Goal: Transaction & Acquisition: Purchase product/service

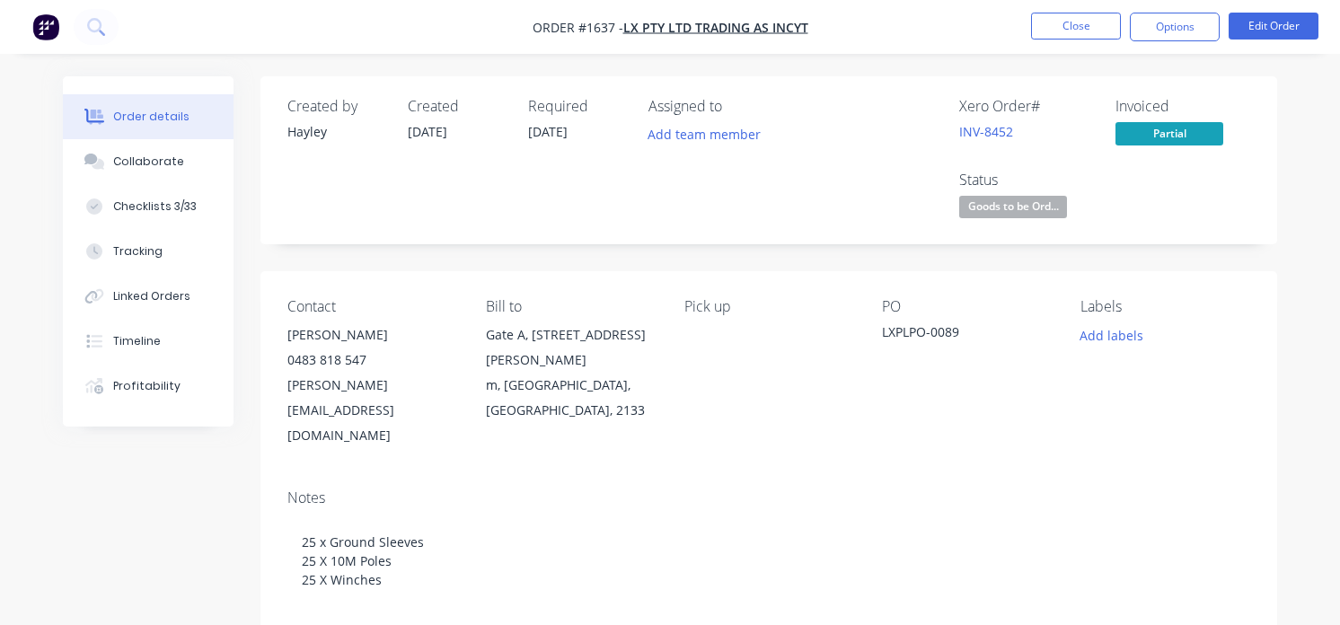
click at [59, 38] on button "button" at bounding box center [46, 27] width 38 height 29
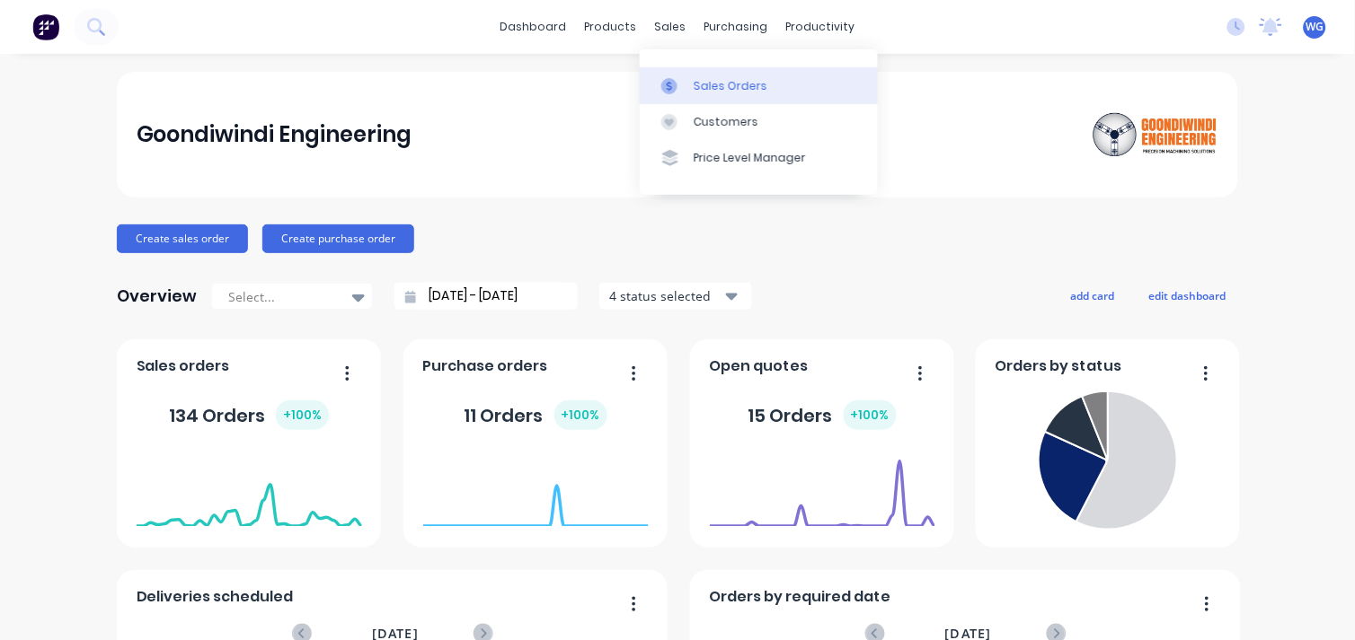
click at [721, 92] on div "Sales Orders" at bounding box center [730, 86] width 74 height 16
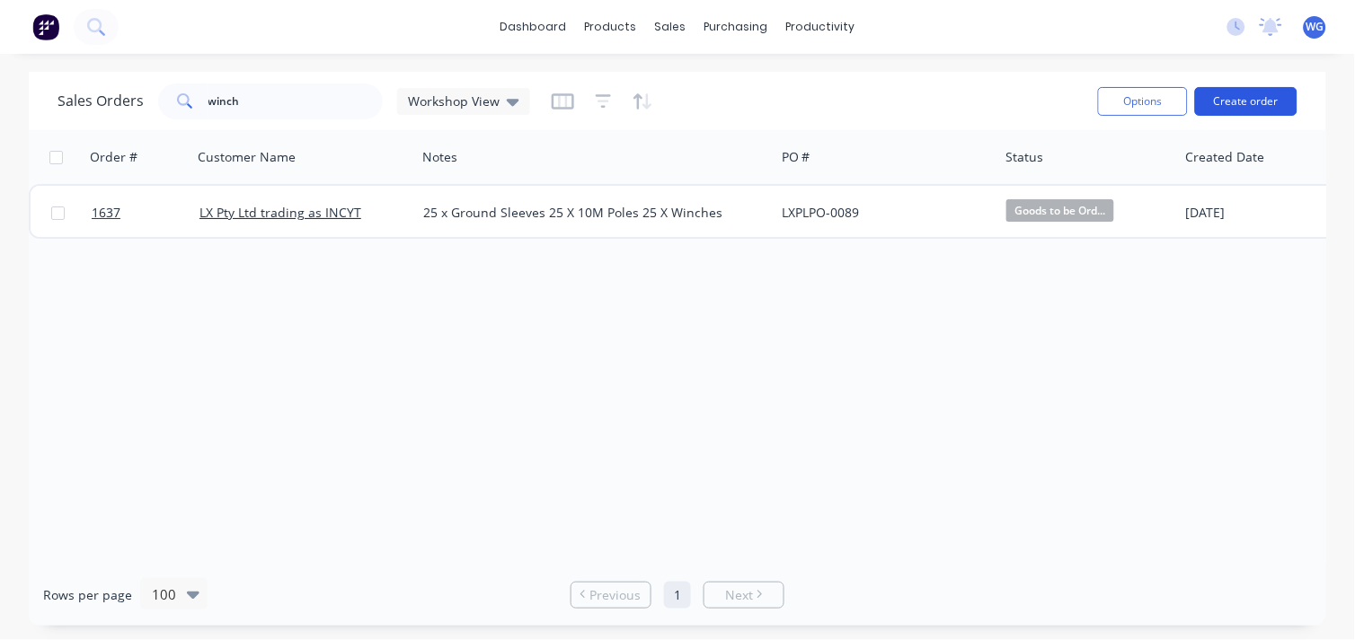
click at [1211, 97] on button "Create order" at bounding box center [1246, 101] width 102 height 29
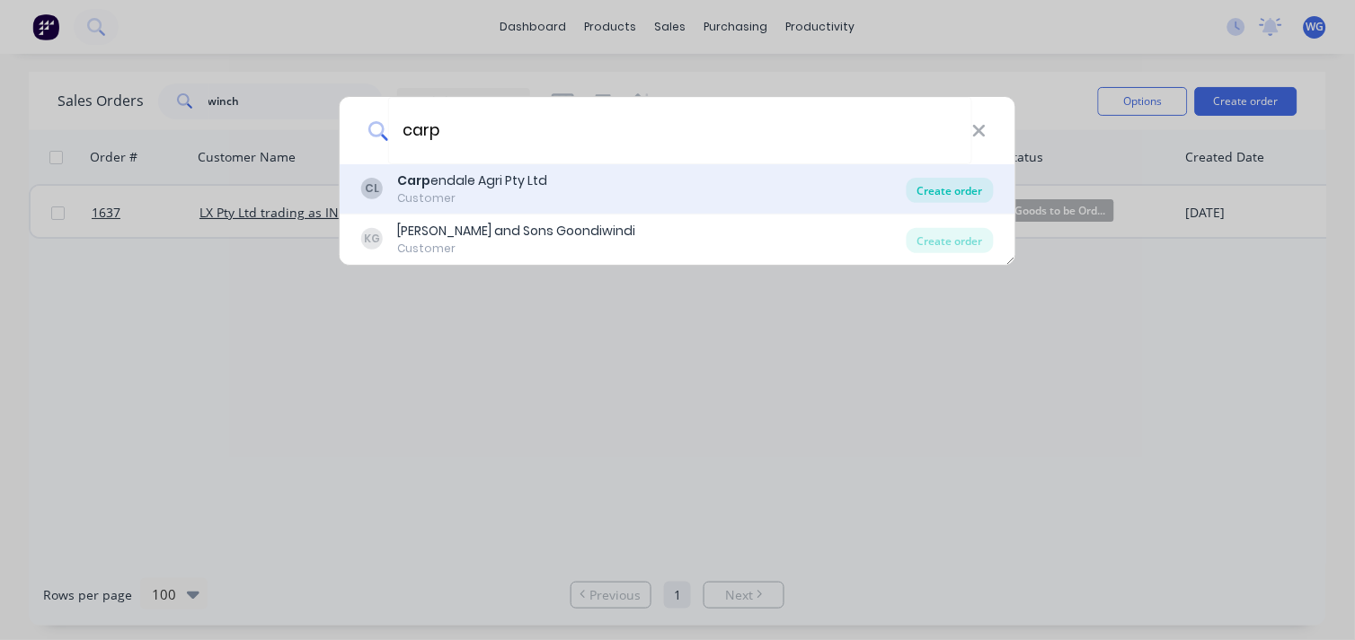
type input "carp"
click at [958, 198] on div "Create order" at bounding box center [949, 190] width 87 height 25
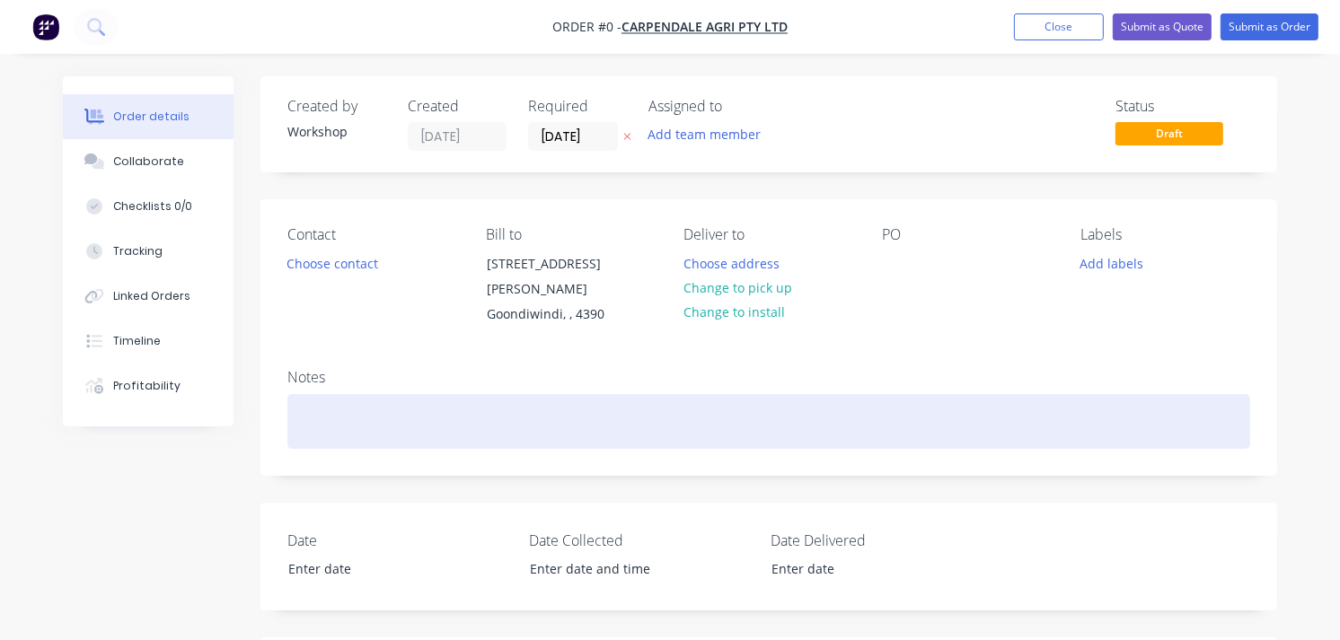
click at [392, 396] on div at bounding box center [768, 421] width 963 height 55
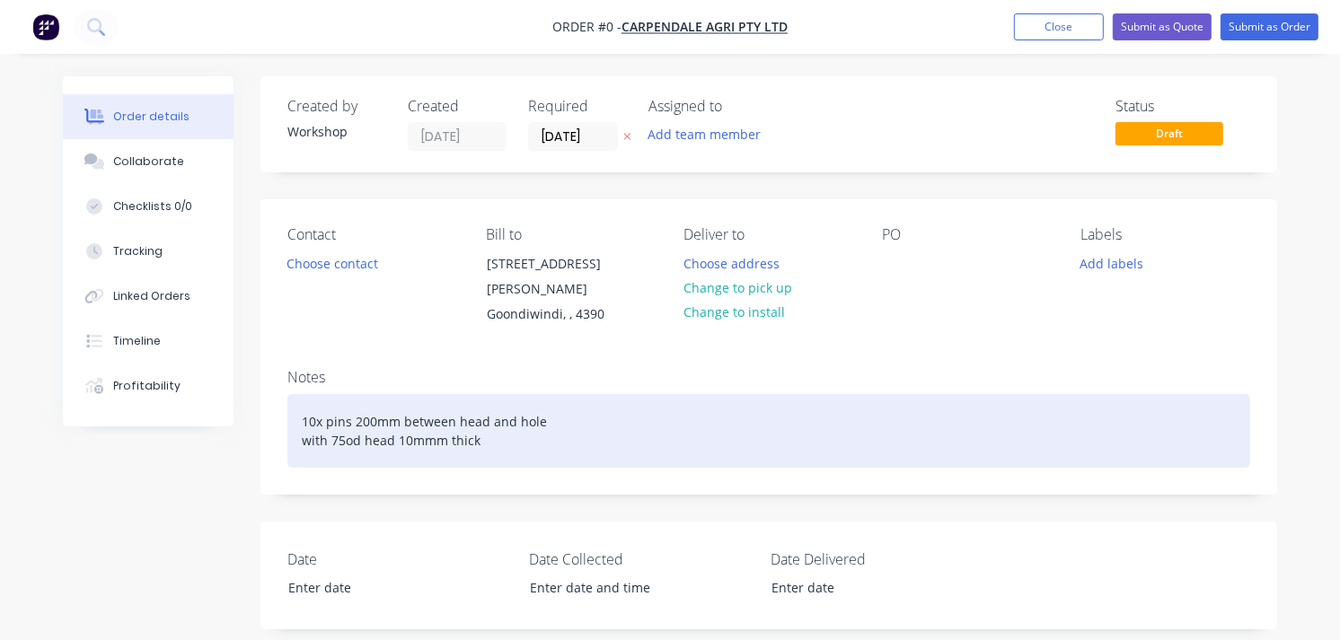
click at [354, 398] on div "10x pins 200mm between head and hole with 75od head 10mmm thick" at bounding box center [768, 431] width 963 height 74
click at [326, 398] on div "10x pins 200mm between head and hole with 75od head 10mmm thick" at bounding box center [768, 431] width 963 height 74
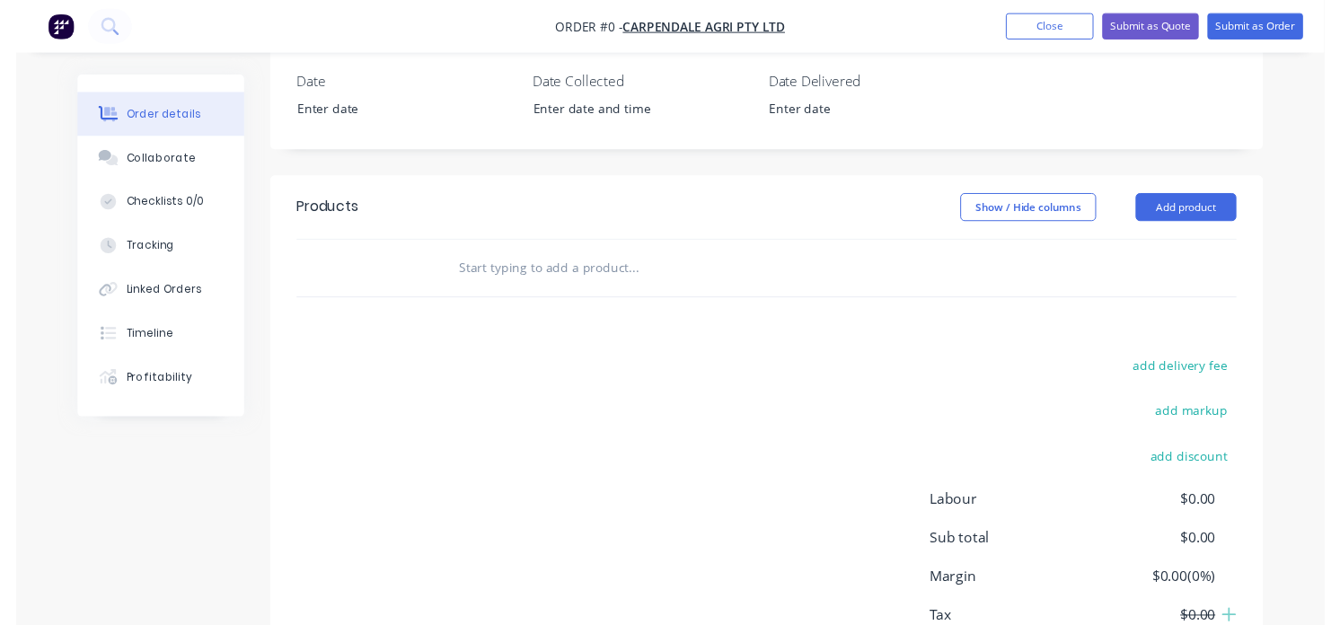
scroll to position [519, 0]
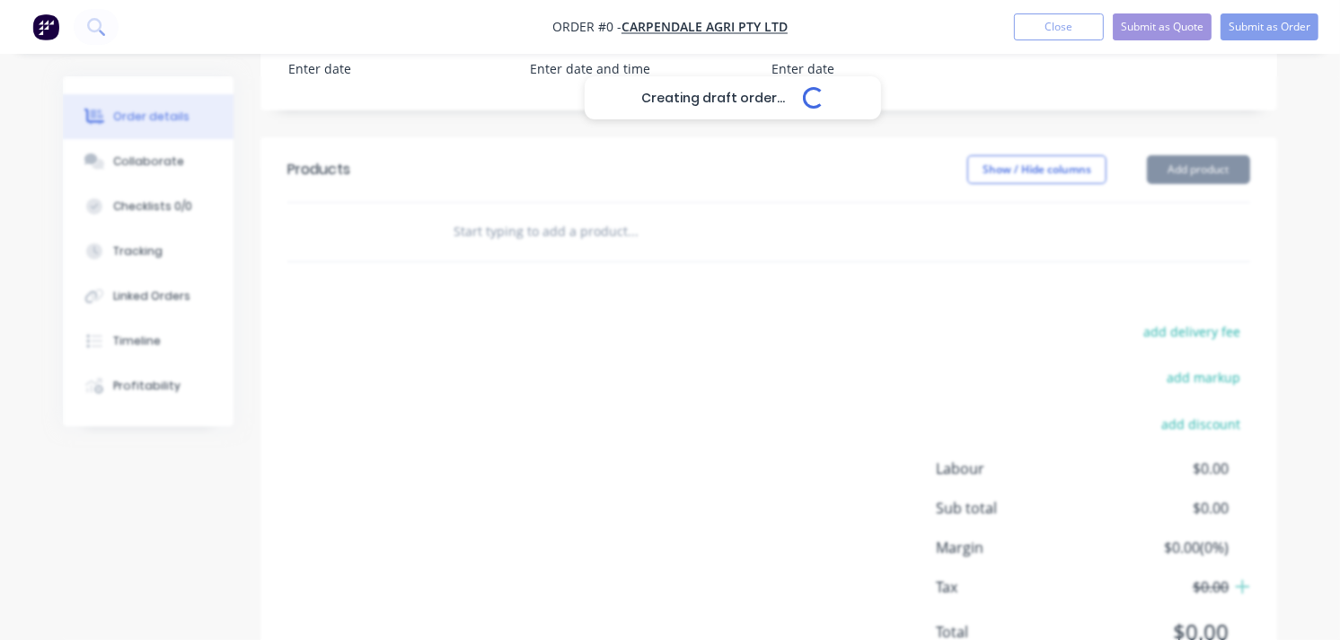
click at [530, 208] on div "Creating draft order... Loading... Order details Collaborate Checklists 0/0 Tra…" at bounding box center [670, 138] width 1250 height 1163
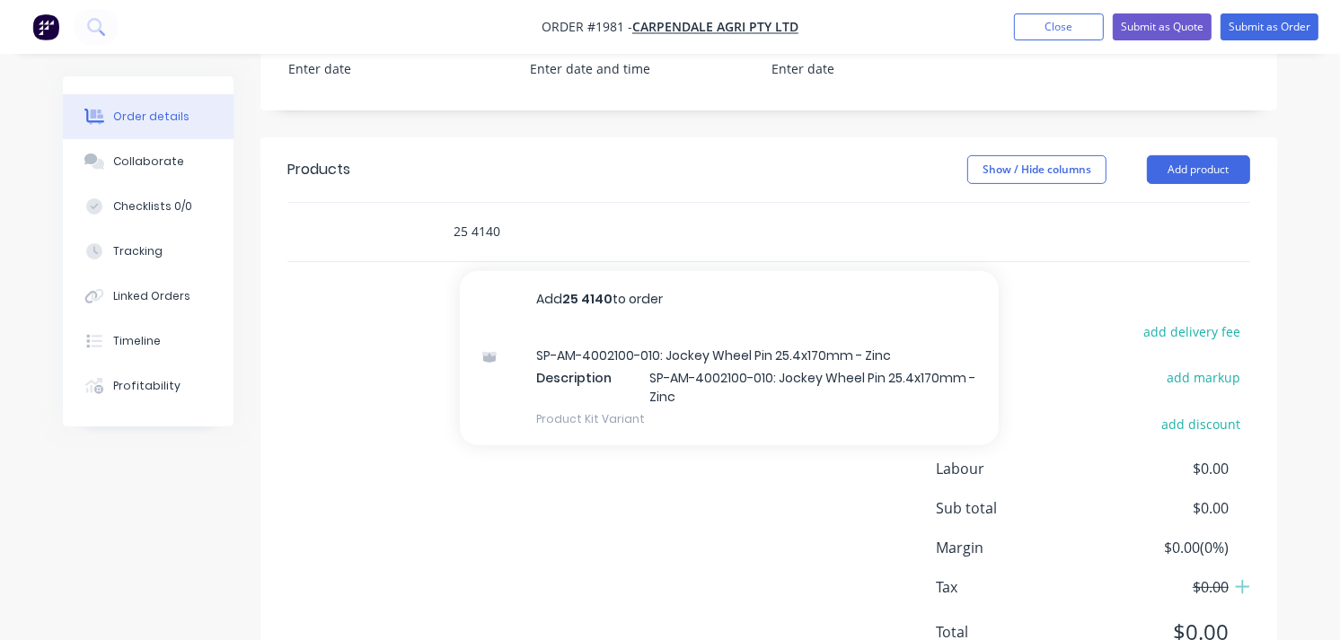
click at [467, 214] on input "25 4140" at bounding box center [632, 232] width 359 height 36
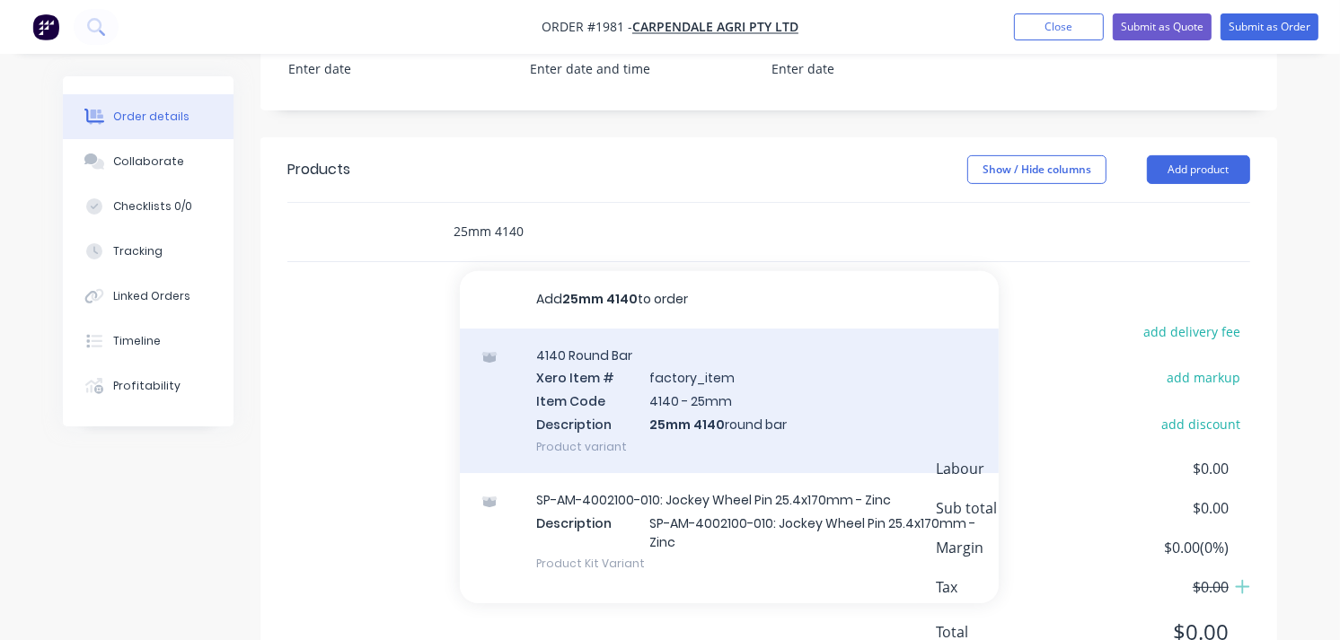
type input "25mm 4140"
click at [693, 377] on div "4140 Round Bar Xero Item # factory_item Item Code 4140 - 25mm Description 25mm …" at bounding box center [729, 401] width 539 height 145
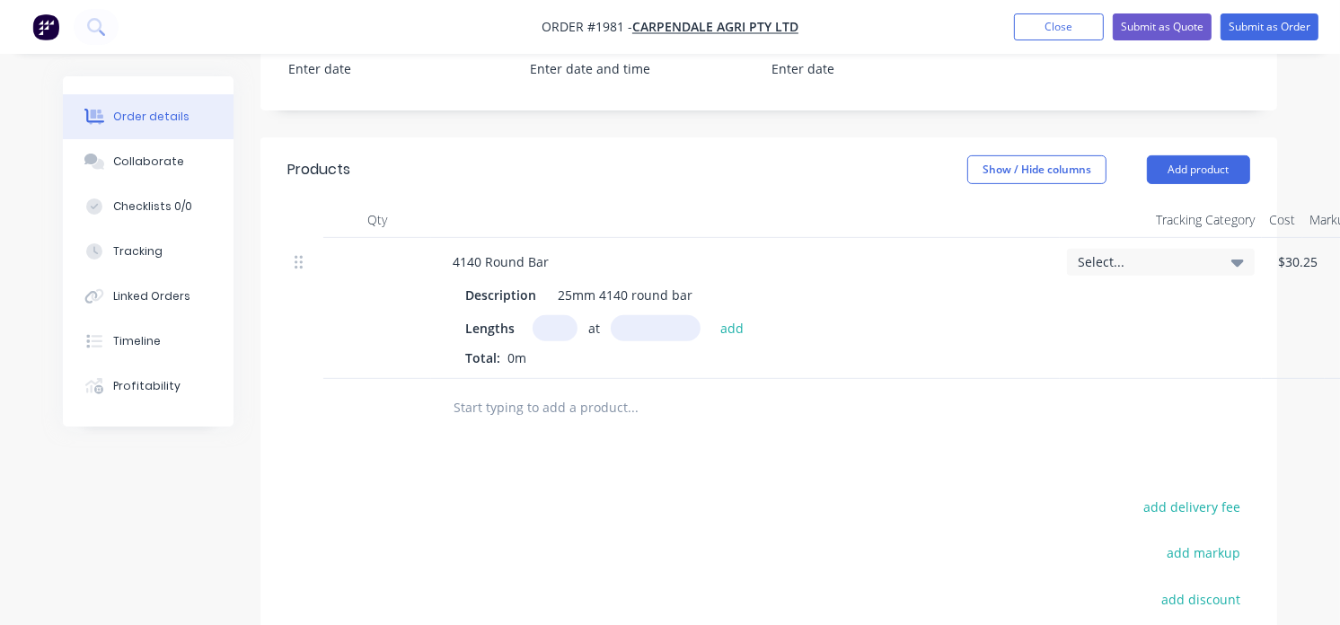
click at [552, 315] on input "text" at bounding box center [555, 328] width 45 height 26
type input "10"
click at [634, 315] on input "text" at bounding box center [656, 328] width 90 height 26
type input "240mm"
click at [739, 316] on button "add" at bounding box center [732, 327] width 42 height 24
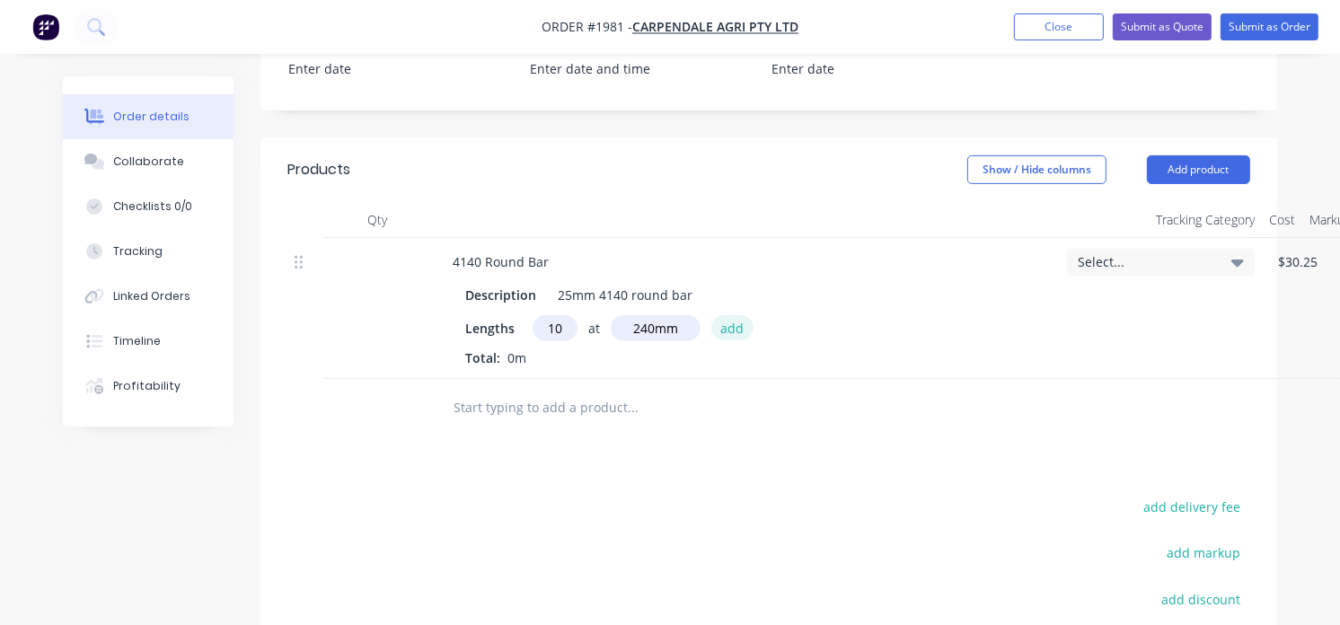
type input "$204.19"
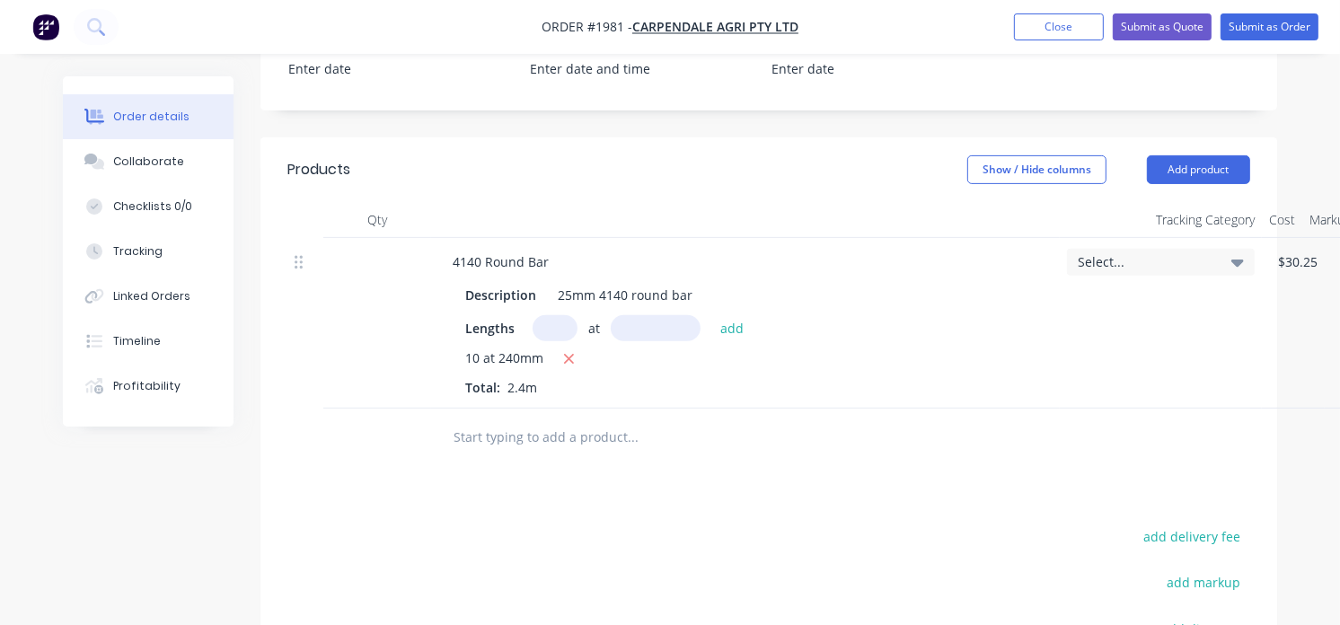
click at [562, 473] on div "Products Show / Hide columns Add product Qty Tracking Category Cost Markup Pric…" at bounding box center [768, 517] width 1017 height 761
click at [516, 435] on div at bounding box center [754, 438] width 647 height 58
click at [500, 419] on input "text" at bounding box center [632, 437] width 359 height 36
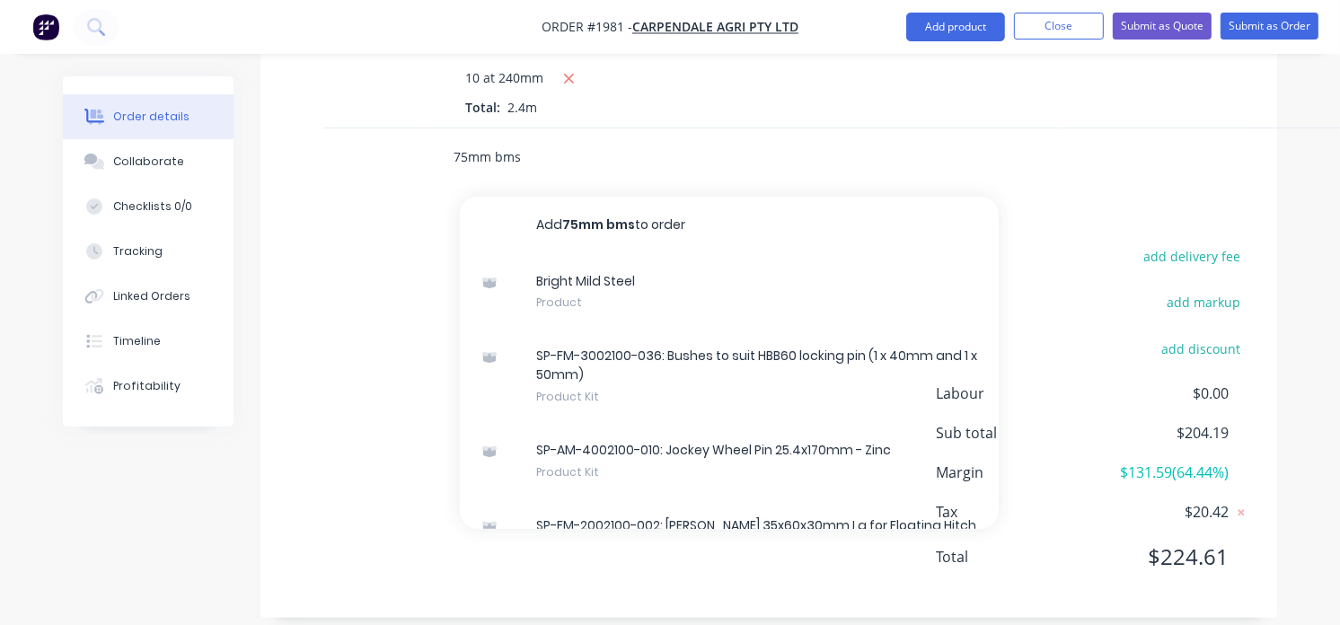
drag, startPoint x: 530, startPoint y: 129, endPoint x: 358, endPoint y: 148, distance: 173.5
click at [358, 148] on div "75mm bms Add 75mm bms to order Bright Mild Steel Product SP-FM-3002100-036: Bus…" at bounding box center [768, 157] width 963 height 58
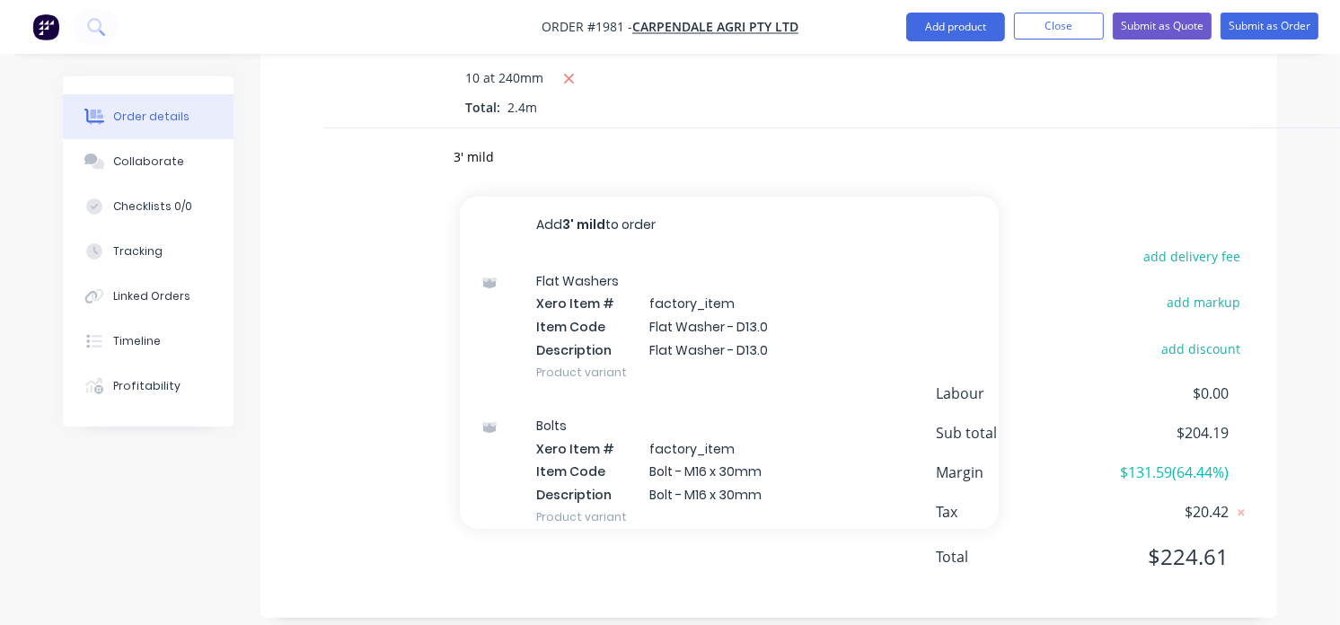
click at [392, 244] on div "add delivery fee add markup add discount Labour $0.00 Sub total $204.19 Margin …" at bounding box center [768, 417] width 963 height 347
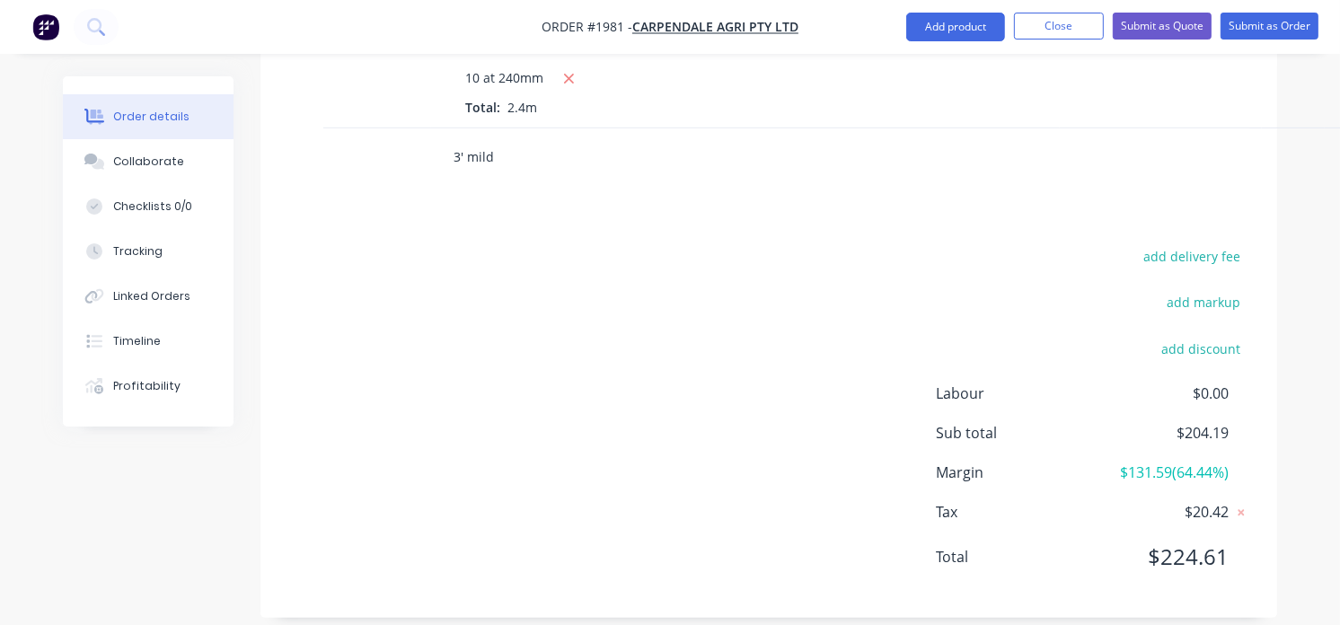
click at [365, 154] on div "3' mild" at bounding box center [768, 157] width 963 height 58
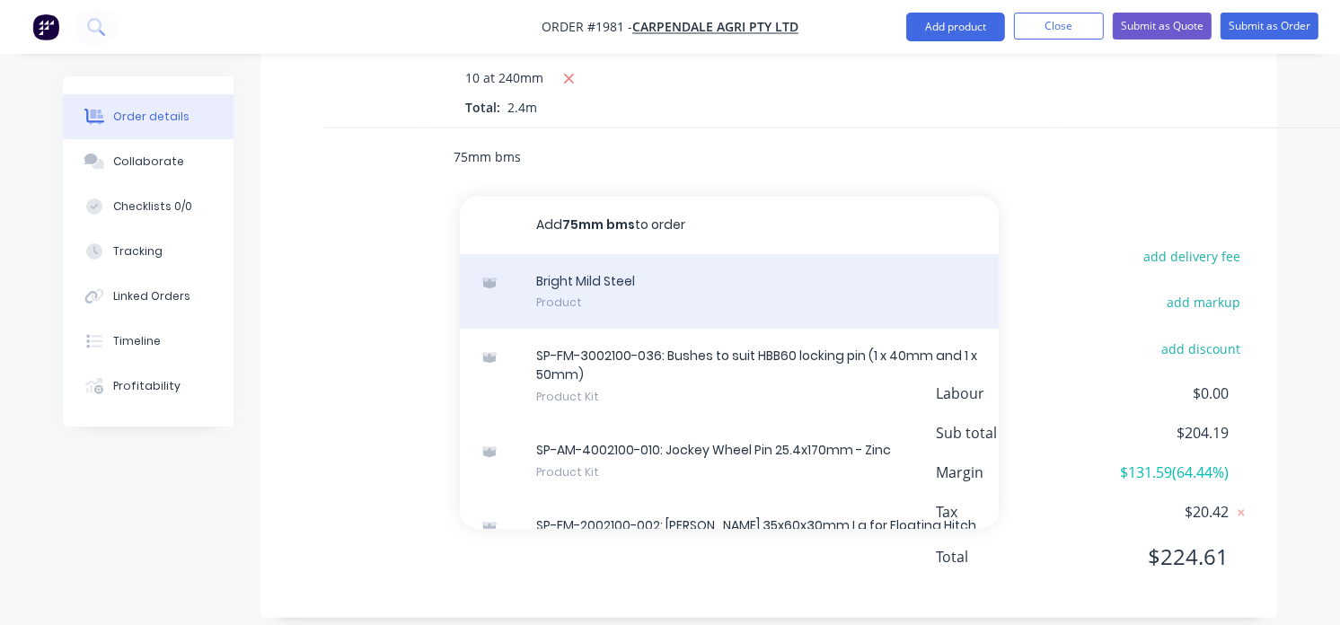
type input "75mm bms"
click at [621, 266] on div "Bright Mild Steel Product" at bounding box center [729, 291] width 539 height 75
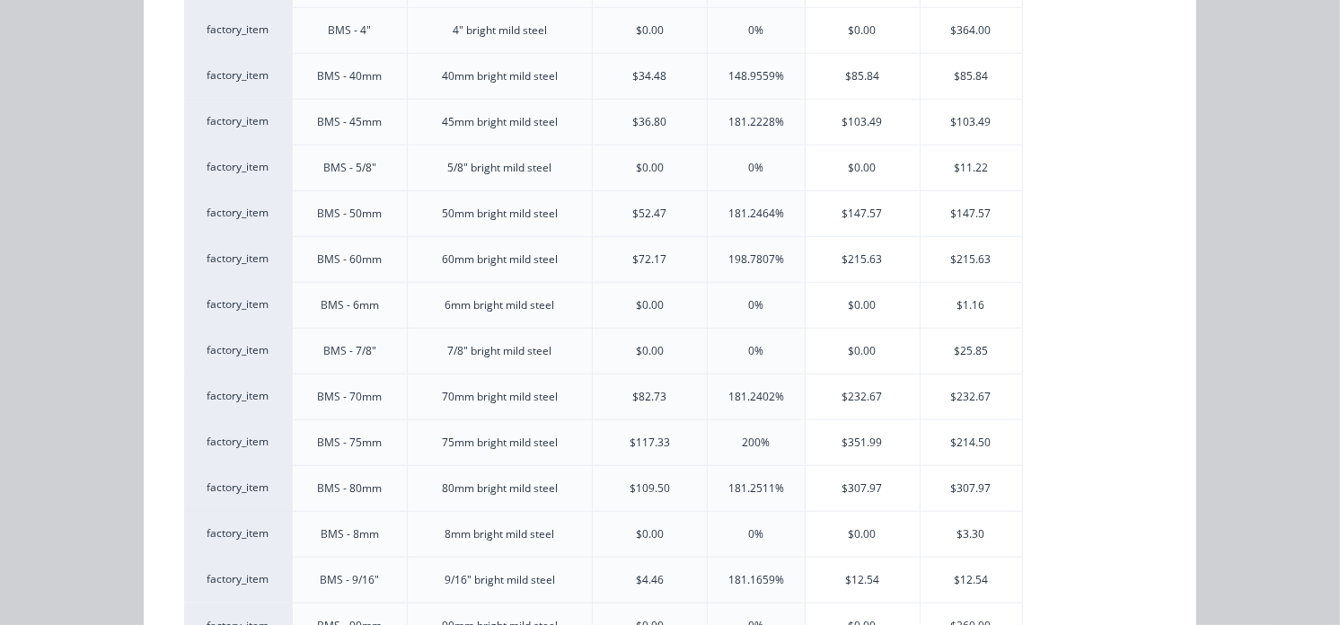
scroll to position [1416, 0]
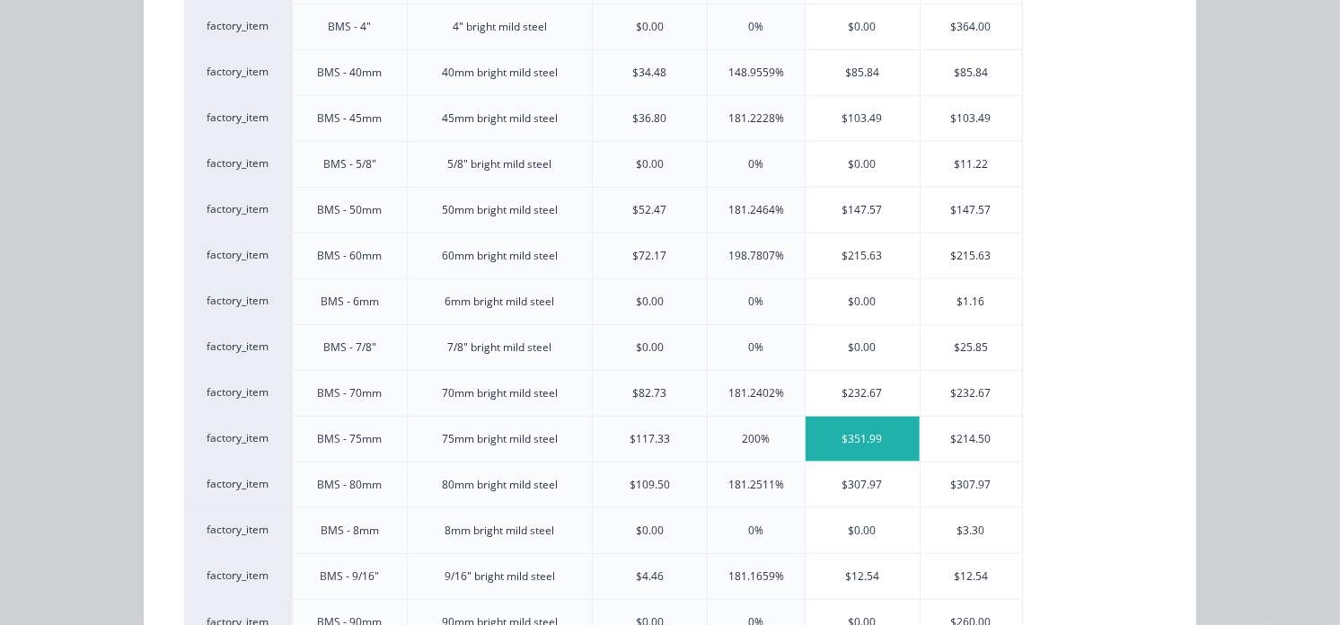
click at [890, 433] on div "$351.99" at bounding box center [863, 439] width 114 height 45
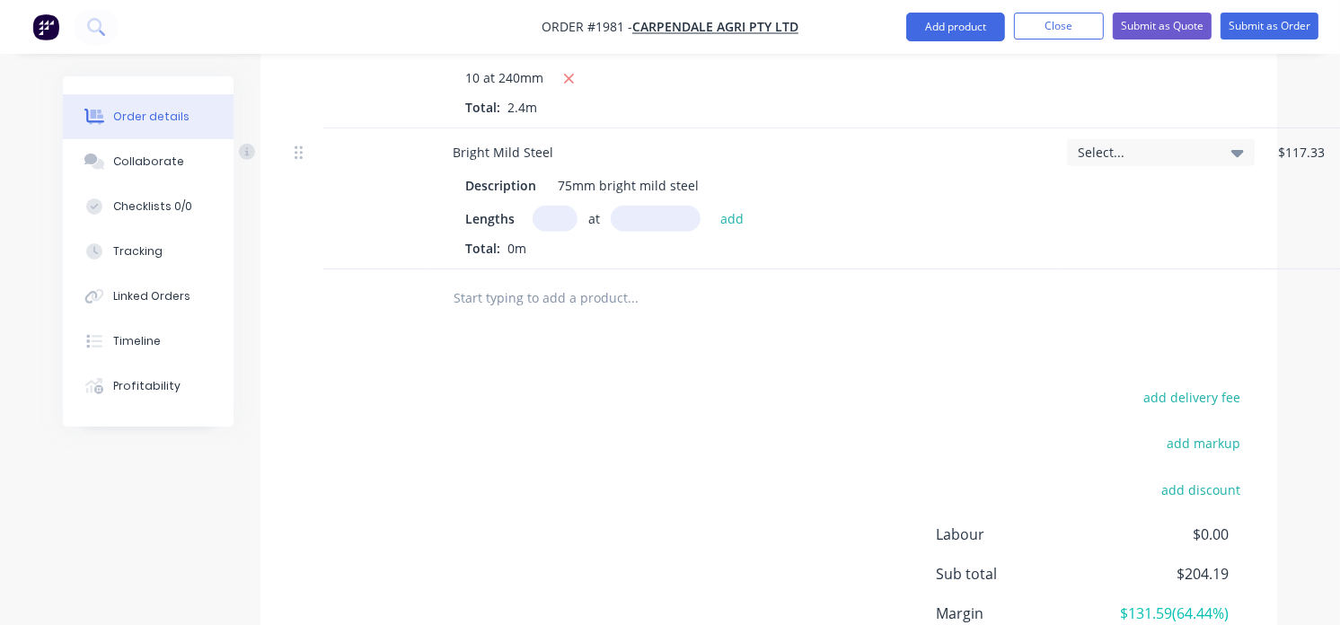
click at [542, 206] on input "text" at bounding box center [555, 219] width 45 height 26
type input "10"
click at [625, 206] on input "text" at bounding box center [656, 219] width 90 height 26
type input "1"
drag, startPoint x: 560, startPoint y: 199, endPoint x: 507, endPoint y: 203, distance: 53.1
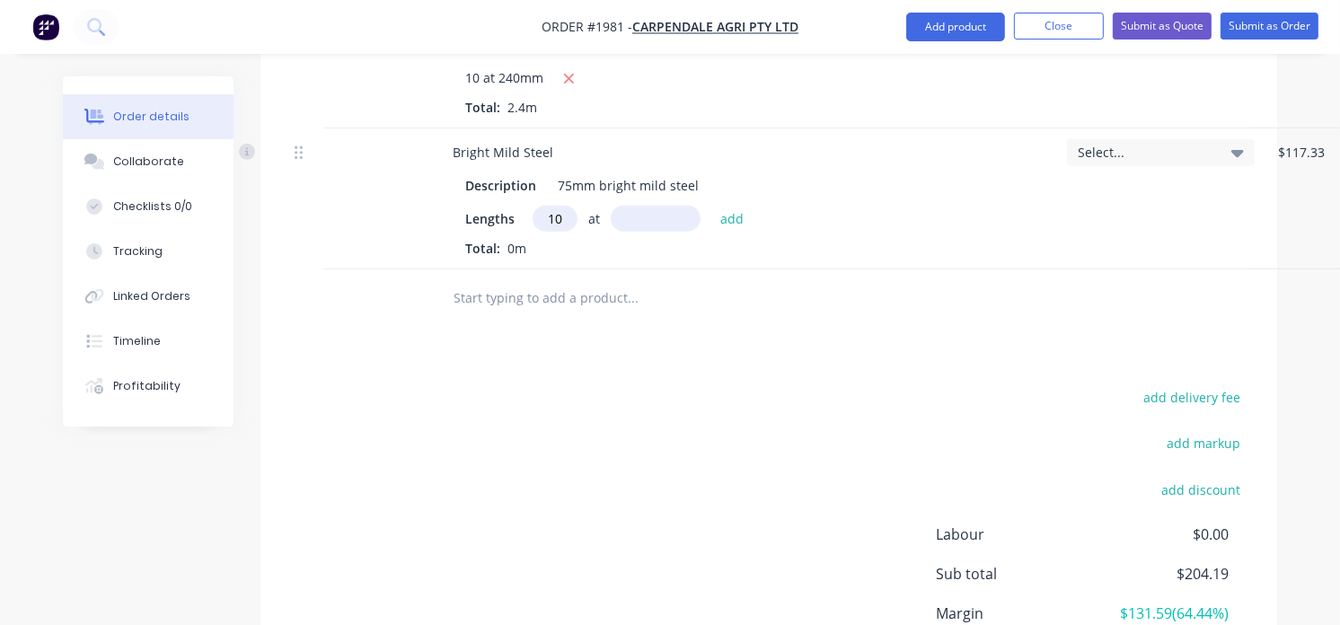
click at [507, 206] on div "Lengths 10 at add" at bounding box center [745, 219] width 561 height 26
type input "1"
click at [622, 206] on input "text" at bounding box center [656, 219] width 90 height 26
type input "140mm"
click at [737, 206] on button "add" at bounding box center [732, 218] width 42 height 24
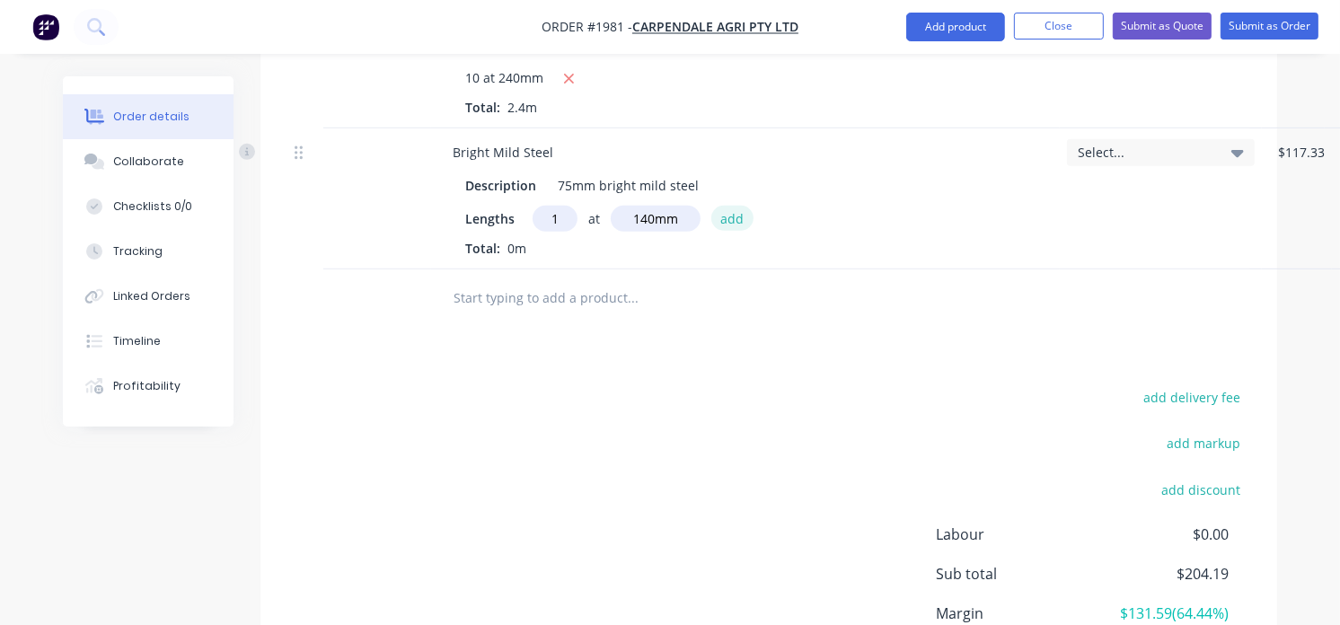
type input "$49.28"
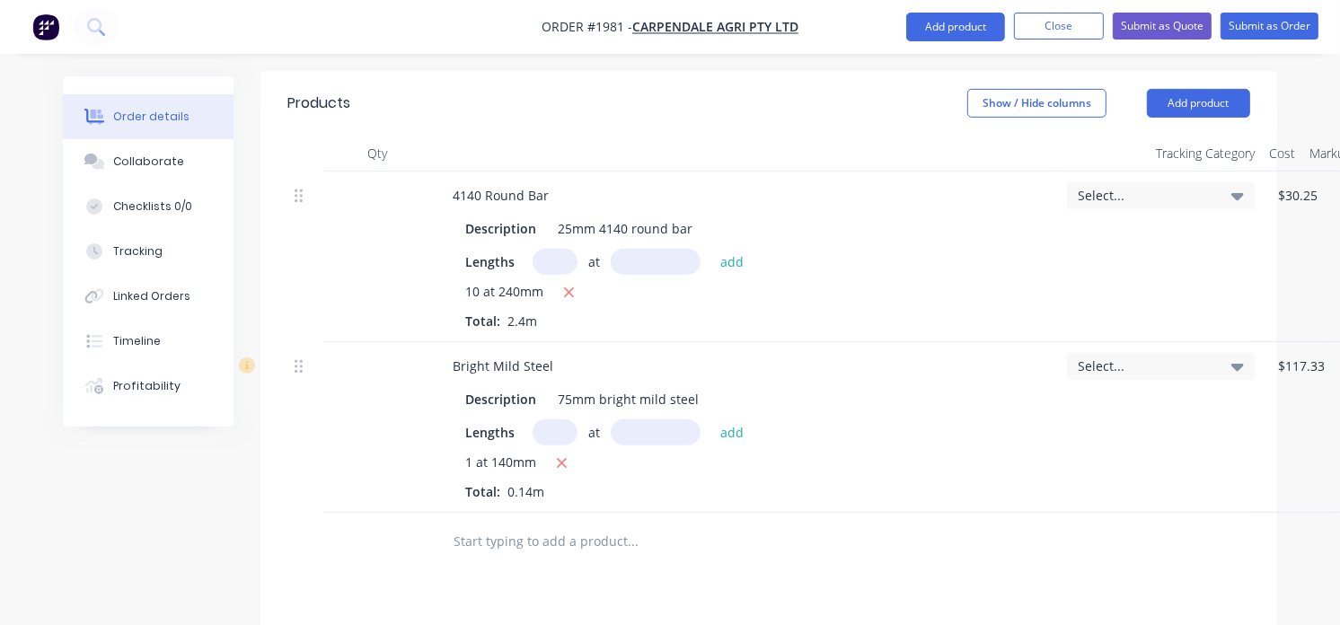
scroll to position [576, 0]
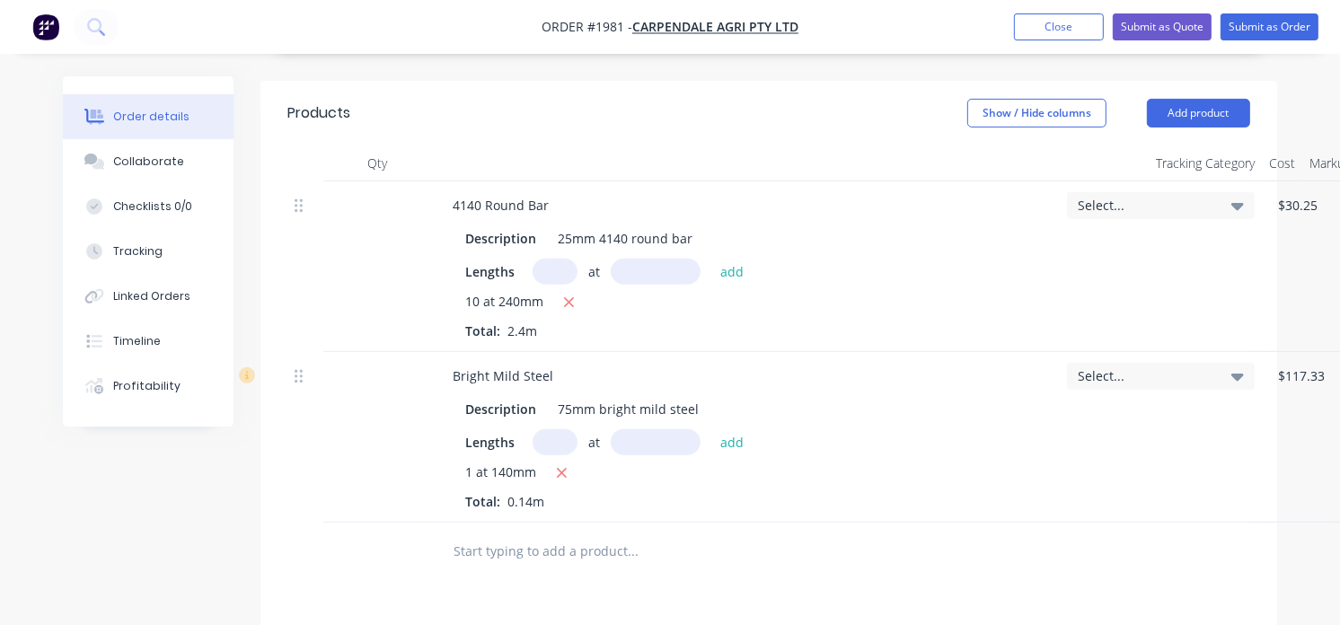
click at [554, 309] on div "10 at 240mm Total: 2.4m" at bounding box center [745, 316] width 561 height 49
click at [1249, 30] on button "Submit as Order" at bounding box center [1270, 26] width 98 height 27
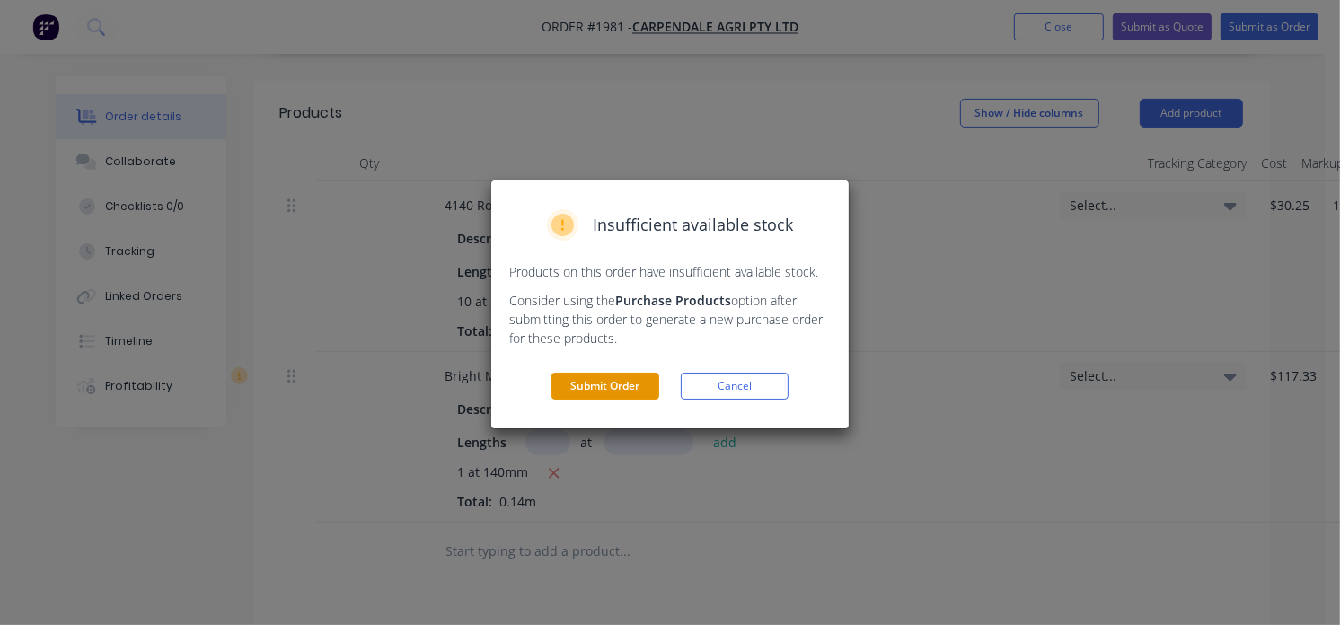
click at [636, 393] on button "Submit Order" at bounding box center [606, 386] width 108 height 27
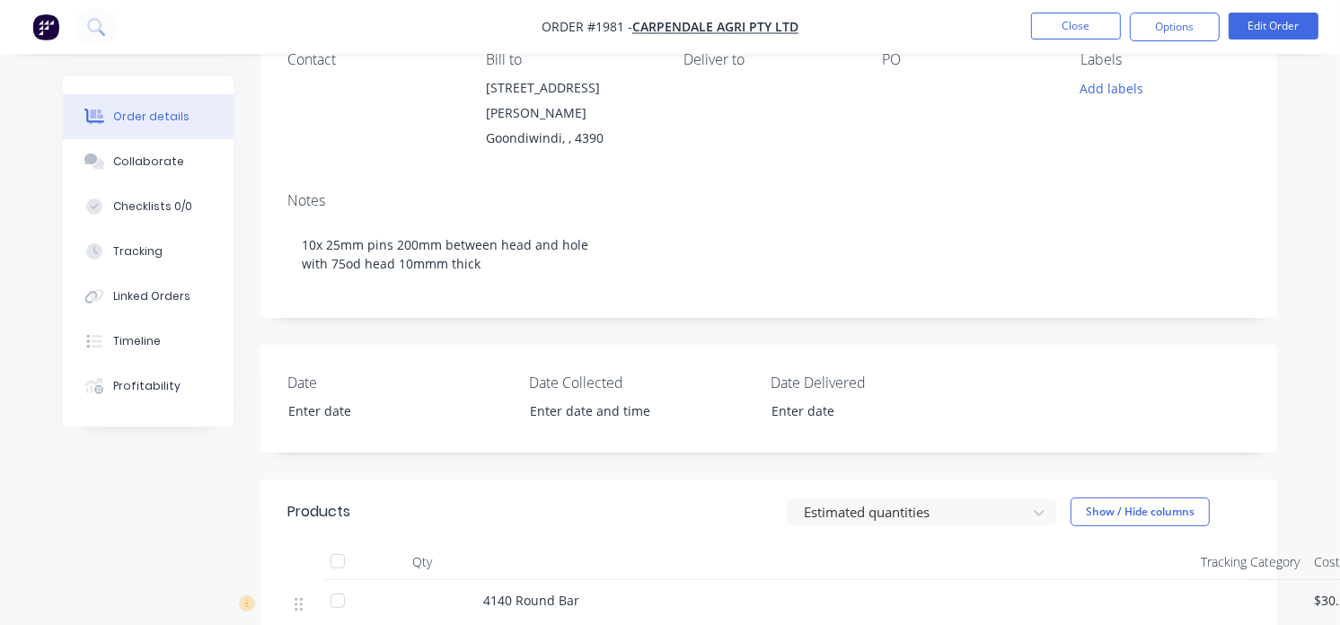
scroll to position [232, 0]
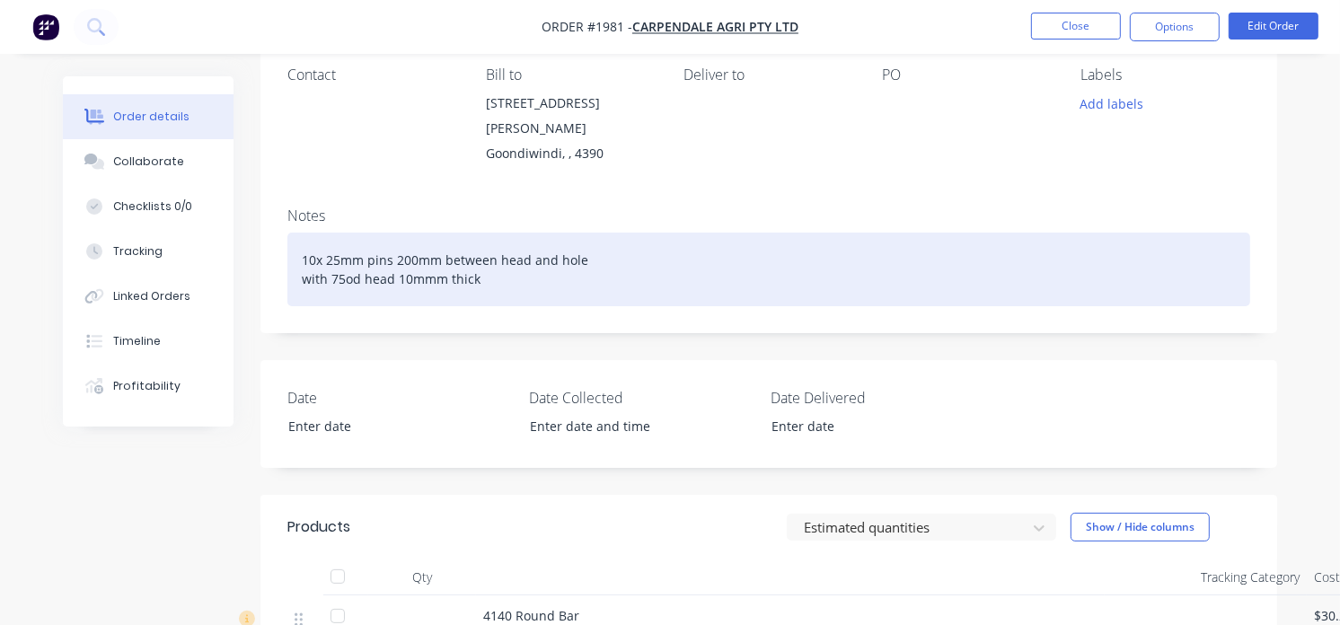
click at [491, 264] on div "10x 25mm pins 200mm between head and hole with 75od head 10mmm thick" at bounding box center [768, 270] width 963 height 74
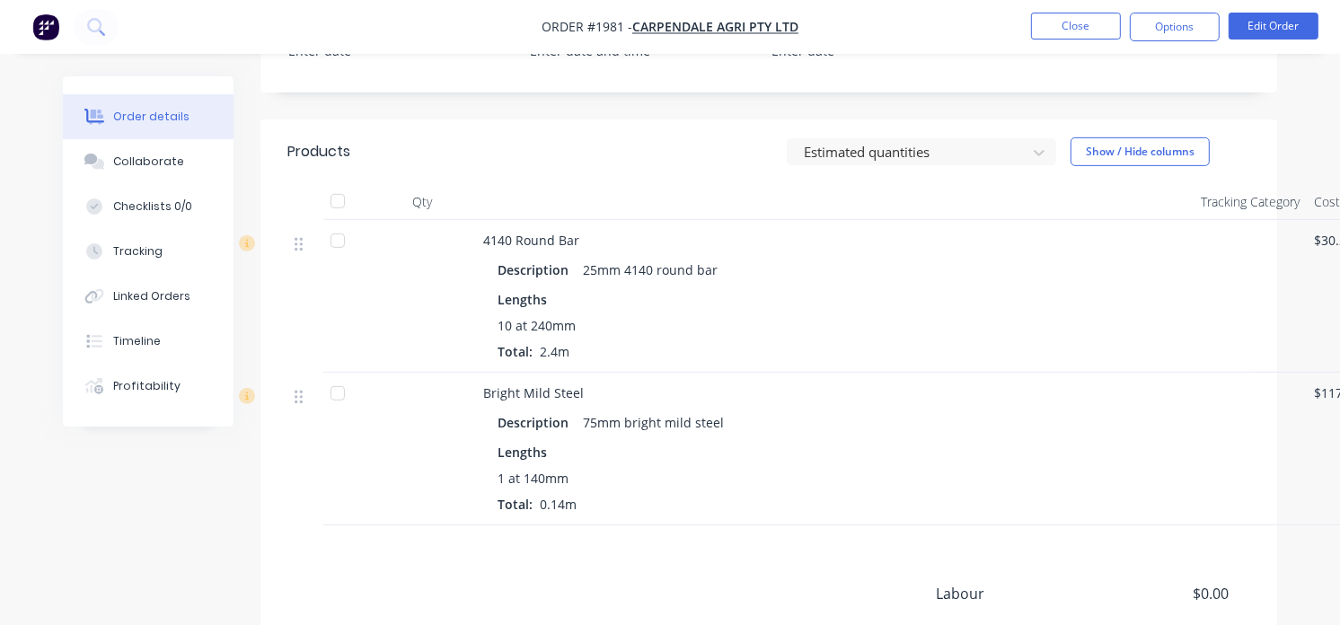
scroll to position [830, 0]
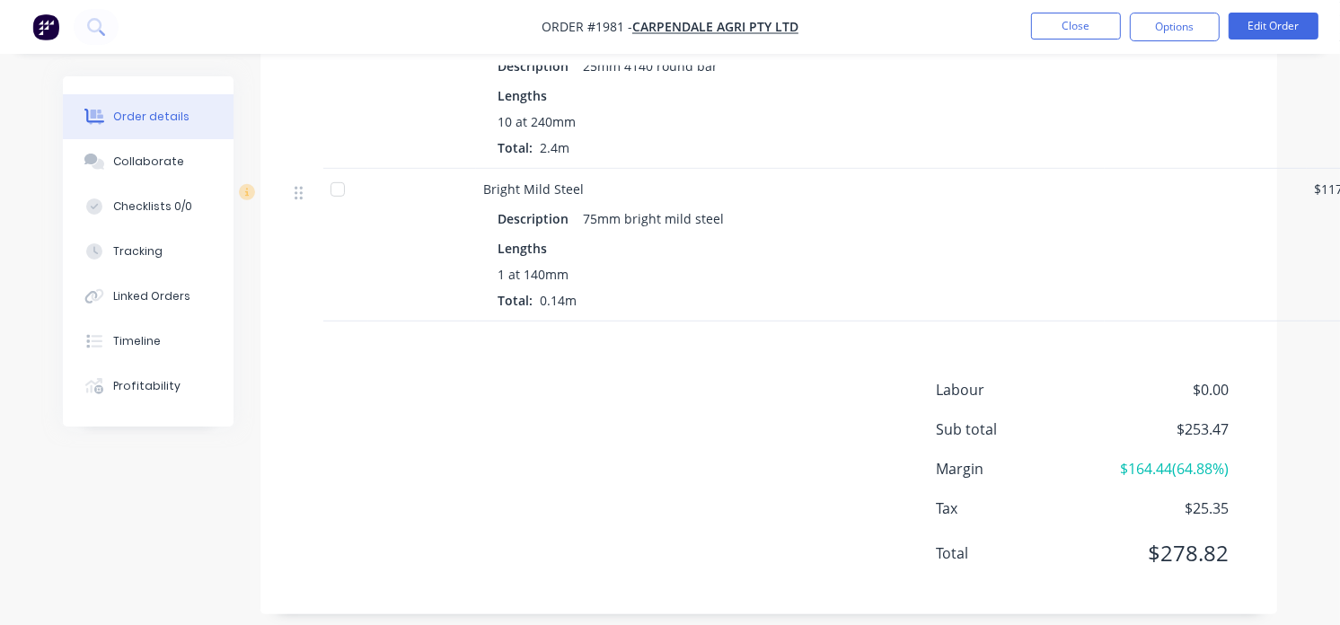
click at [543, 327] on div "Products Estimated quantities Show / Hide columns Qty Tracking Category Cost Ma…" at bounding box center [768, 265] width 1017 height 699
click at [1259, 14] on button "Edit Order" at bounding box center [1274, 26] width 90 height 27
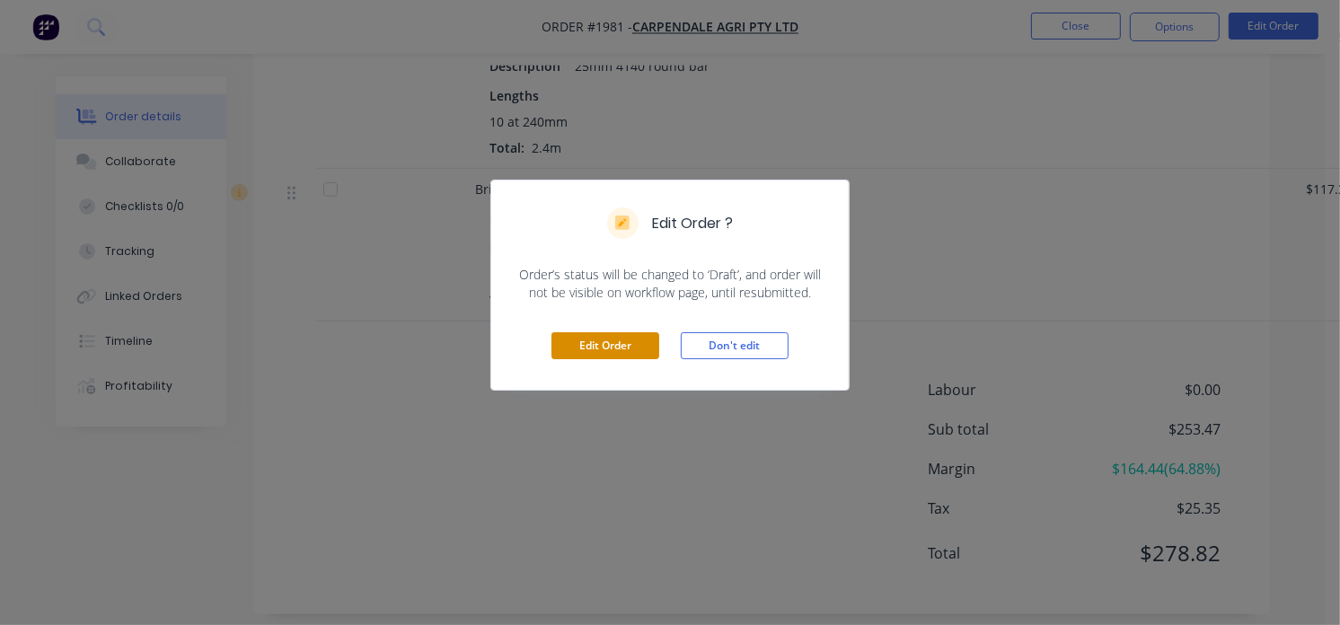
click at [600, 350] on button "Edit Order" at bounding box center [606, 345] width 108 height 27
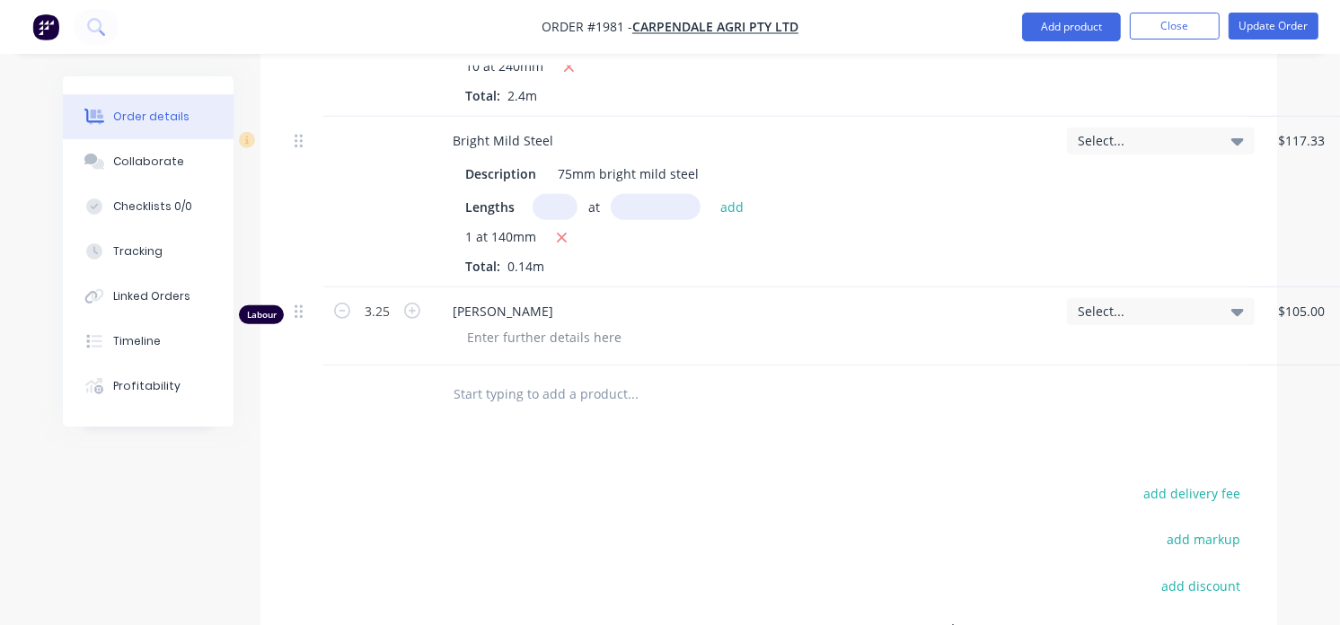
scroll to position [896, 0]
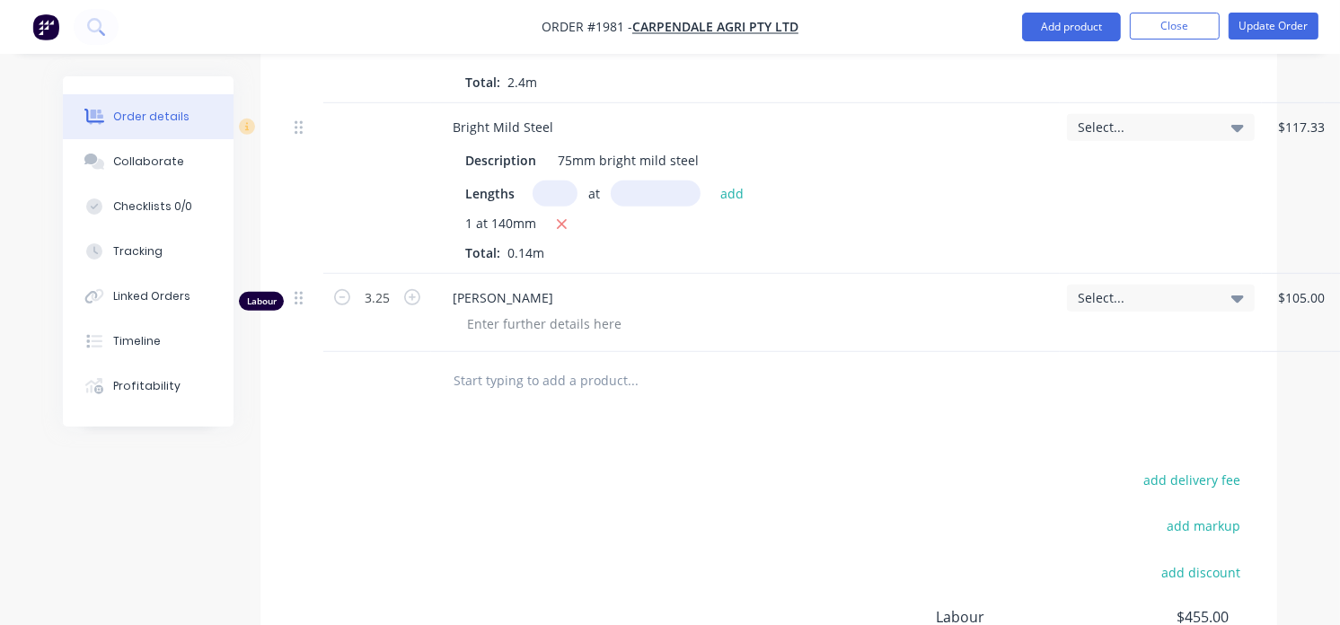
click at [488, 406] on div at bounding box center [754, 381] width 647 height 58
click at [476, 393] on input "text" at bounding box center [632, 381] width 359 height 36
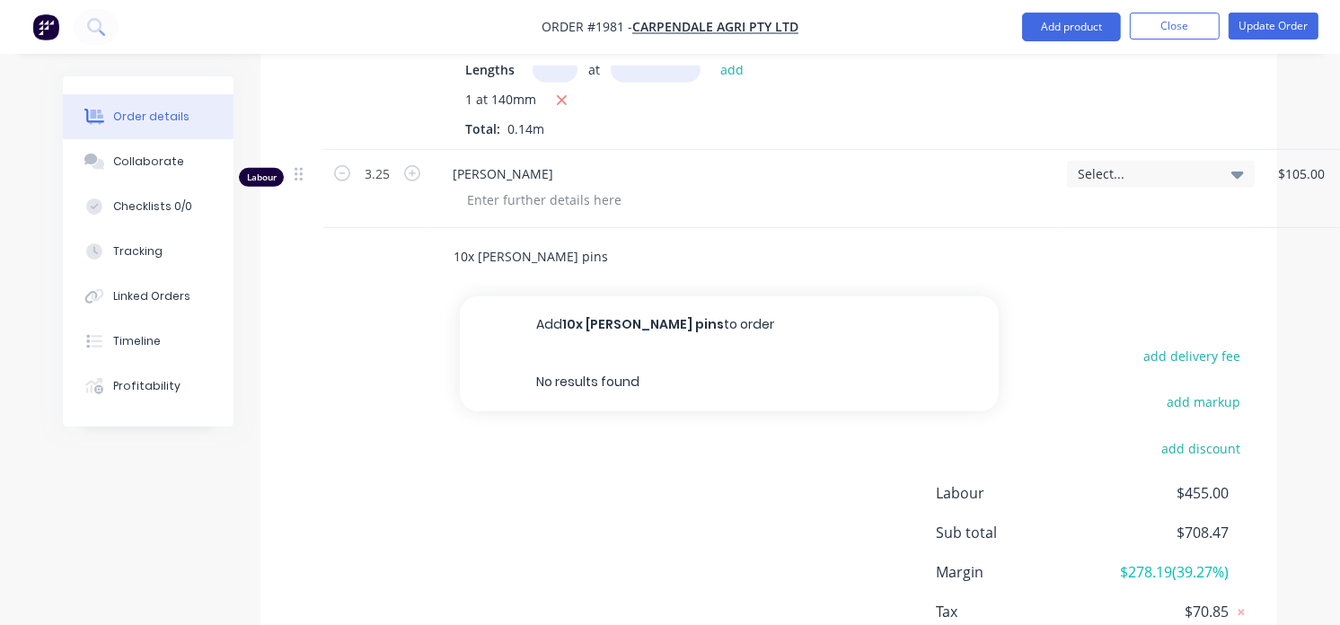
scroll to position [1024, 0]
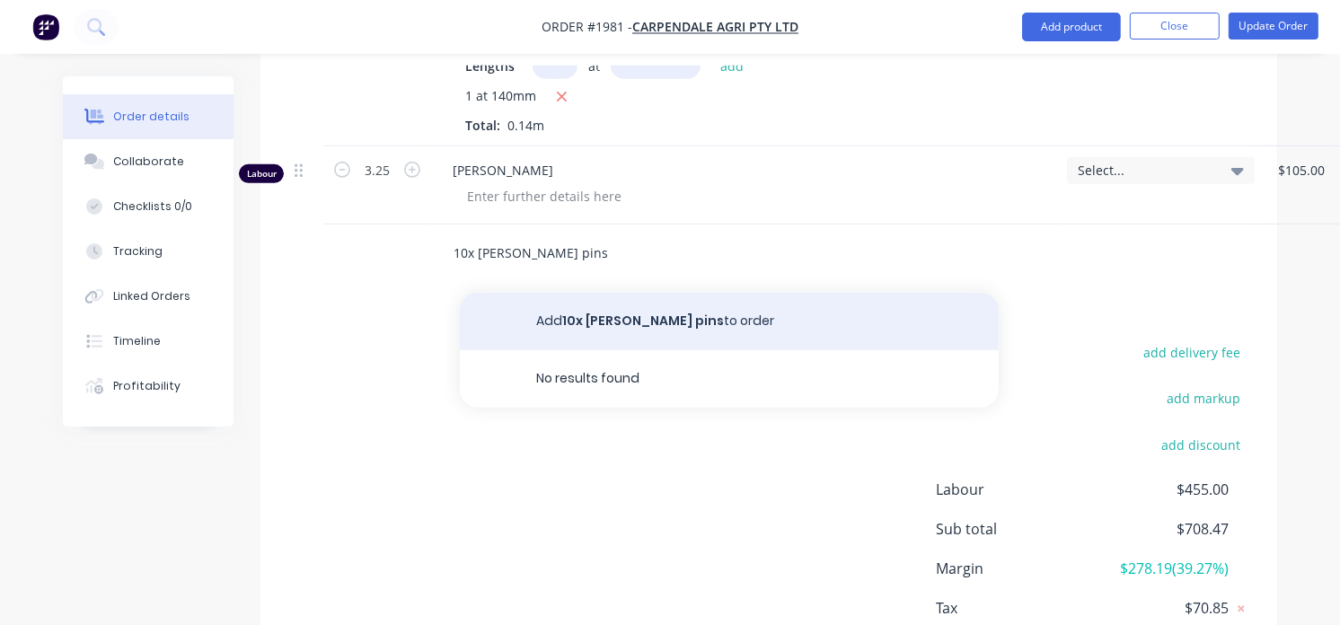
type input "10x [PERSON_NAME] pins"
click at [606, 320] on button "Add 10x [PERSON_NAME] pins to order" at bounding box center [729, 321] width 539 height 57
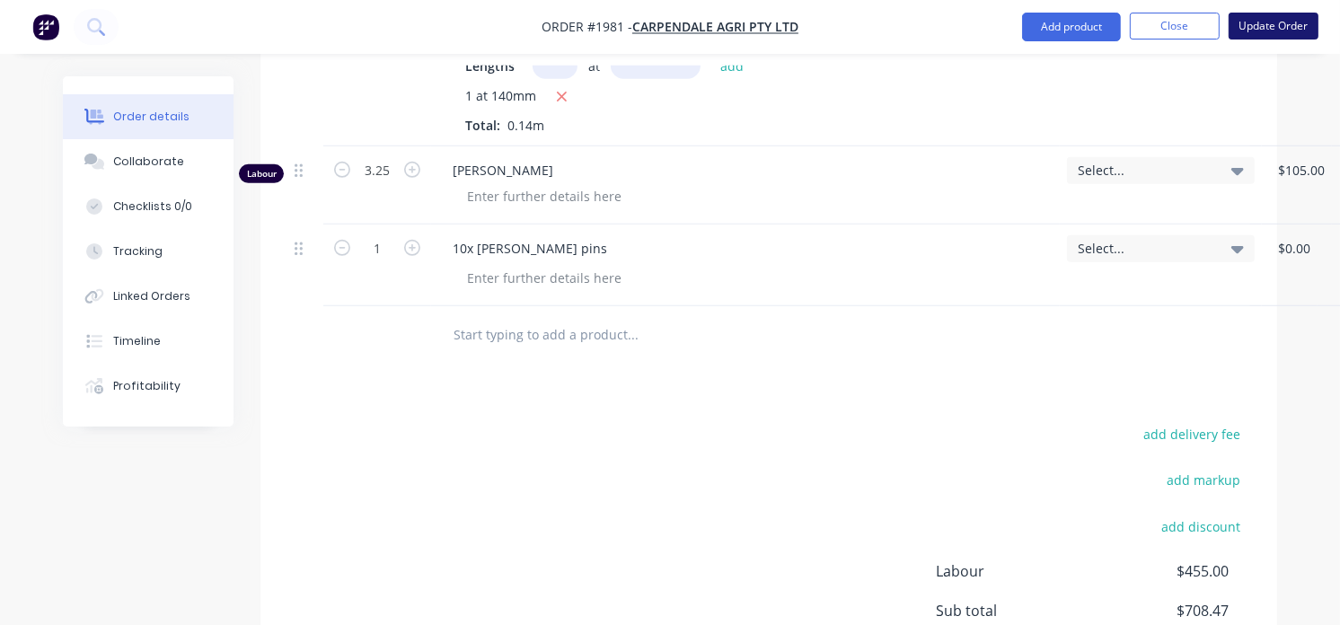
click at [1278, 24] on button "Update Order" at bounding box center [1274, 26] width 90 height 27
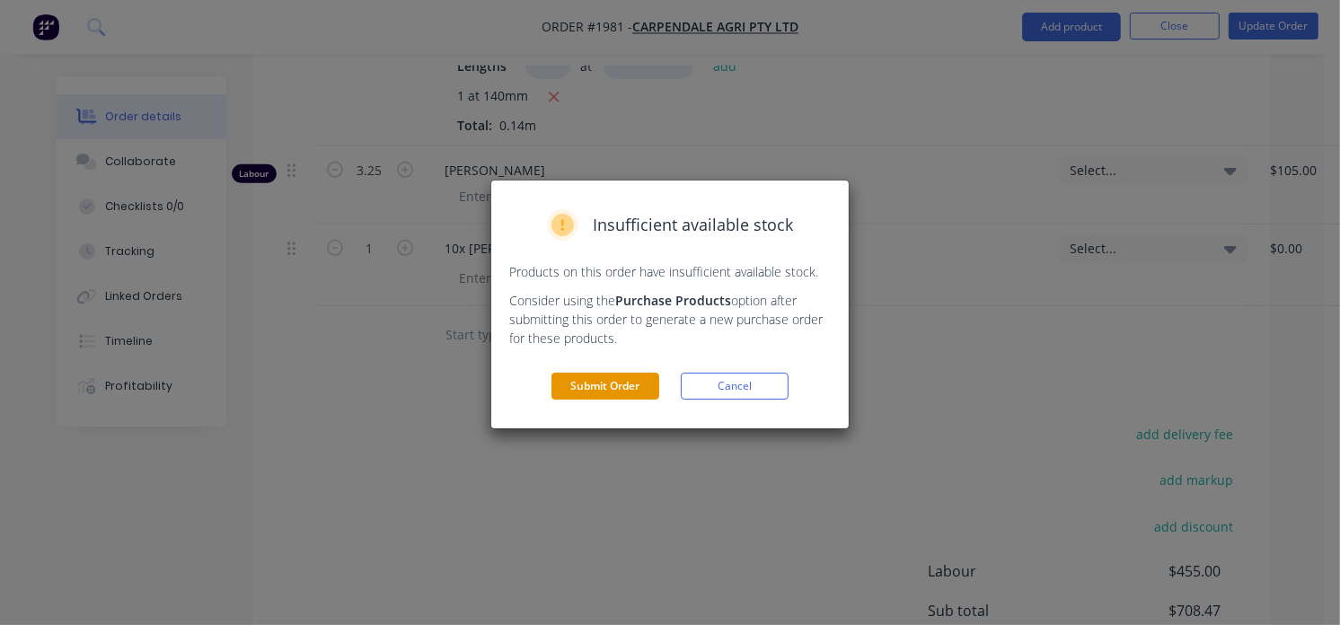
click at [589, 389] on button "Submit Order" at bounding box center [606, 386] width 108 height 27
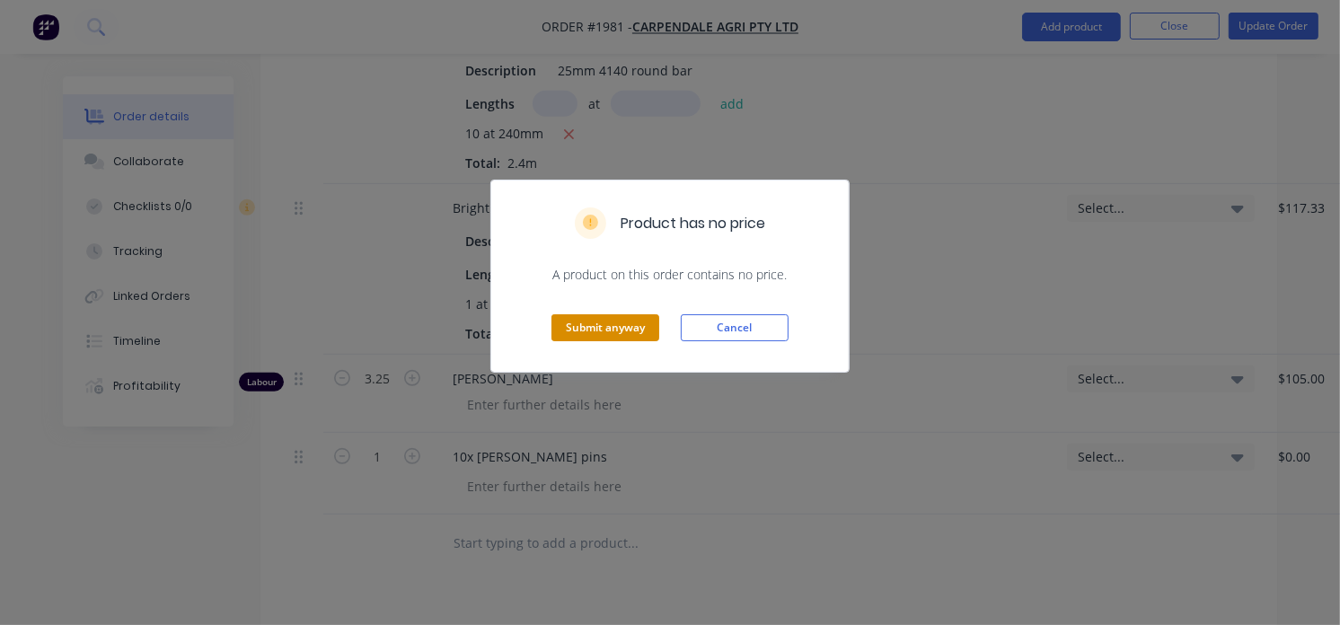
click at [585, 331] on button "Submit anyway" at bounding box center [606, 327] width 108 height 27
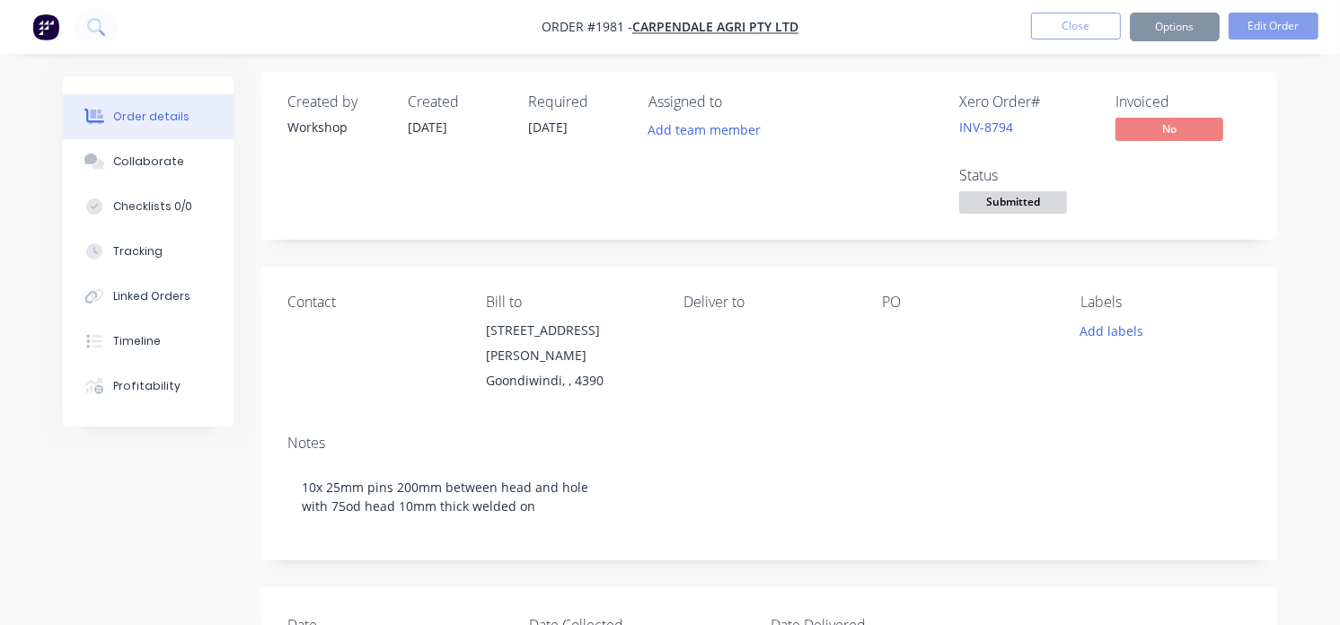
scroll to position [3, 0]
click at [1021, 216] on span "Submitted" at bounding box center [1013, 204] width 108 height 22
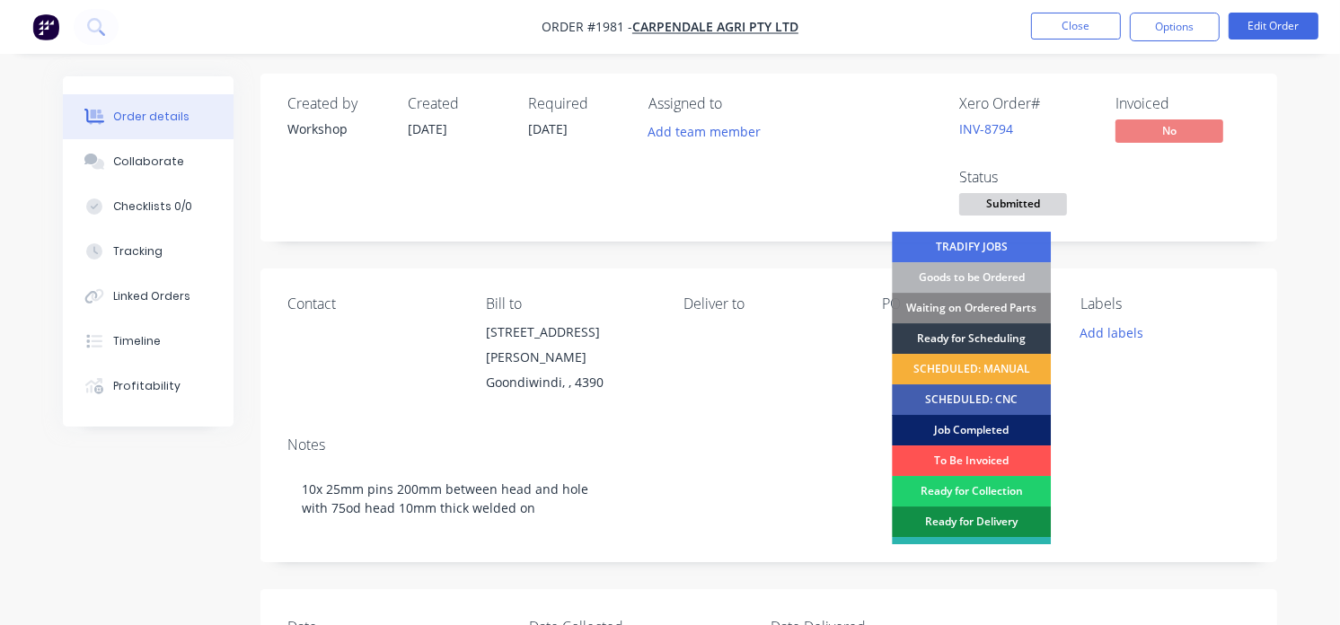
click at [1002, 423] on div "Job Completed" at bounding box center [971, 430] width 159 height 31
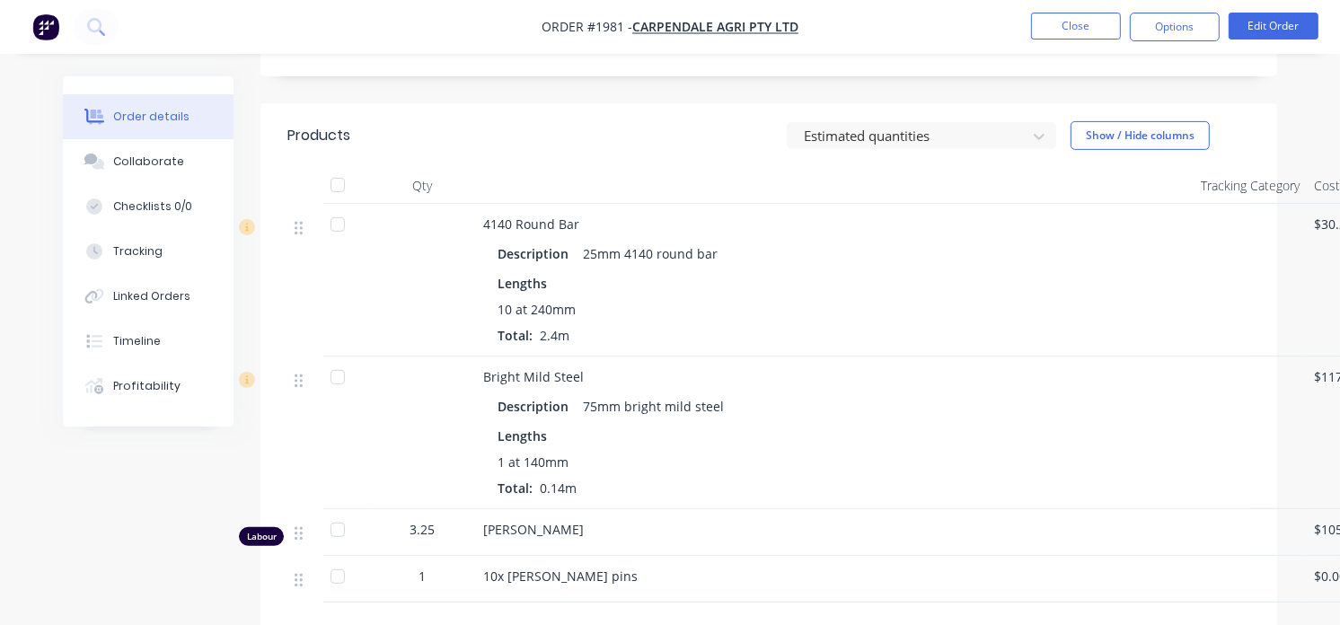
scroll to position [625, 0]
click at [142, 235] on button "Tracking" at bounding box center [148, 251] width 171 height 45
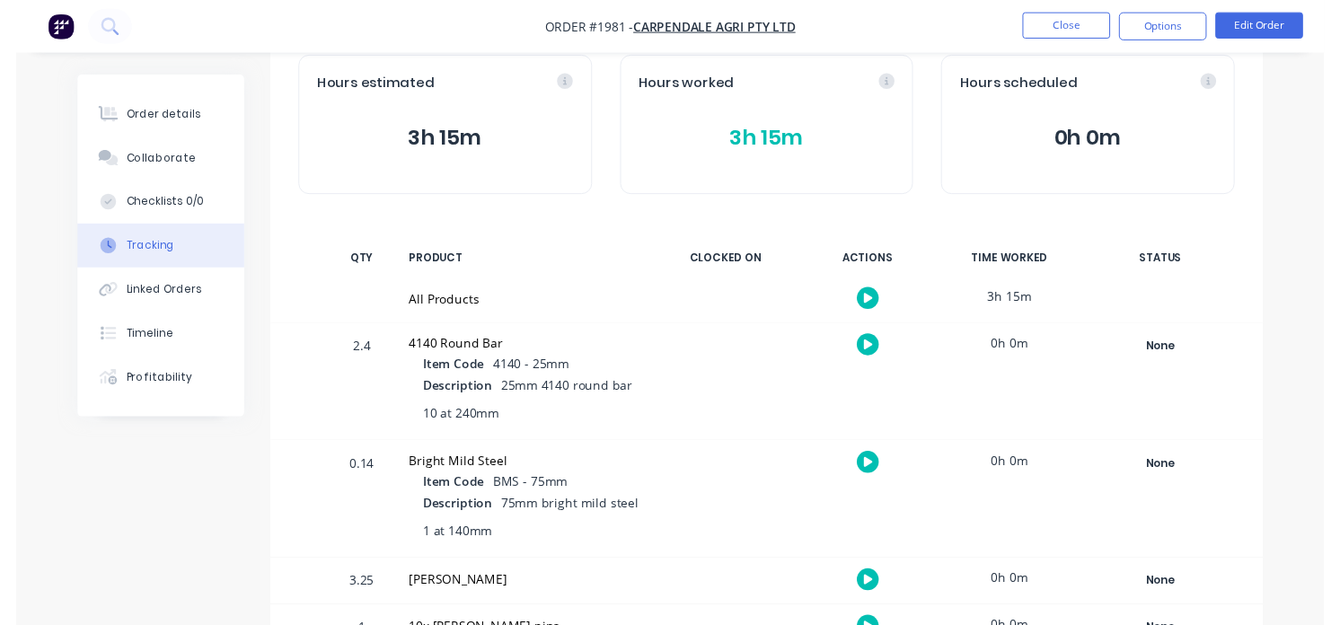
scroll to position [140, 0]
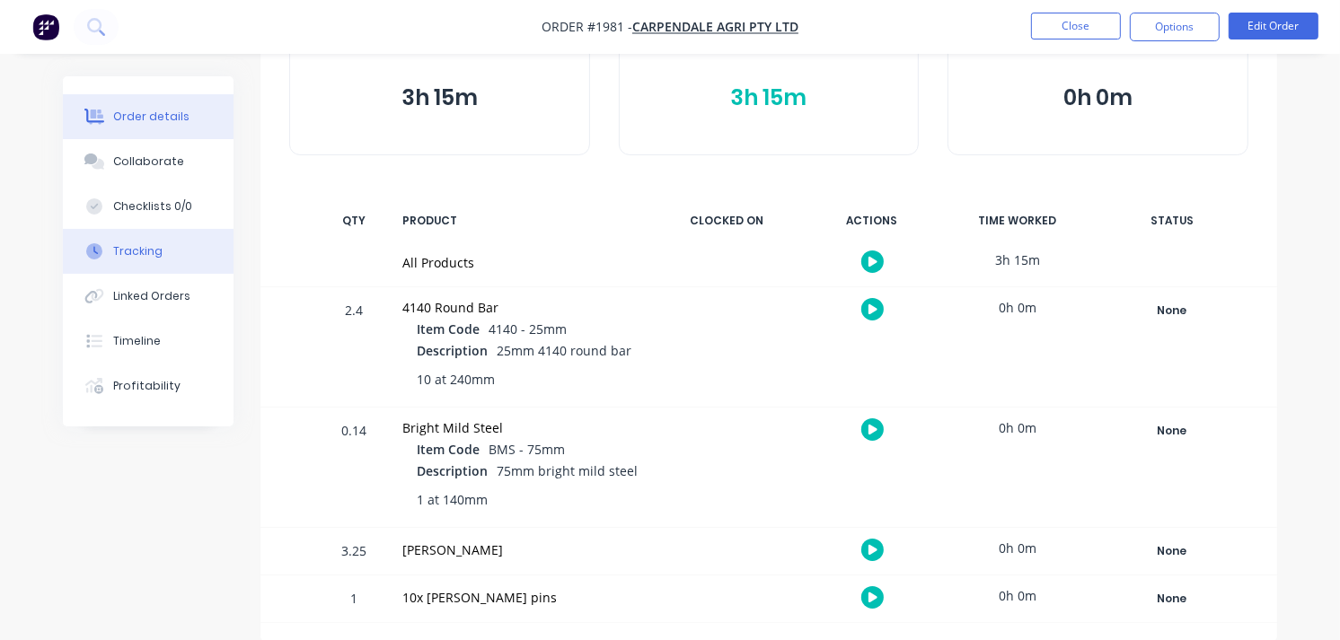
click at [131, 106] on button "Order details" at bounding box center [148, 116] width 171 height 45
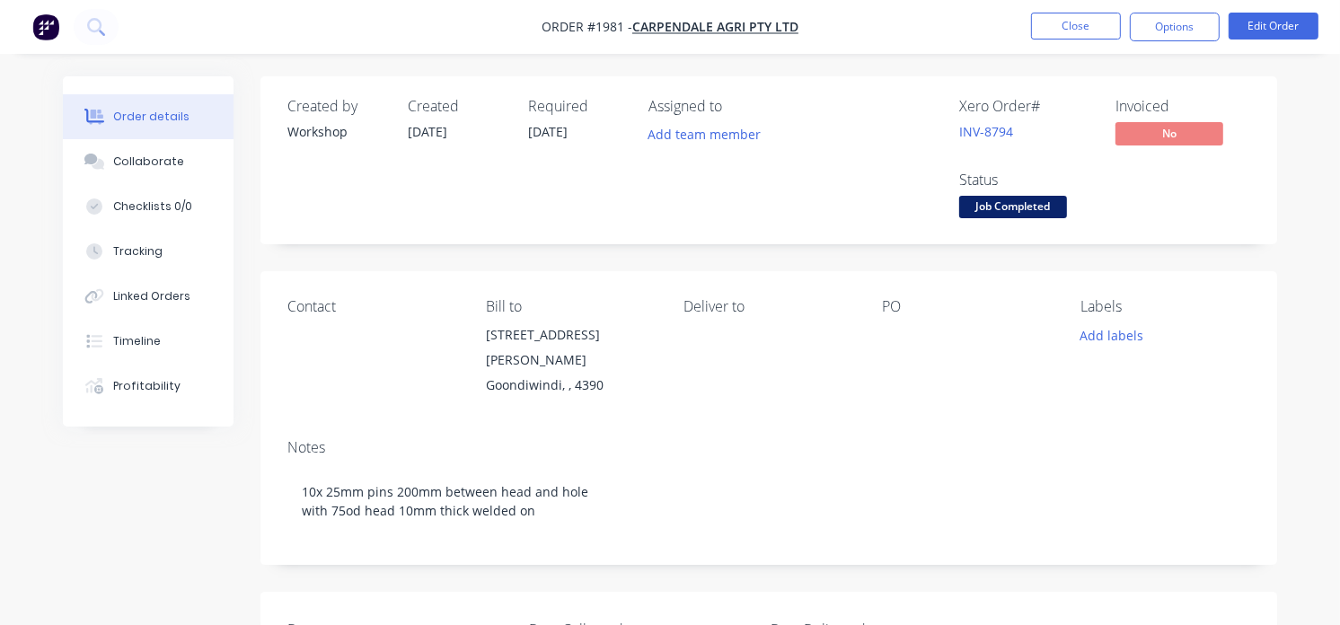
click at [49, 37] on img "button" at bounding box center [45, 26] width 27 height 27
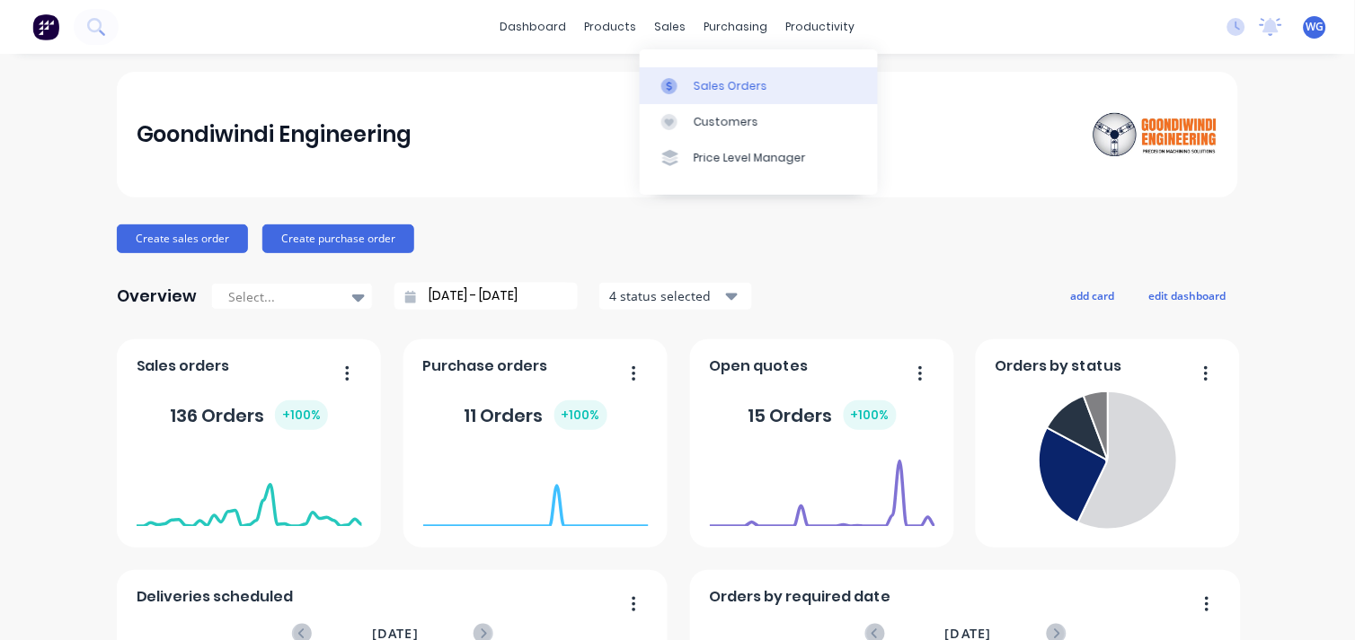
click at [721, 93] on div "Sales Orders" at bounding box center [730, 86] width 74 height 16
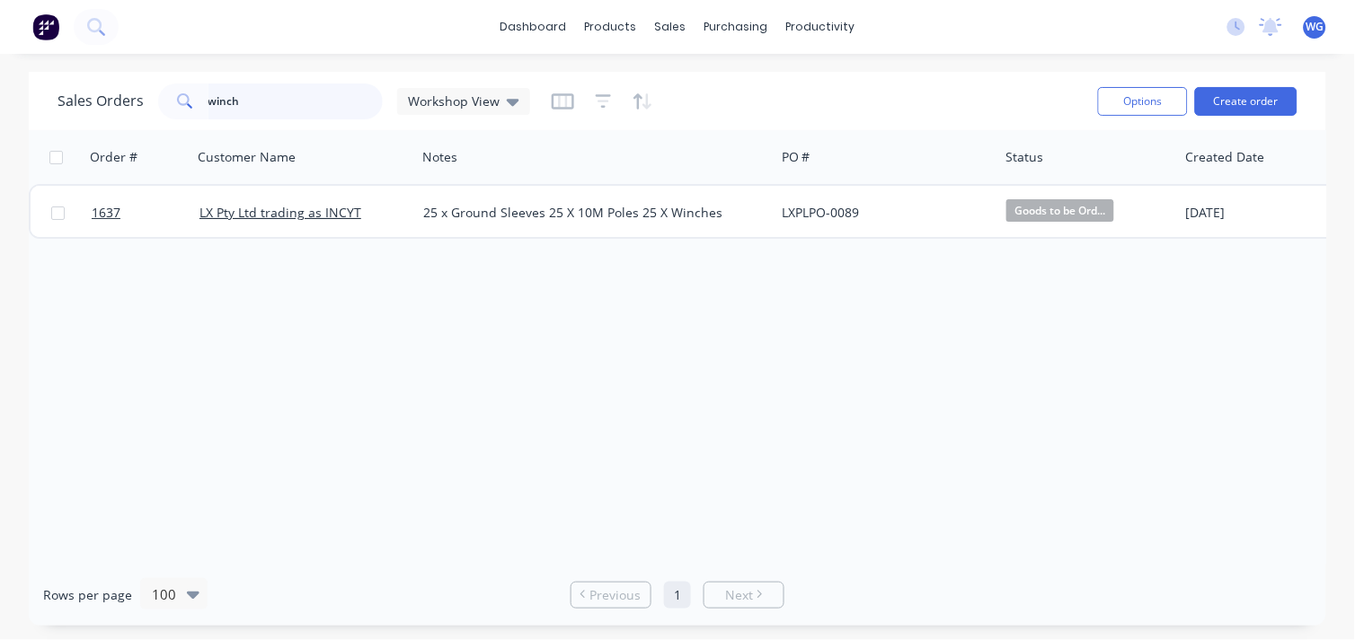
drag, startPoint x: 257, startPoint y: 104, endPoint x: 84, endPoint y: 106, distance: 173.4
click at [84, 106] on div "Sales Orders winch Workshop View" at bounding box center [293, 102] width 472 height 36
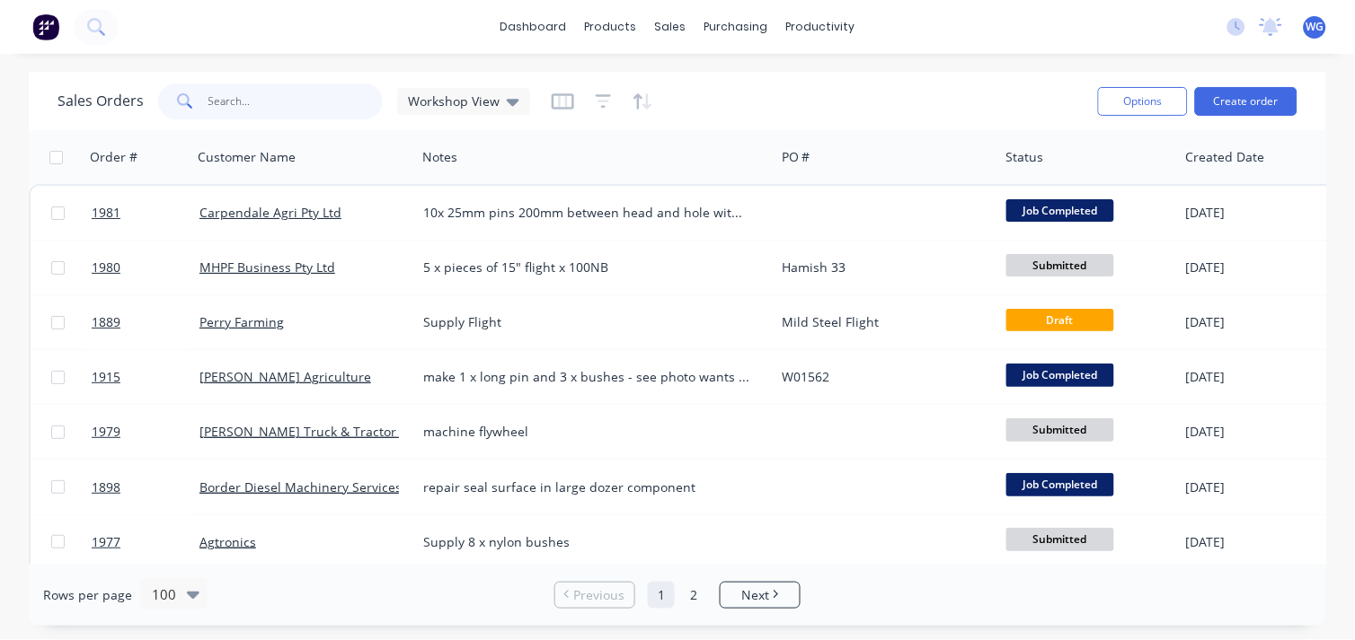
click at [299, 94] on input "text" at bounding box center [295, 102] width 175 height 36
click at [1252, 90] on button "Create order" at bounding box center [1246, 101] width 102 height 29
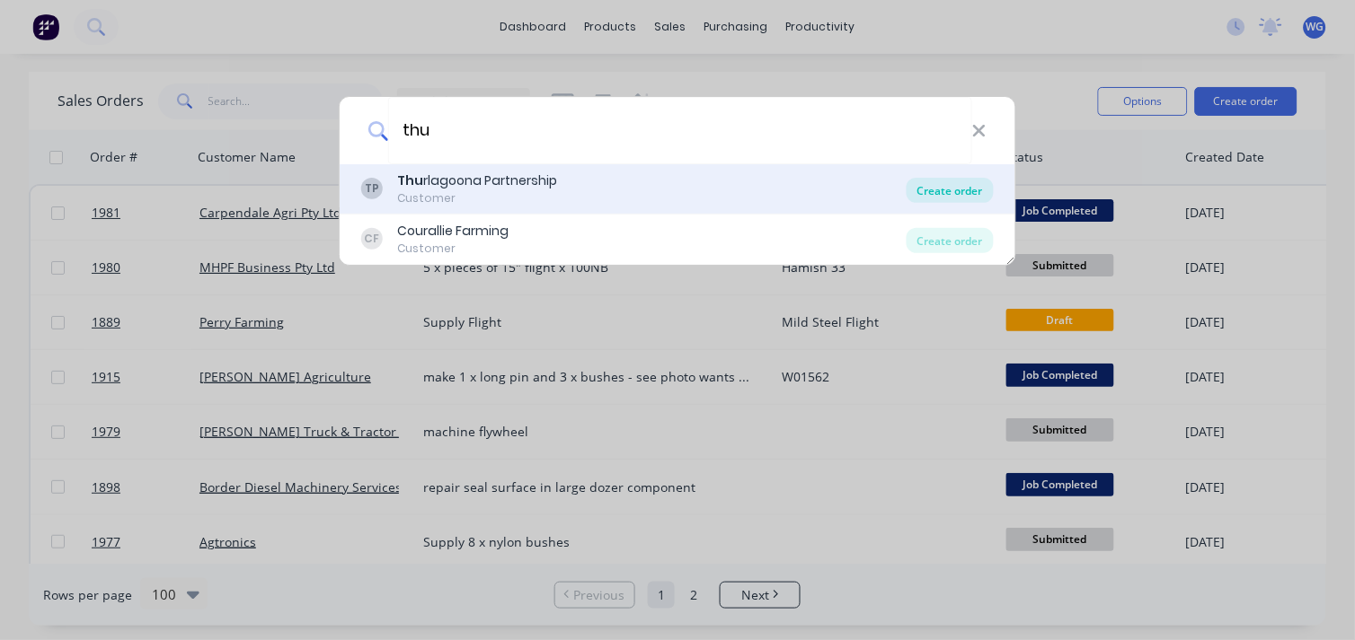
type input "thu"
click at [923, 193] on div "Create order" at bounding box center [949, 190] width 87 height 25
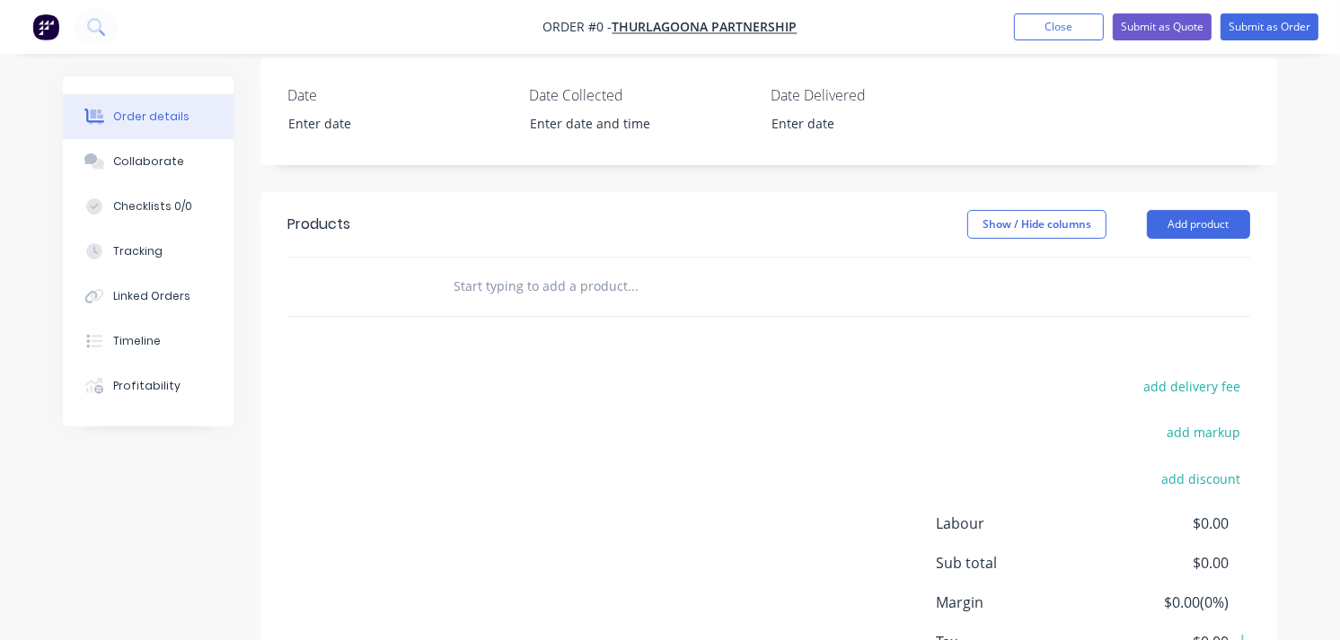
scroll to position [427, 0]
click at [488, 273] on input "text" at bounding box center [632, 286] width 359 height 36
type input "r"
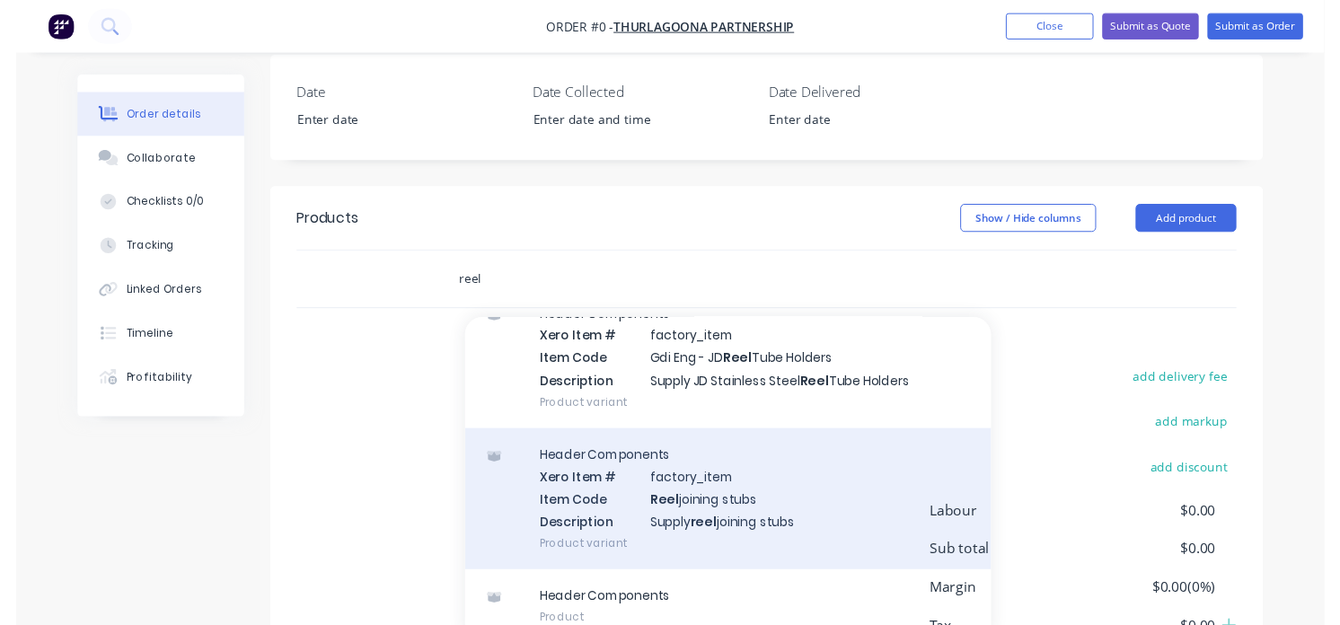
scroll to position [90, 0]
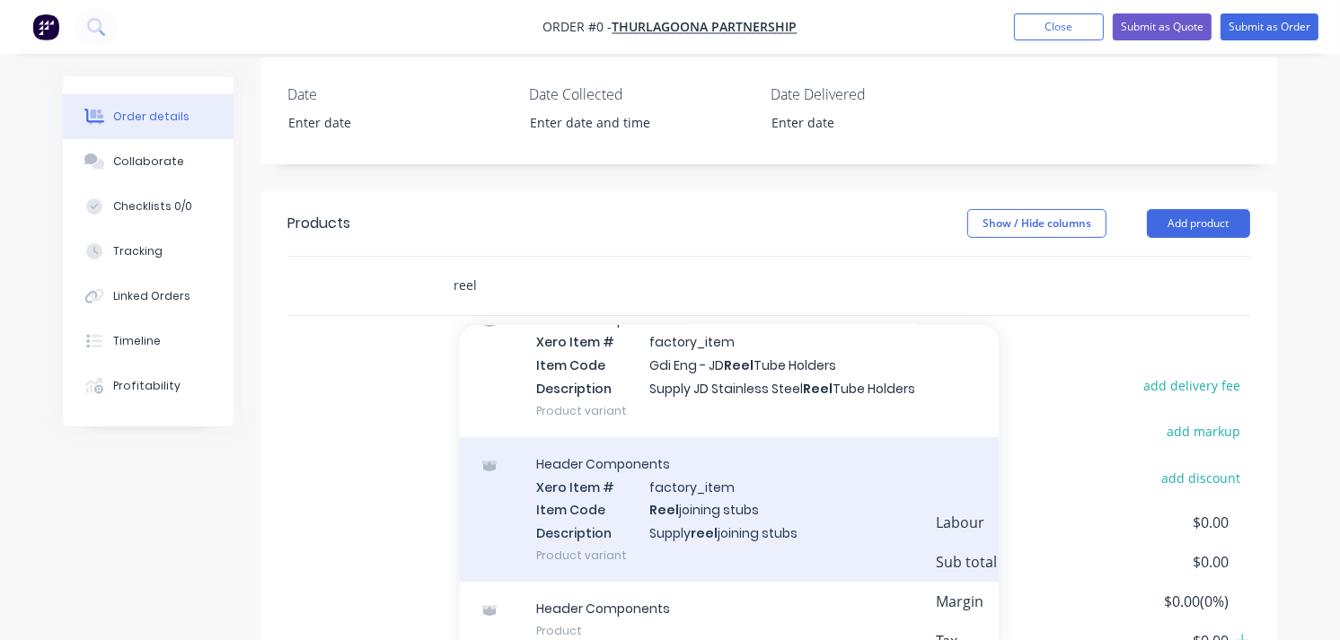
type input "reel"
click at [843, 501] on div "Header Components Xero Item # factory_item Item Code Reel joining stubs Descrip…" at bounding box center [729, 509] width 539 height 145
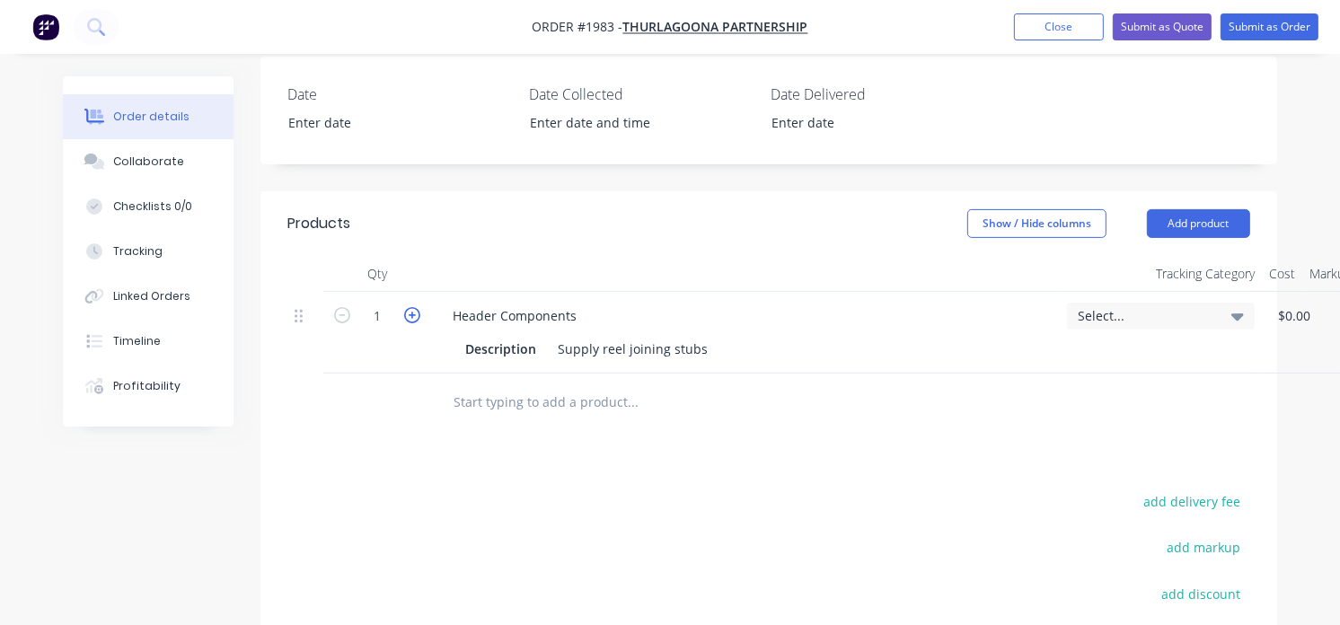
click at [411, 313] on icon "button" at bounding box center [412, 315] width 16 height 16
type input "2"
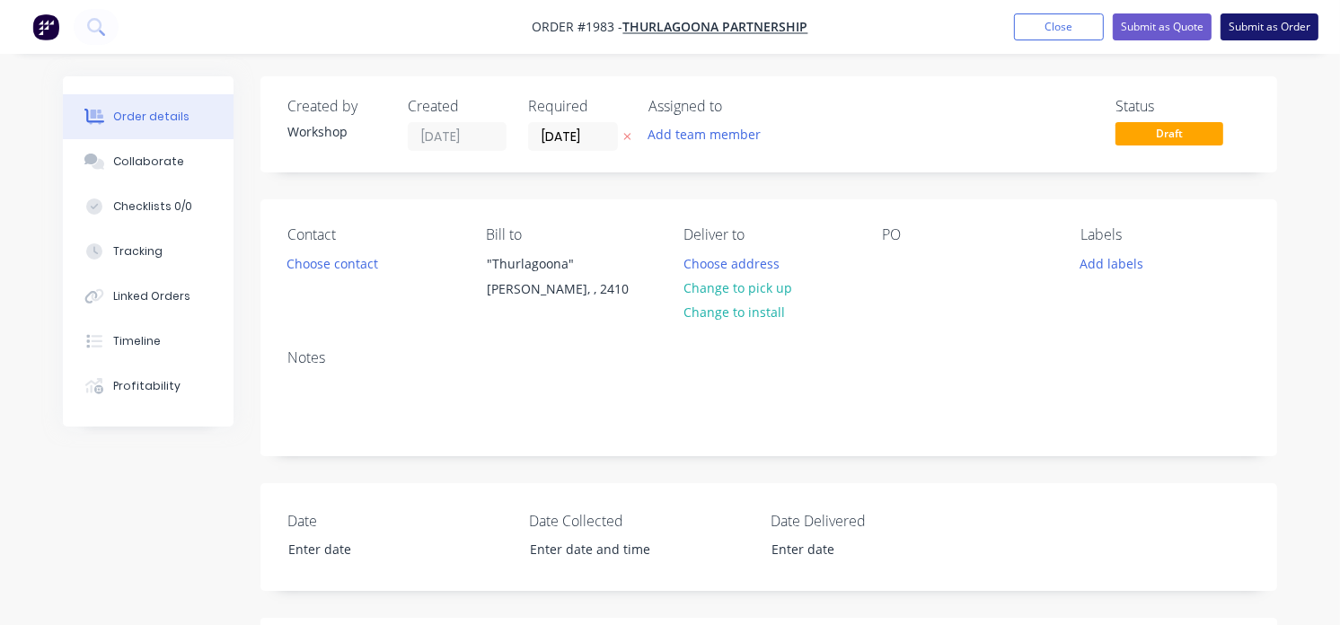
click at [1265, 28] on button "Submit as Order" at bounding box center [1270, 26] width 98 height 27
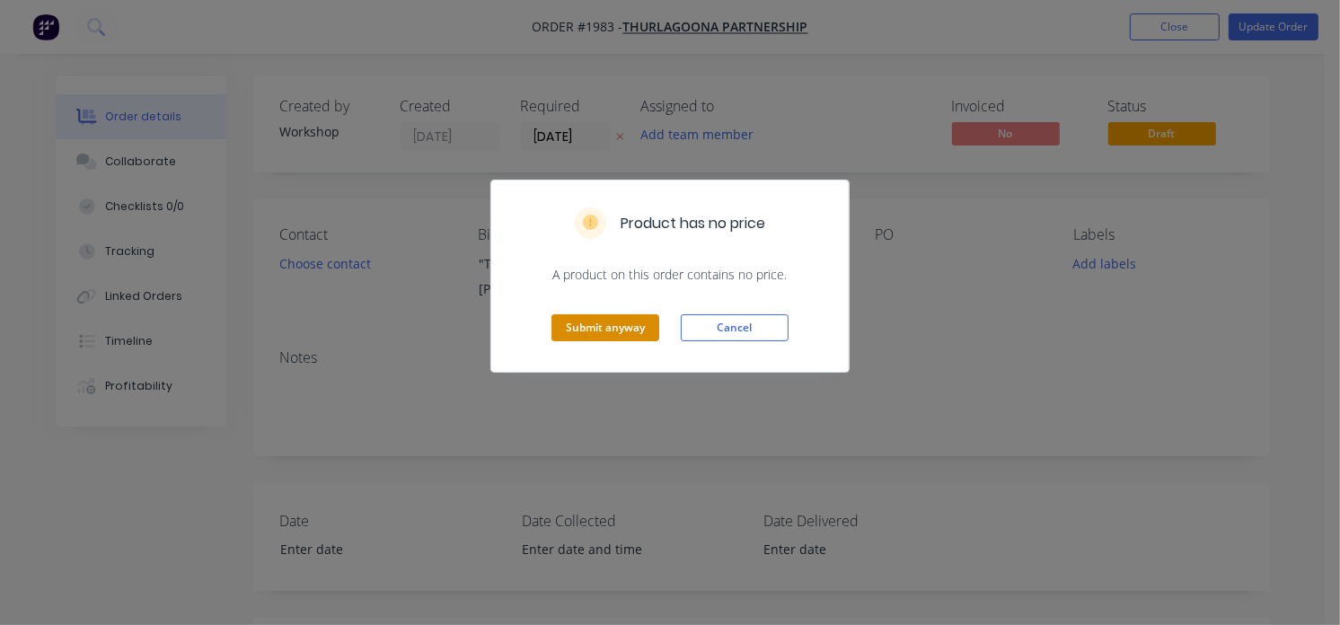
click at [603, 331] on button "Submit anyway" at bounding box center [606, 327] width 108 height 27
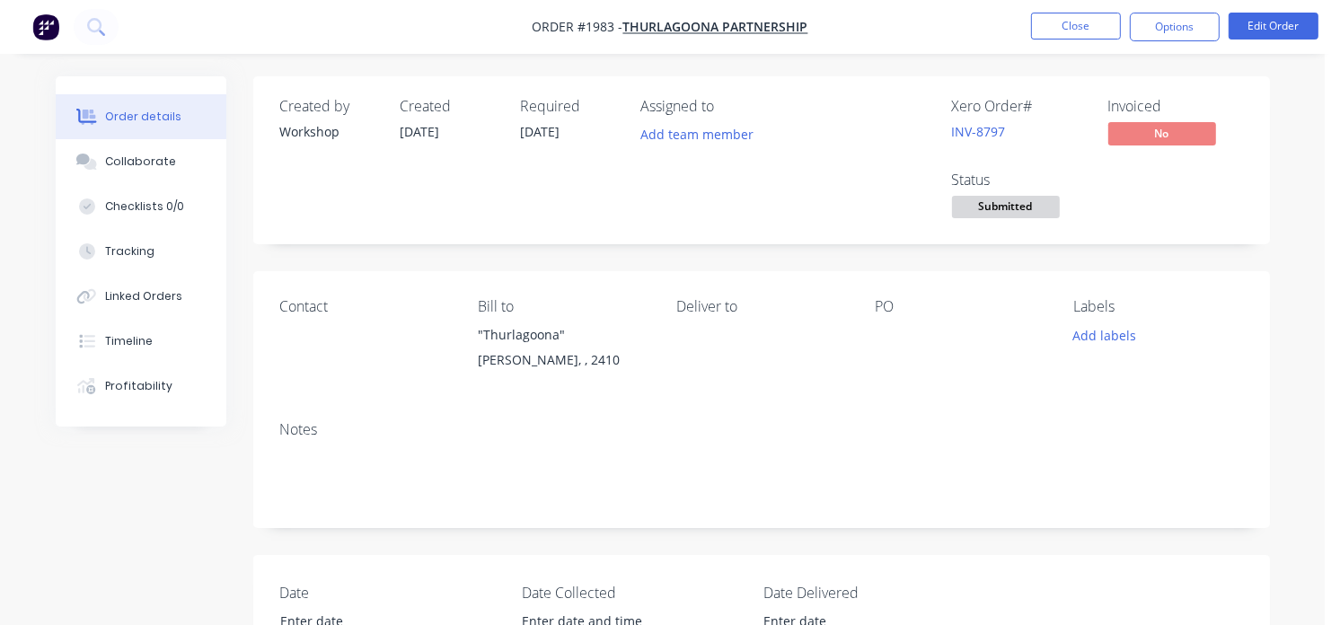
click at [1018, 220] on button "Submitted" at bounding box center [1006, 209] width 108 height 27
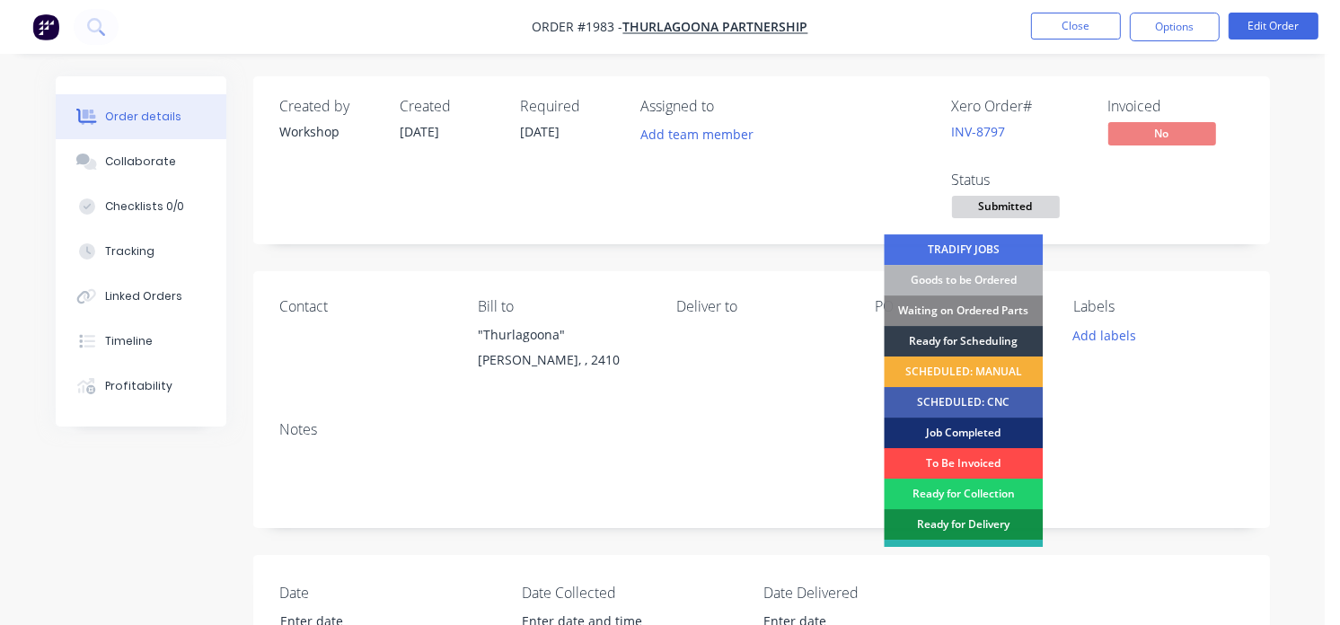
click at [965, 460] on div "To Be Invoiced" at bounding box center [963, 463] width 159 height 31
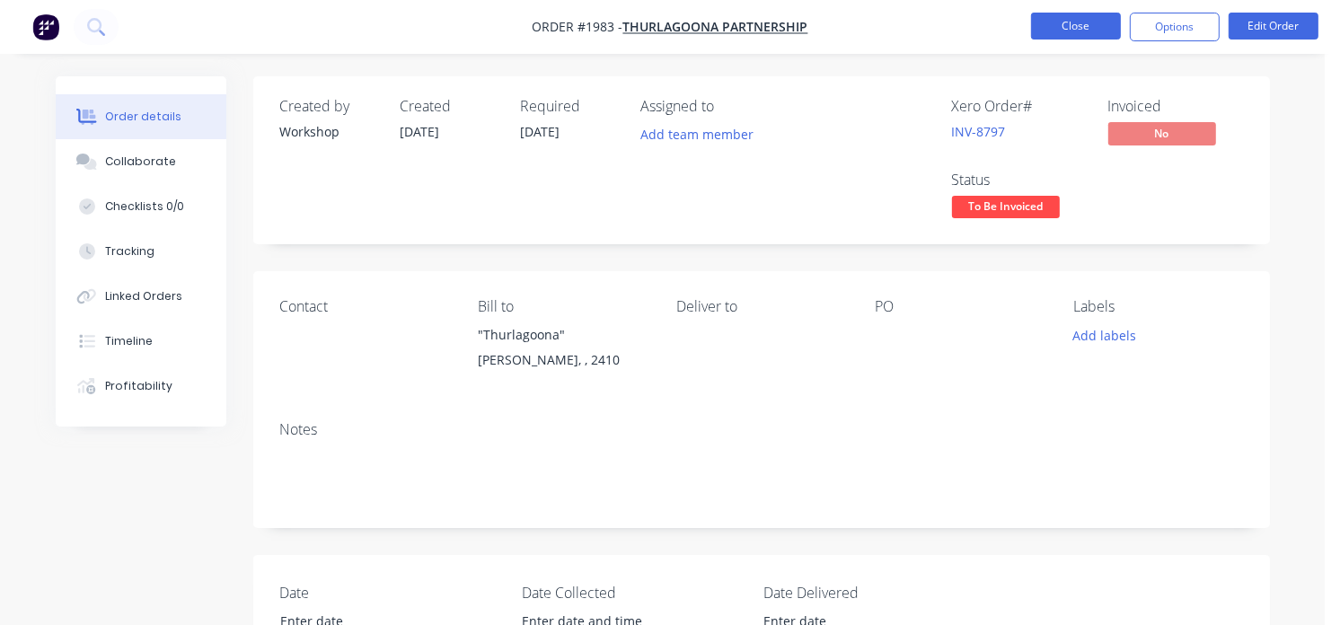
click at [1074, 24] on button "Close" at bounding box center [1076, 26] width 90 height 27
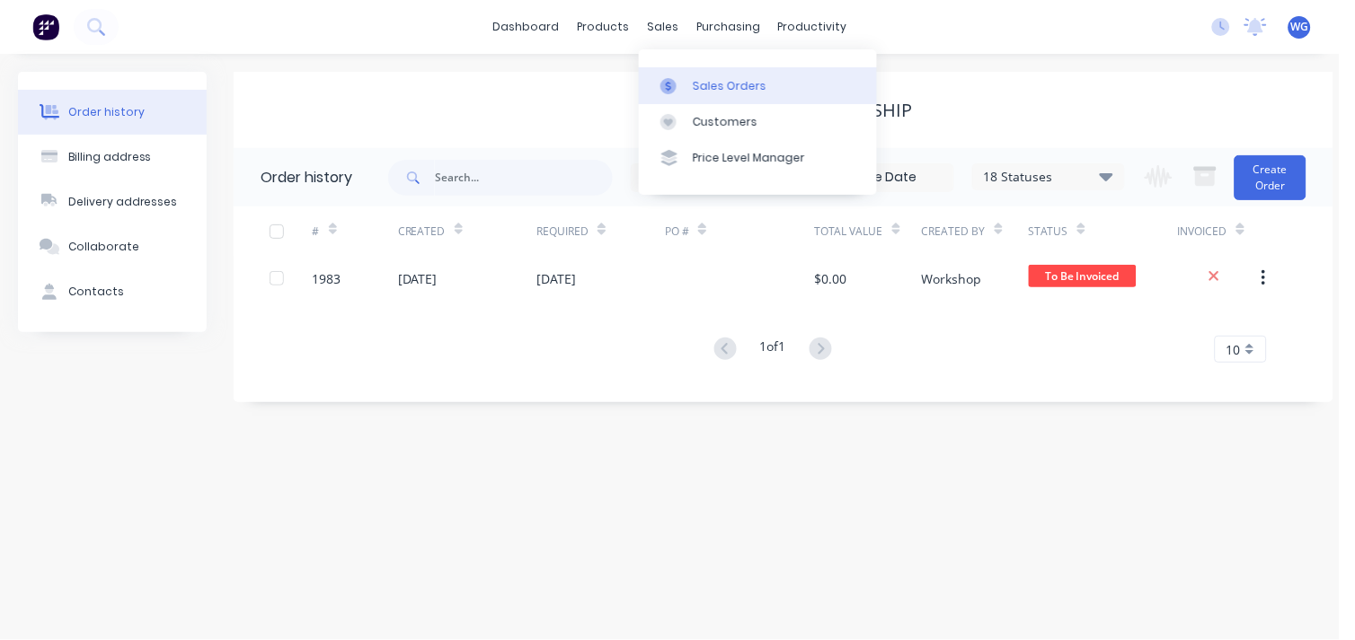
click at [684, 87] on div at bounding box center [673, 86] width 27 height 16
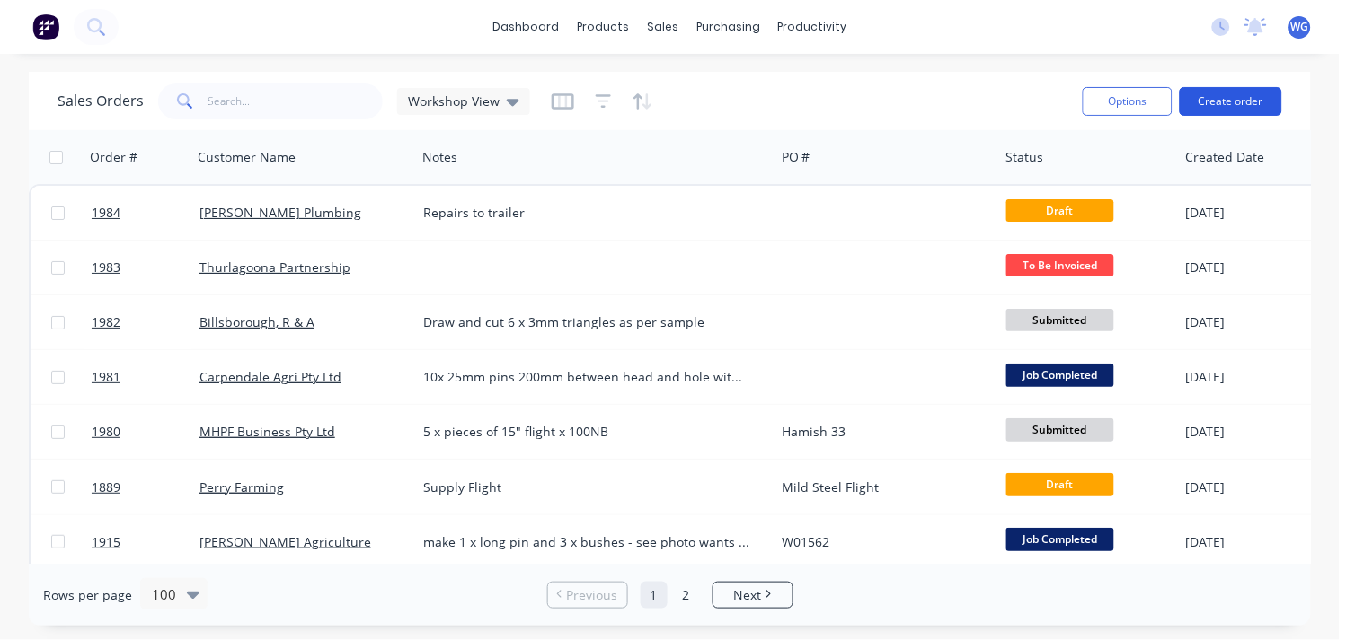
click at [1243, 94] on button "Create order" at bounding box center [1230, 101] width 102 height 29
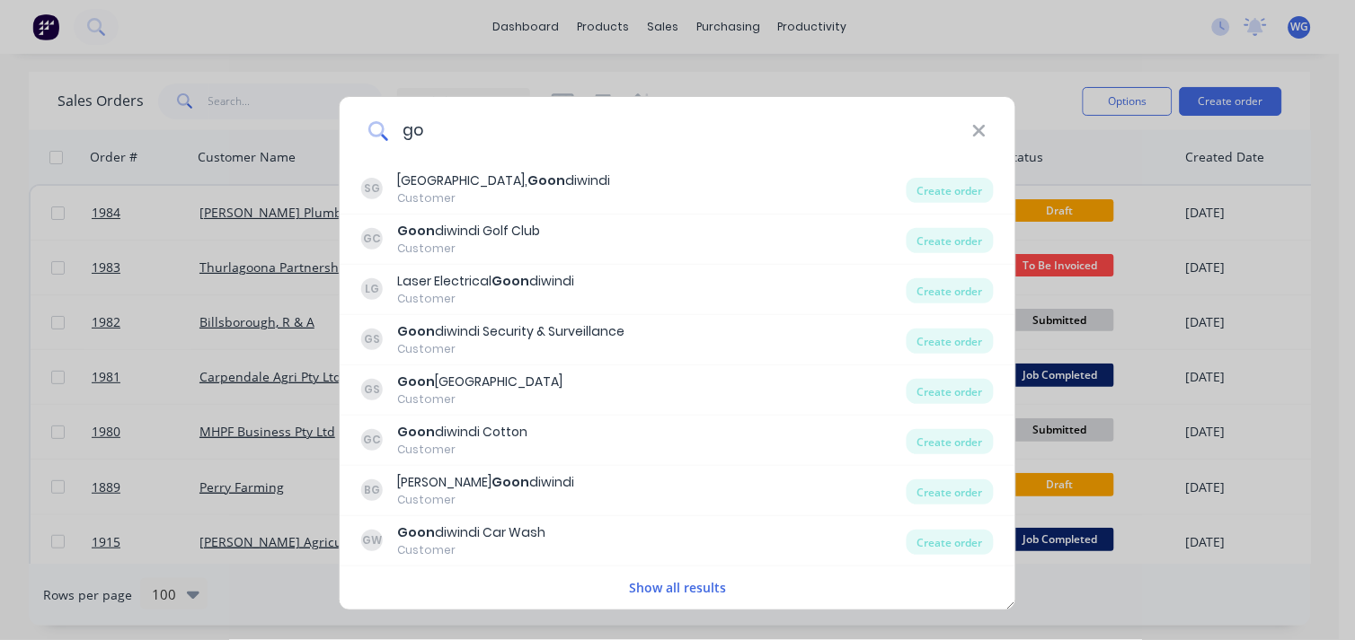
type input "g"
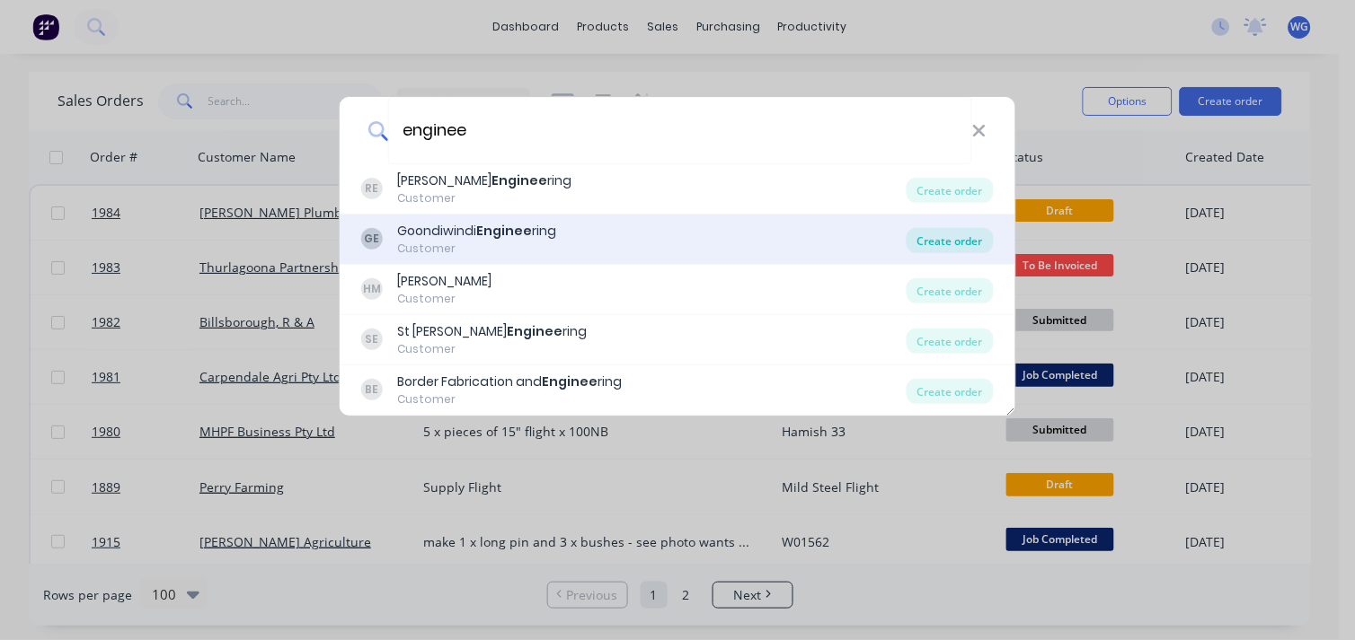
type input "enginee"
click at [948, 238] on div "Create order" at bounding box center [949, 240] width 87 height 25
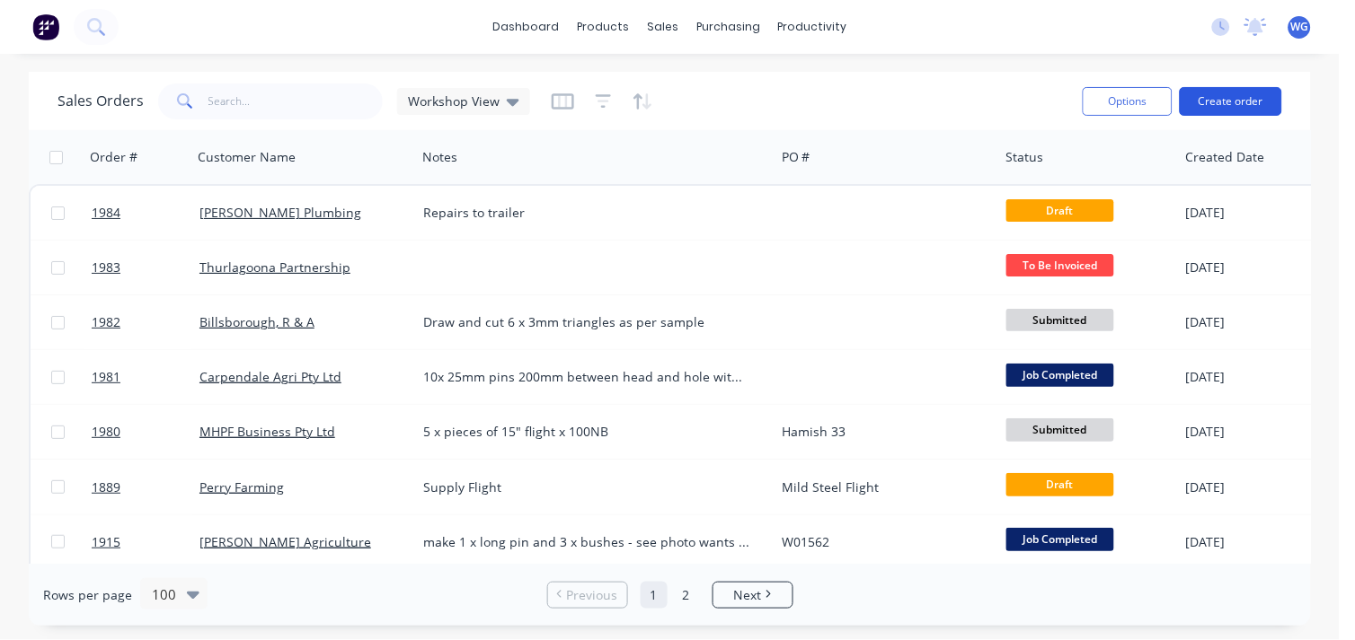
click at [1258, 100] on button "Create order" at bounding box center [1230, 101] width 102 height 29
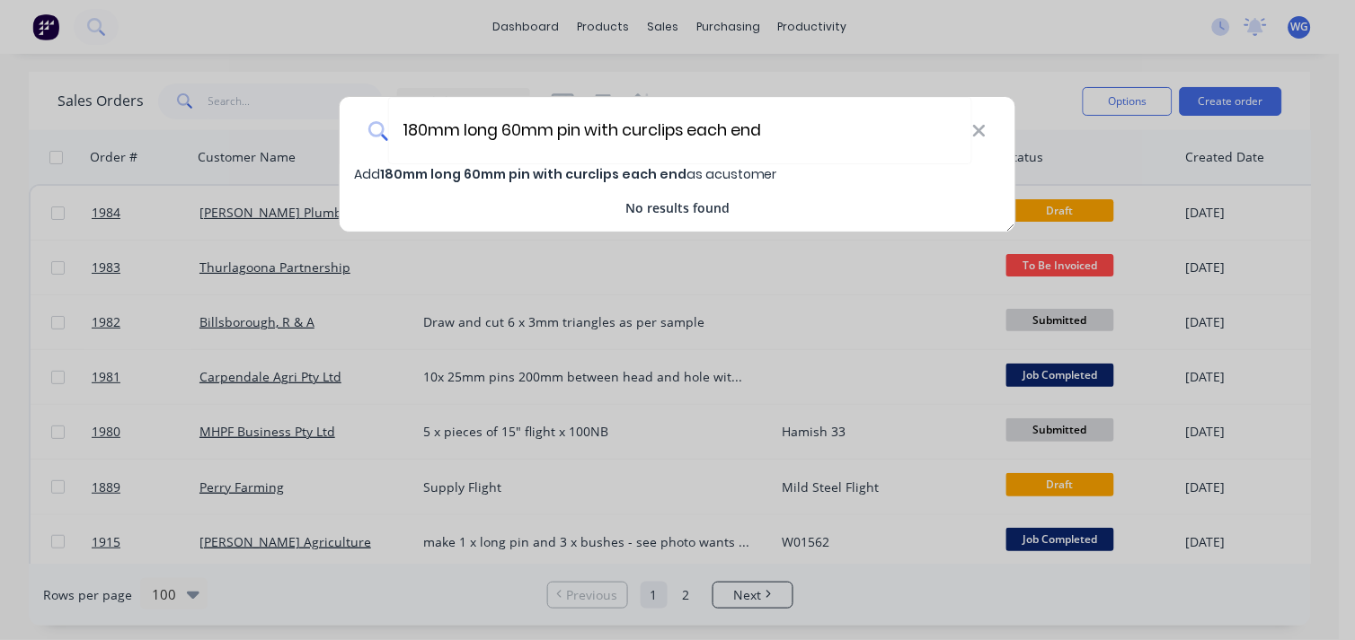
type input "180mm long 60mm pin with curclips each end"
click at [632, 173] on span "180mm long 60mm pin with curclips each end" at bounding box center [533, 174] width 306 height 18
select select "AU"
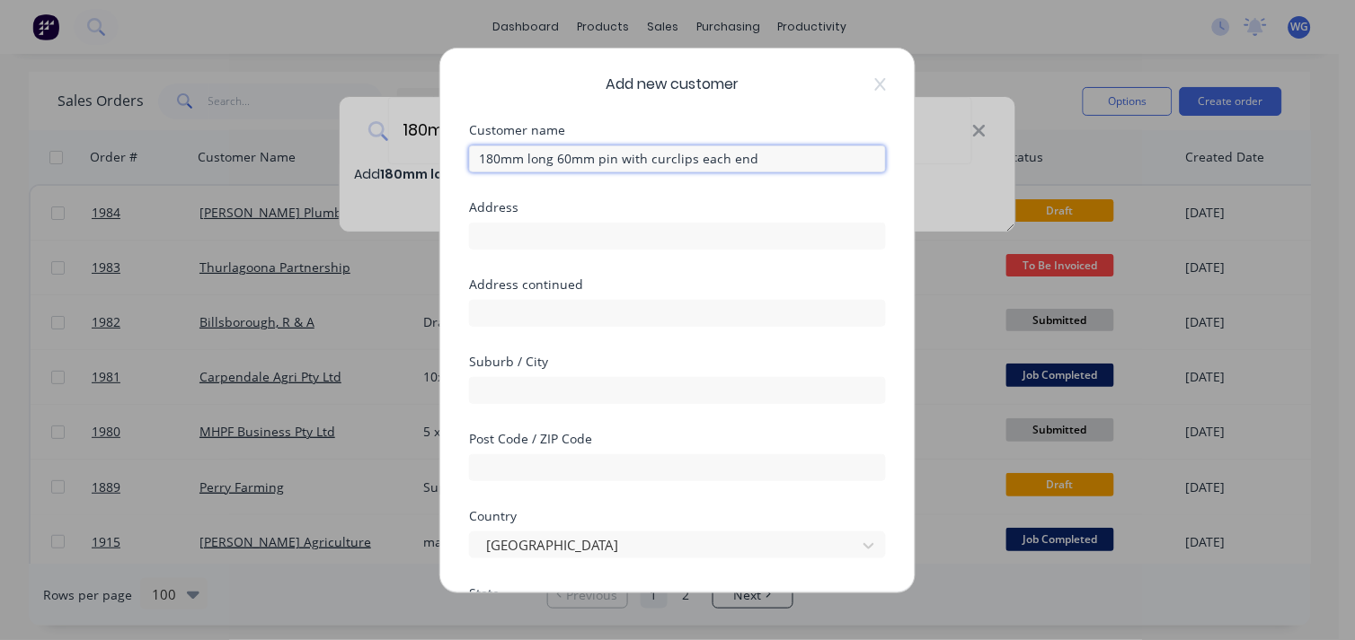
drag, startPoint x: 780, startPoint y: 157, endPoint x: 437, endPoint y: 187, distance: 344.4
click at [437, 185] on div "Add new customer Customer name 180mm long 60mm pin with curclips each end Addre…" at bounding box center [677, 320] width 1355 height 640
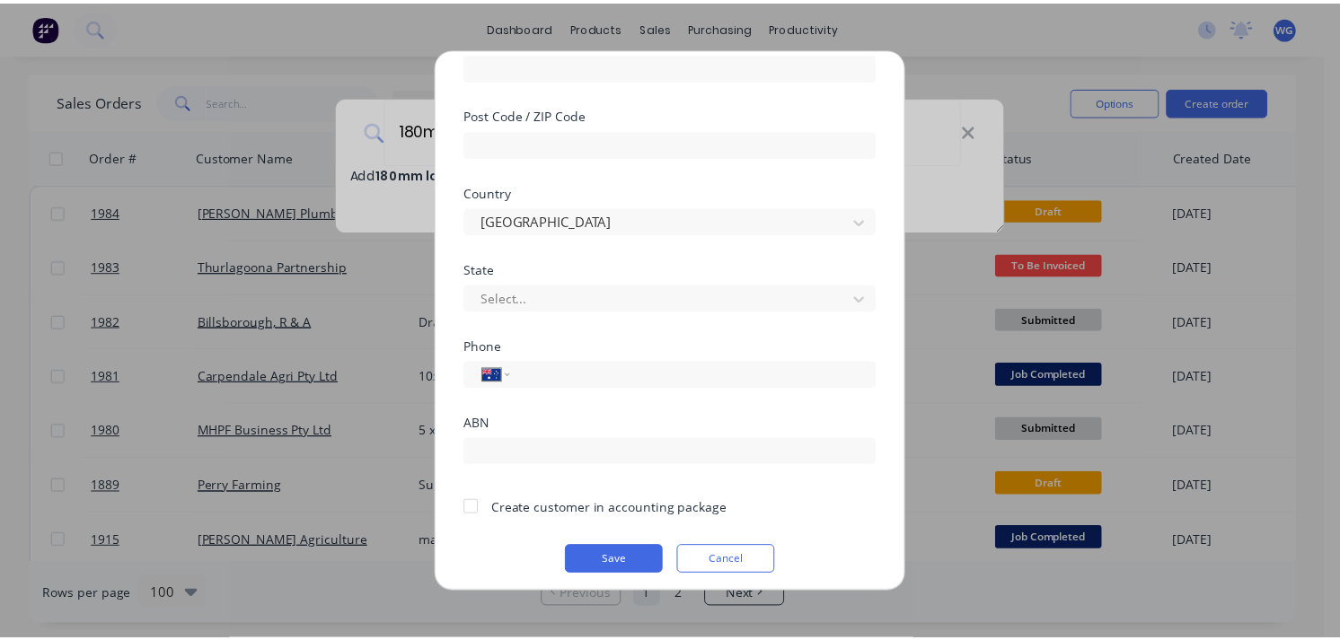
scroll to position [331, 0]
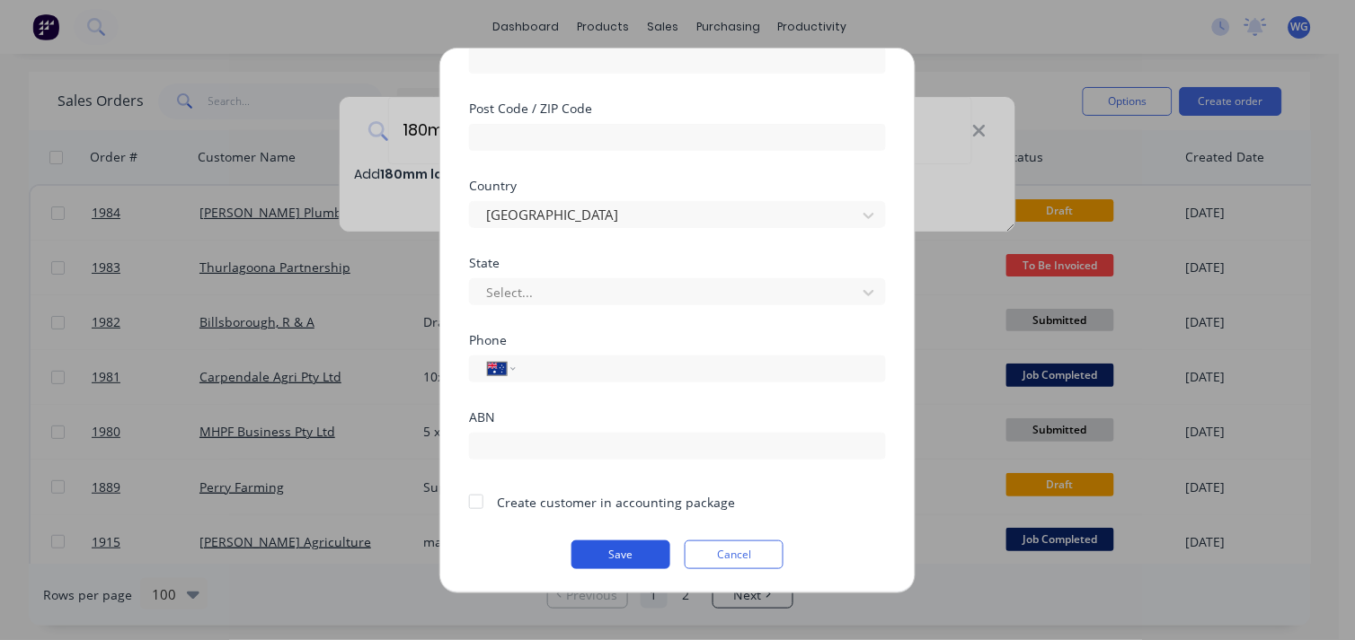
click at [611, 551] on button "Save" at bounding box center [620, 554] width 99 height 29
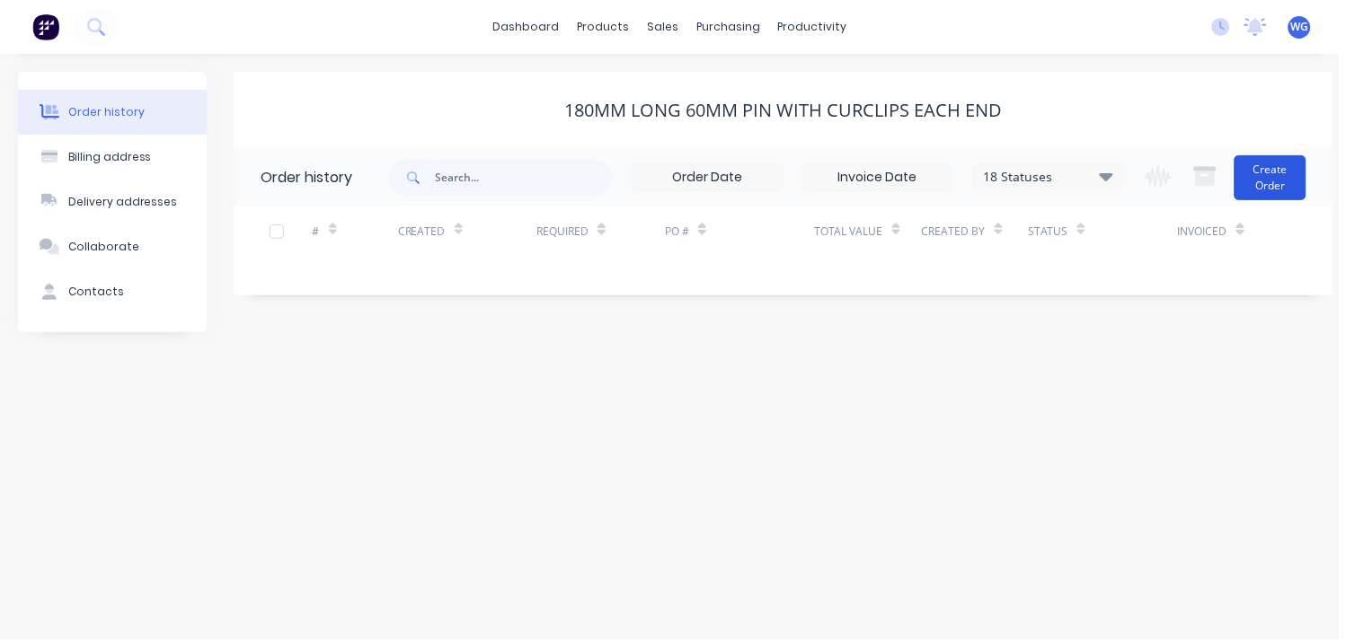
click at [1258, 180] on button "Create Order" at bounding box center [1270, 177] width 72 height 45
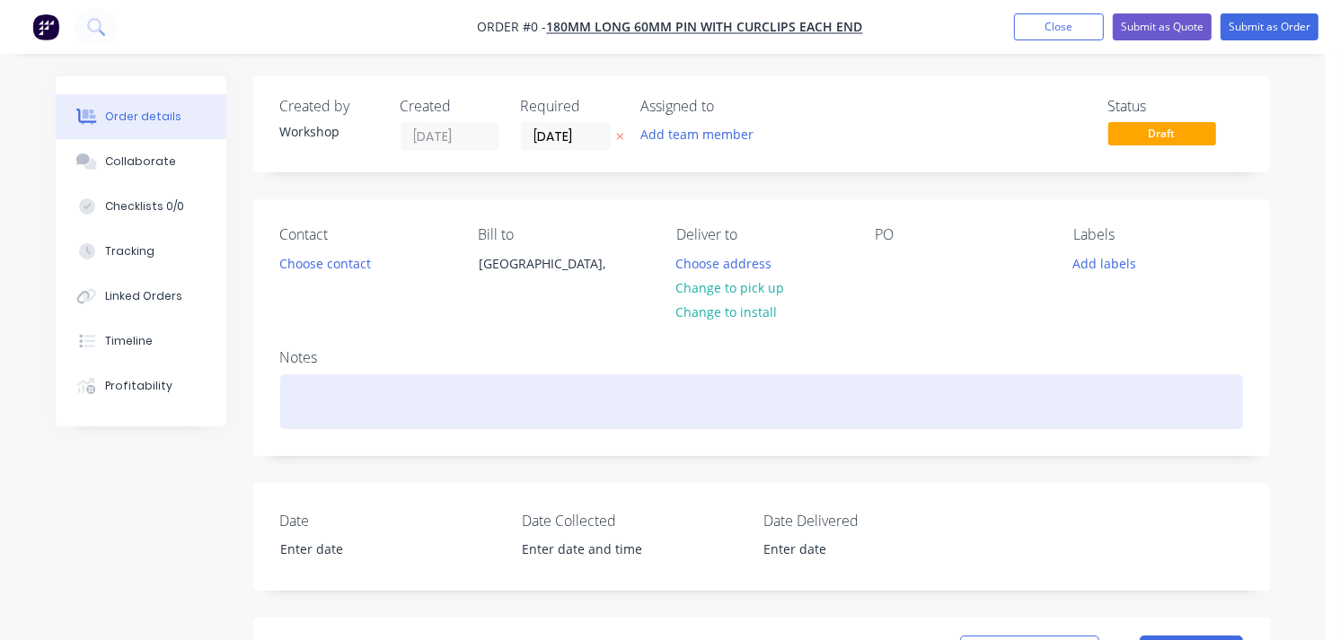
click at [342, 409] on div at bounding box center [761, 402] width 963 height 55
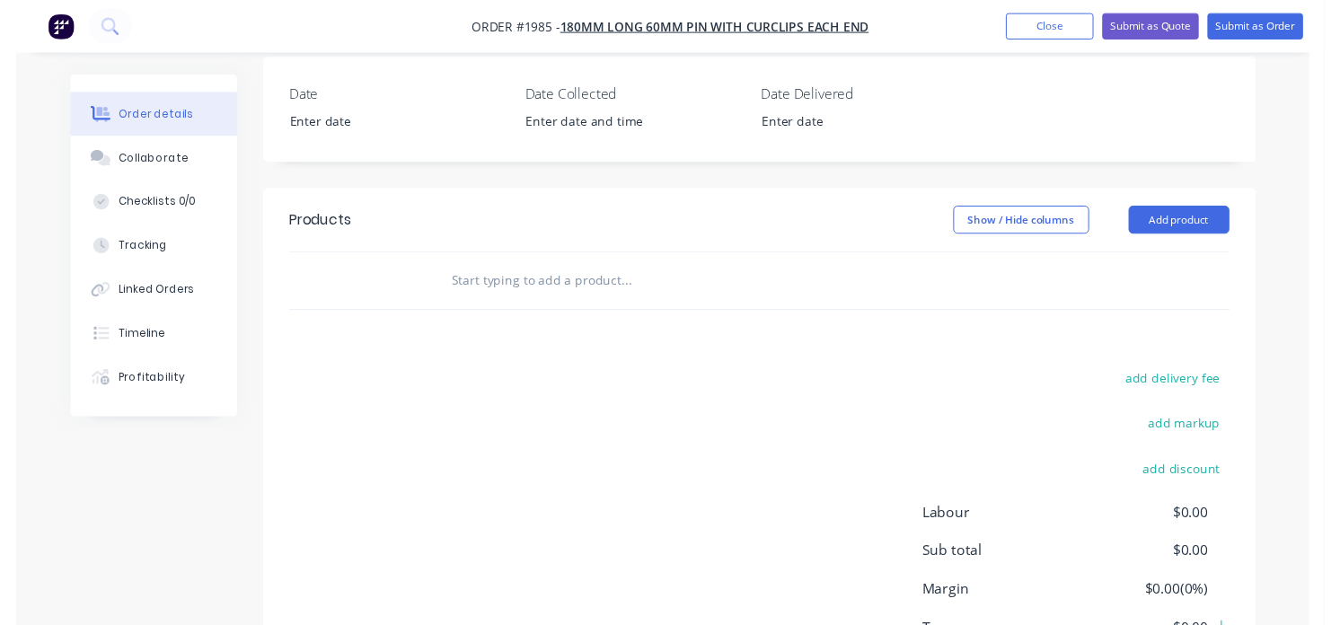
scroll to position [499, 0]
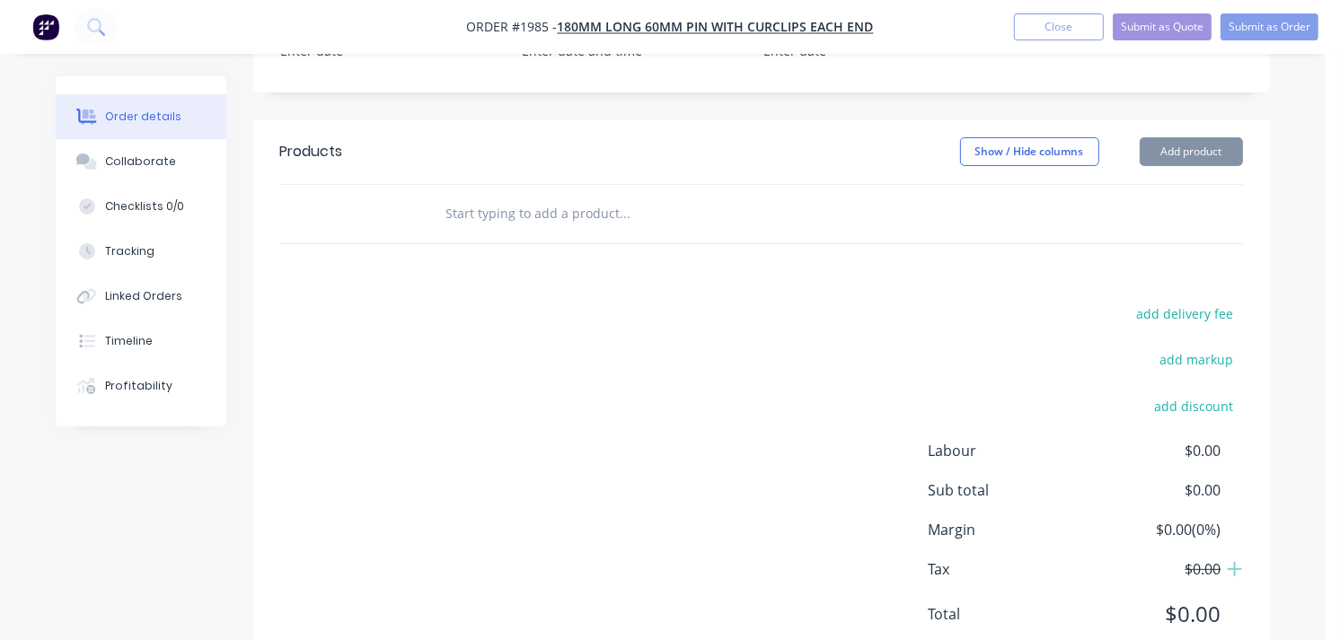
click at [508, 250] on div "Products Show / Hide columns Add product add delivery fee add markup add discou…" at bounding box center [761, 397] width 1017 height 556
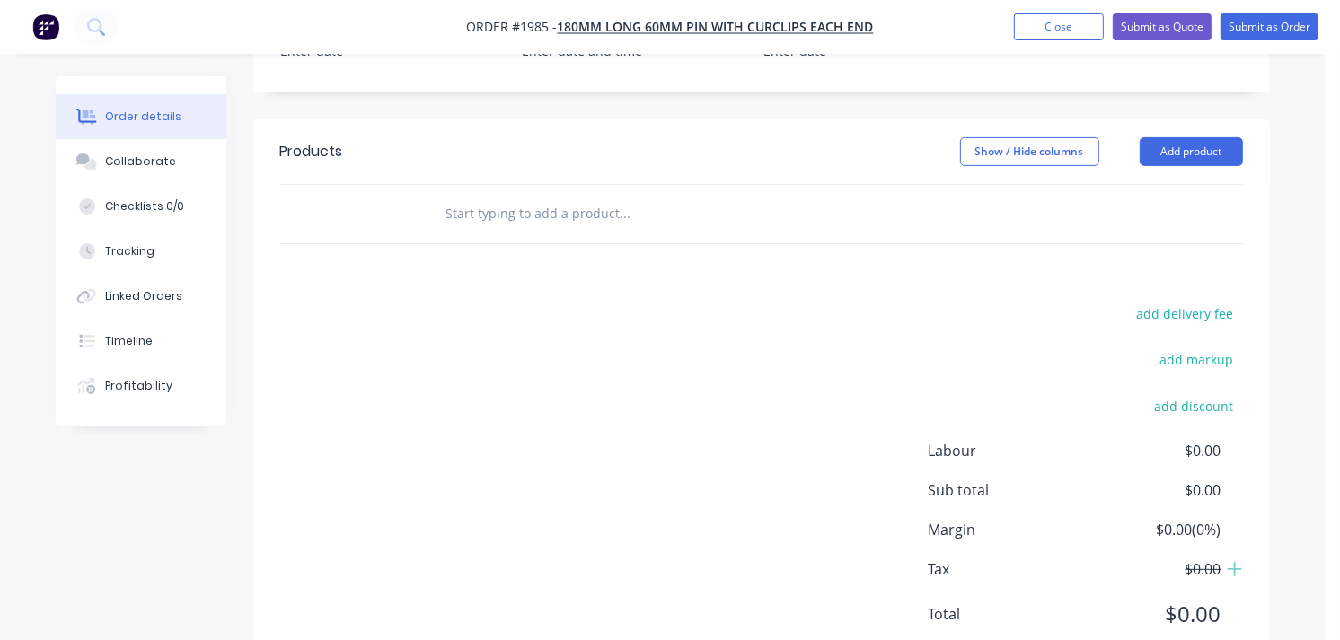
click at [499, 227] on input "text" at bounding box center [625, 214] width 359 height 36
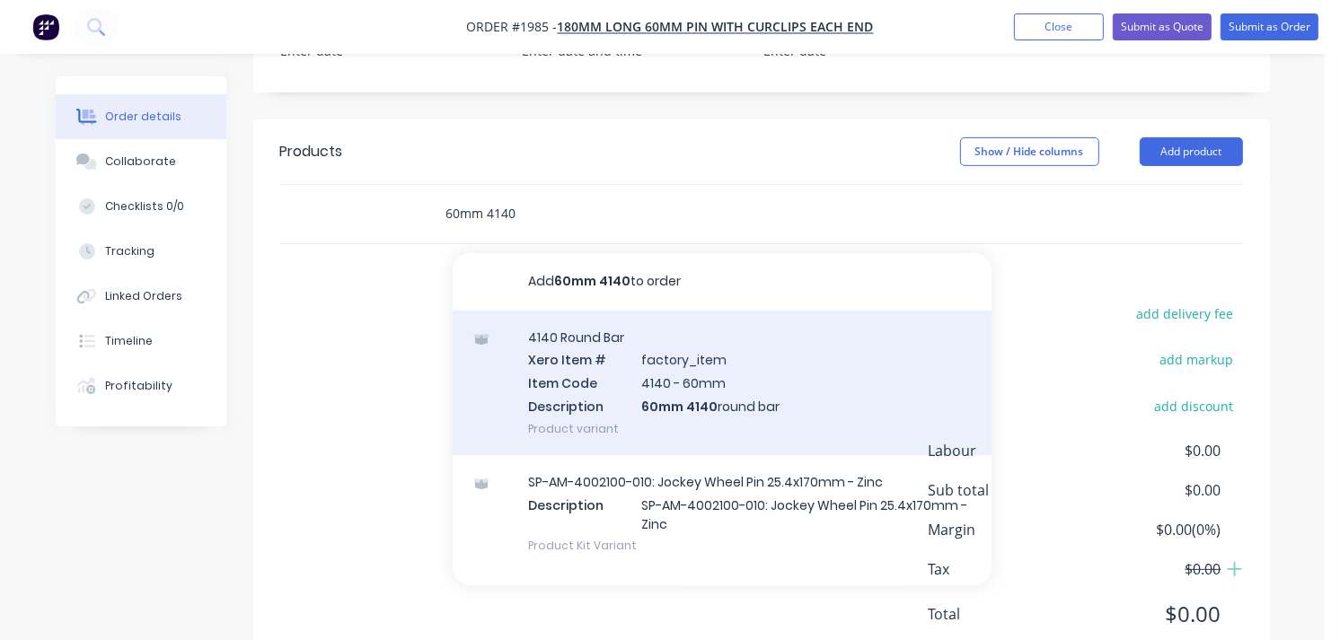
type input "60mm 4140"
click at [684, 379] on div "4140 Round Bar Xero Item # factory_item Item Code 4140 - 60mm Description 60mm …" at bounding box center [722, 383] width 539 height 145
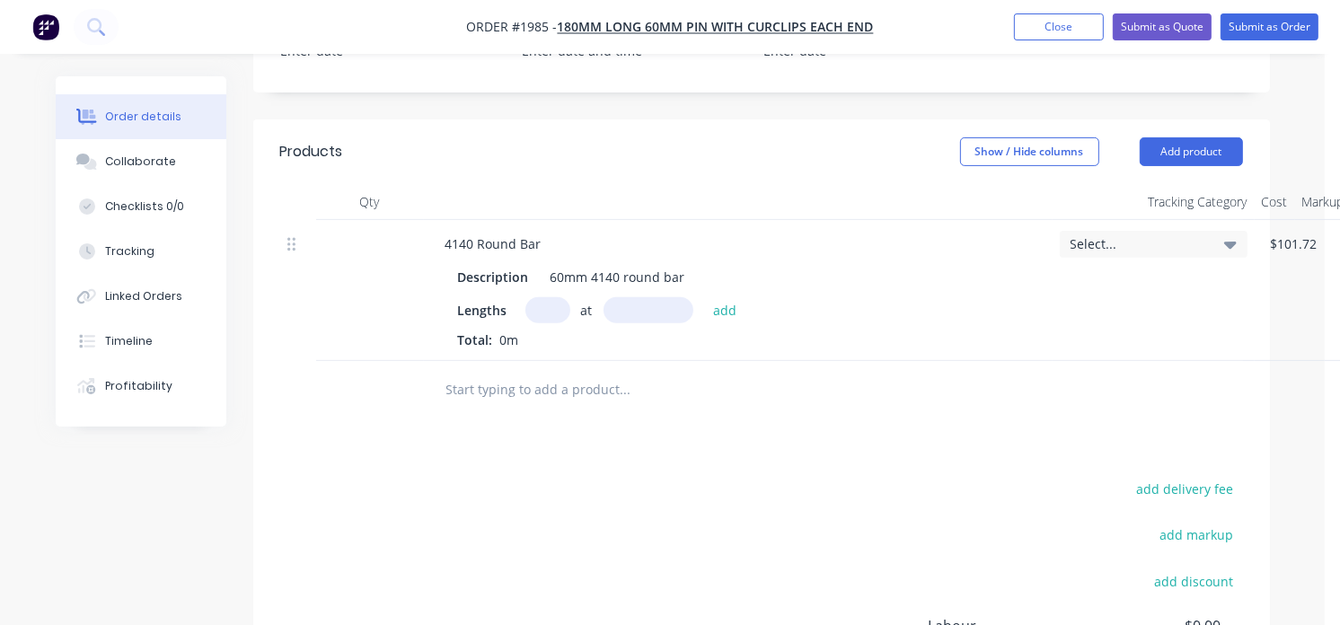
click at [543, 314] on input "text" at bounding box center [547, 310] width 45 height 26
type input "1"
click at [632, 318] on input "text" at bounding box center [649, 310] width 90 height 26
type input "180mm"
click at [720, 308] on button "add" at bounding box center [725, 309] width 42 height 24
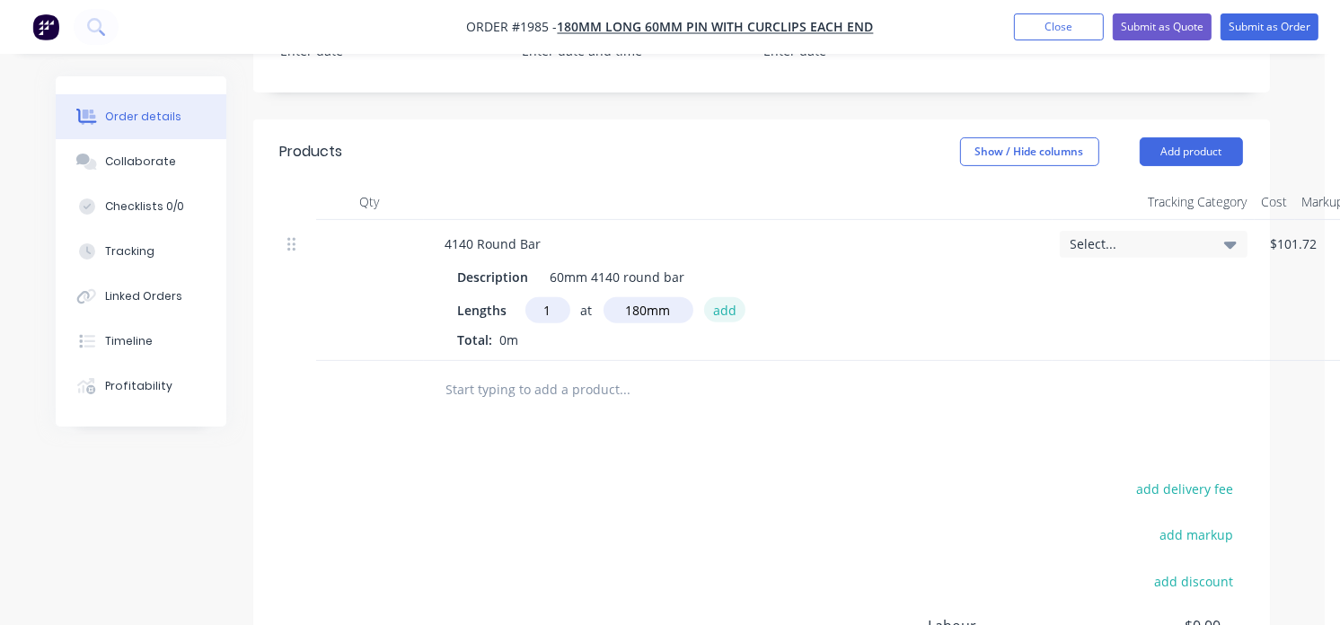
type input "$54.98"
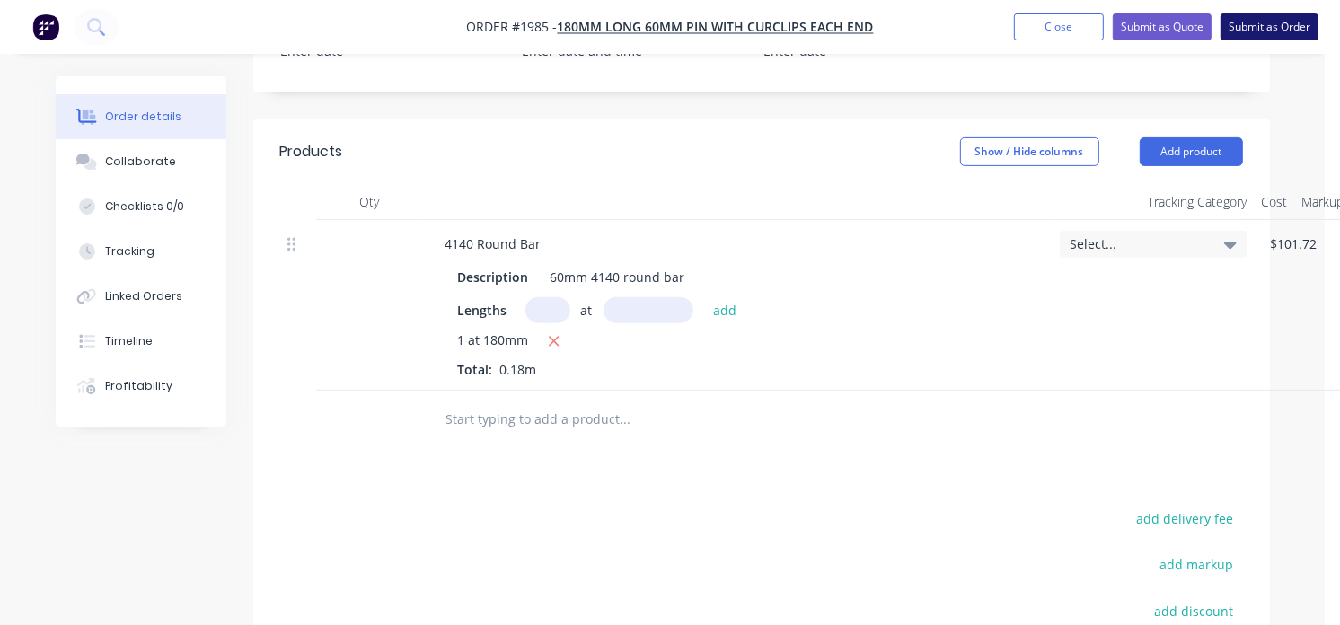
click at [1246, 13] on button "Submit as Order" at bounding box center [1270, 26] width 98 height 27
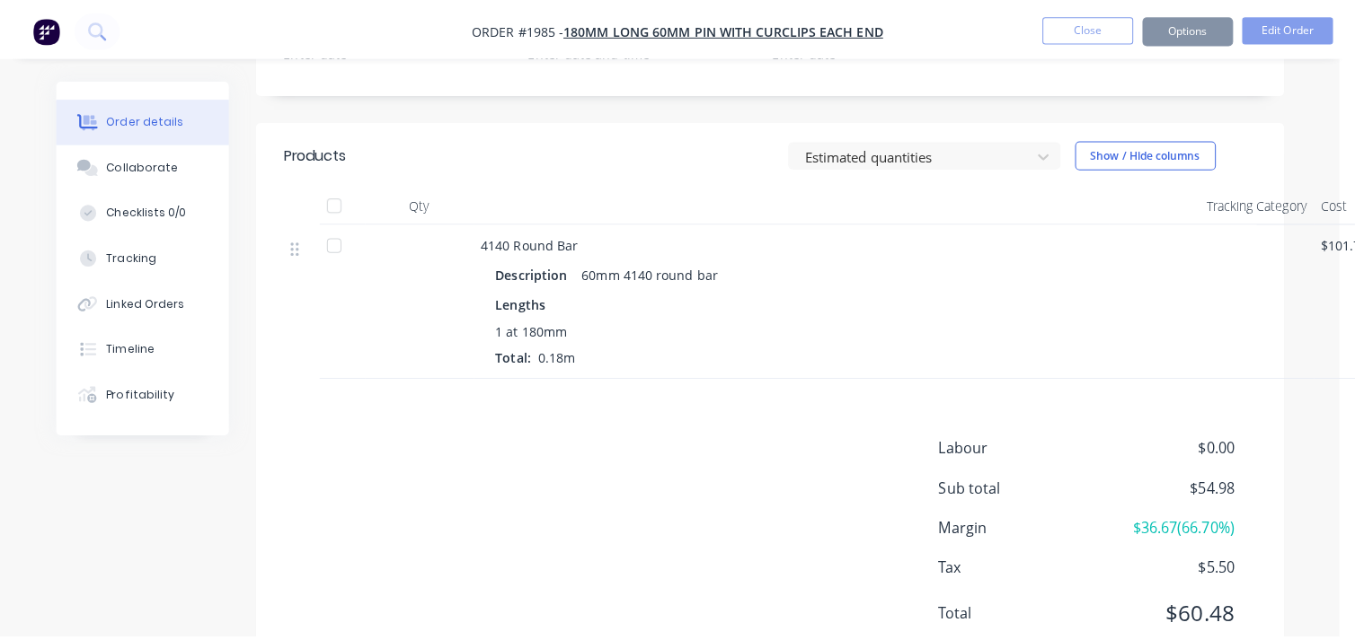
scroll to position [0, 0]
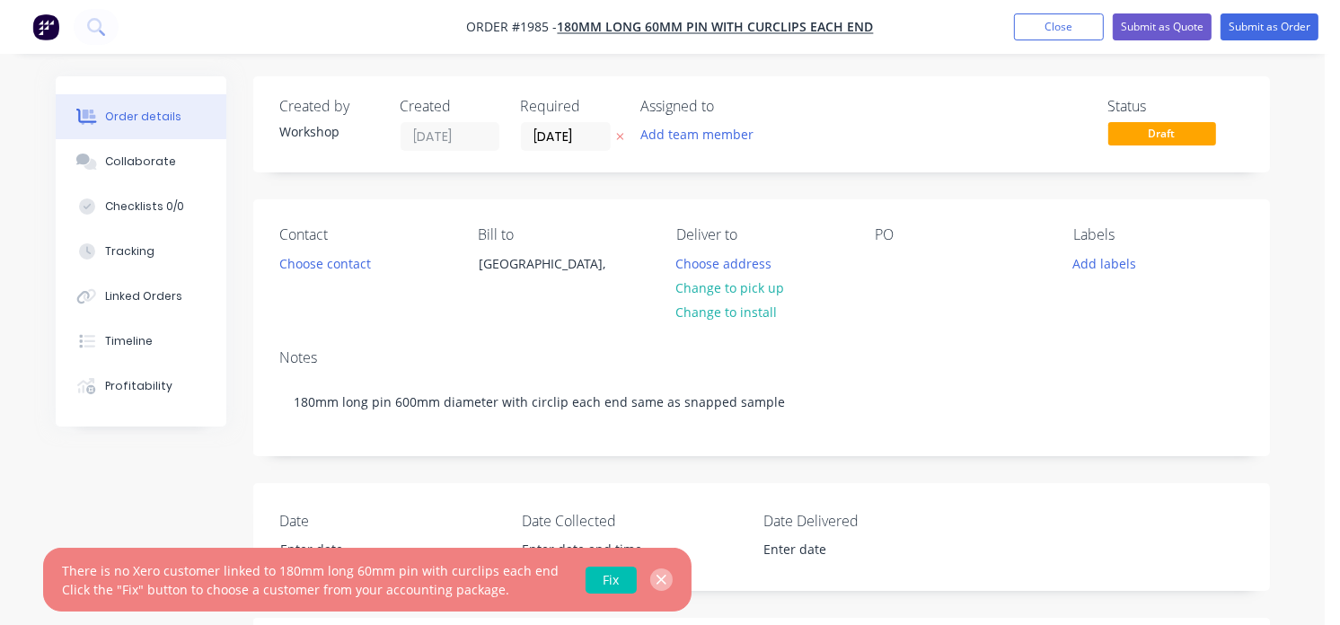
click at [657, 581] on icon "button" at bounding box center [662, 580] width 10 height 10
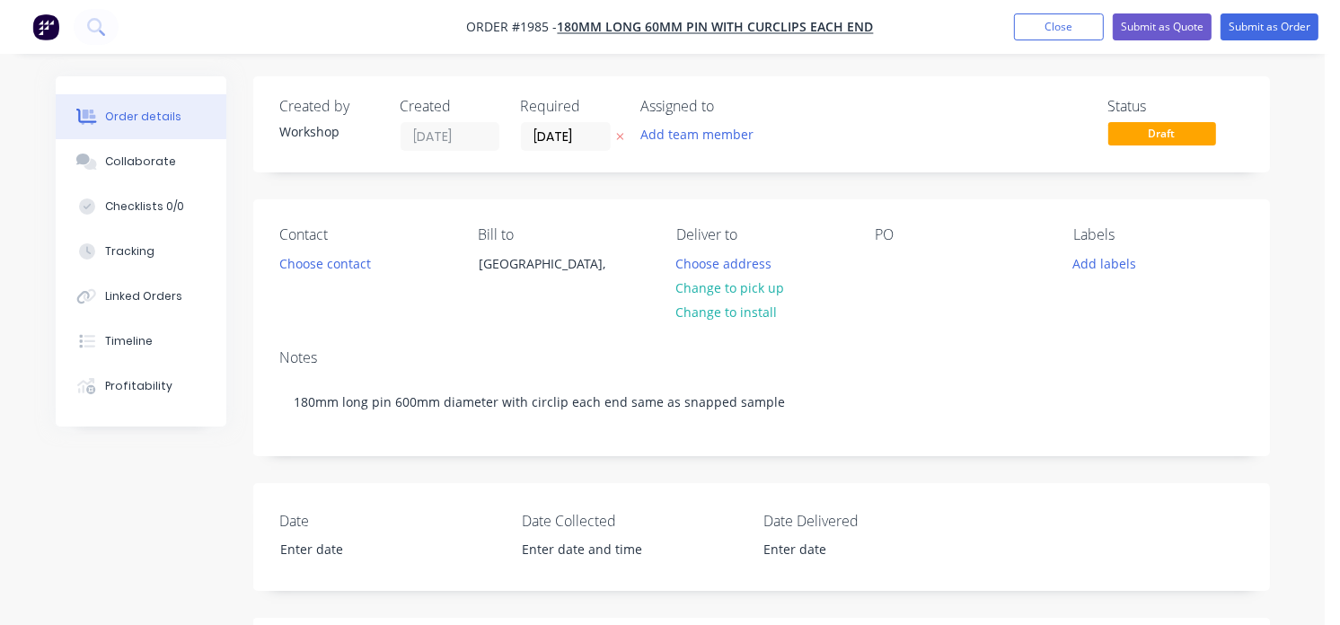
click at [46, 27] on img "button" at bounding box center [45, 26] width 27 height 27
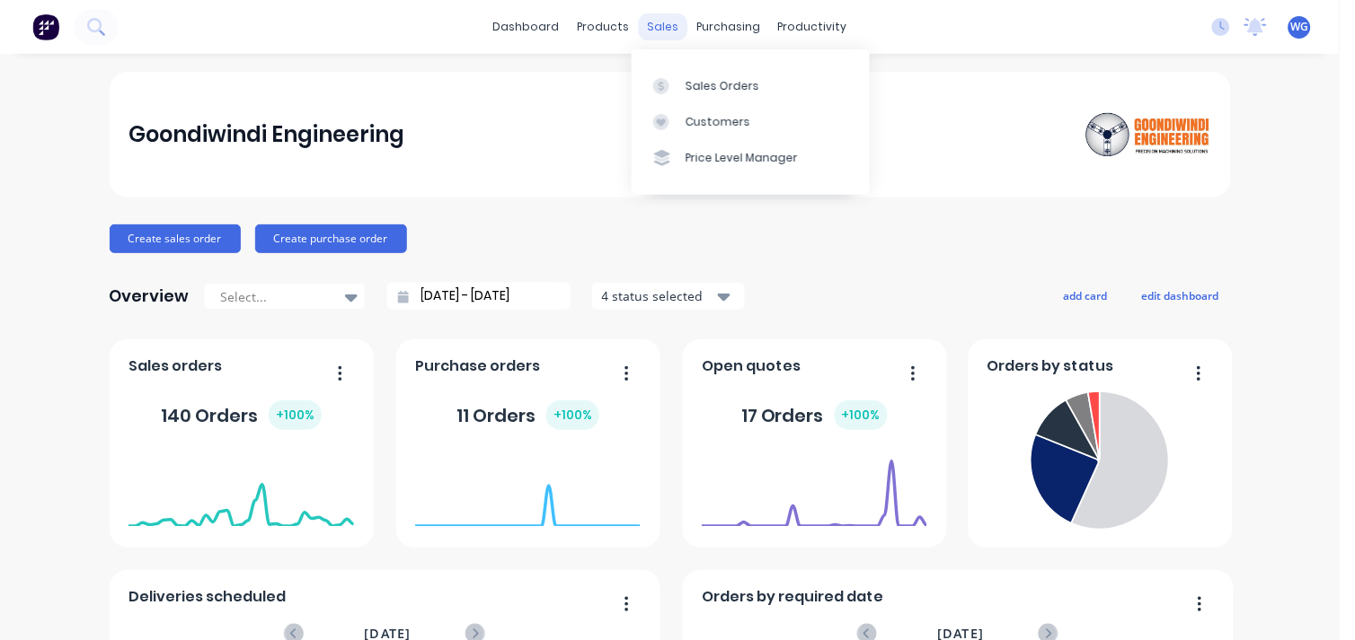
click at [650, 23] on div "sales" at bounding box center [662, 26] width 49 height 27
click at [642, 24] on div "sales" at bounding box center [662, 26] width 49 height 27
click at [699, 79] on div "Sales Orders" at bounding box center [722, 86] width 74 height 16
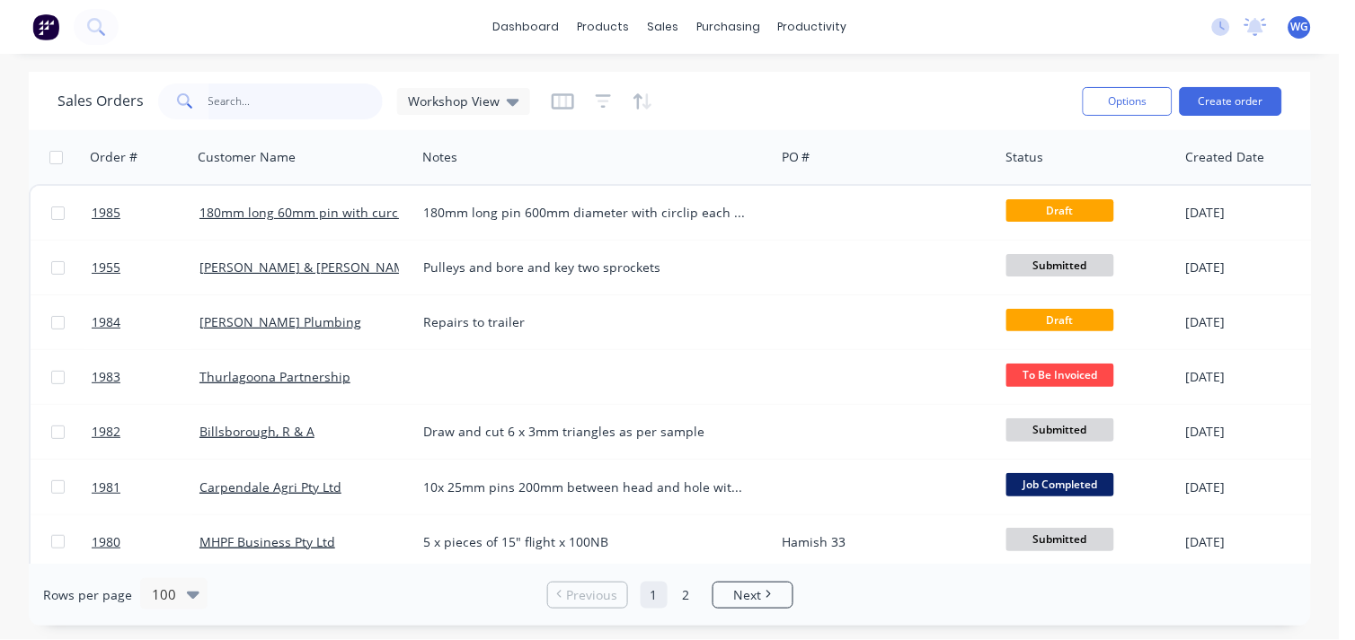
click at [236, 110] on input "text" at bounding box center [295, 102] width 175 height 36
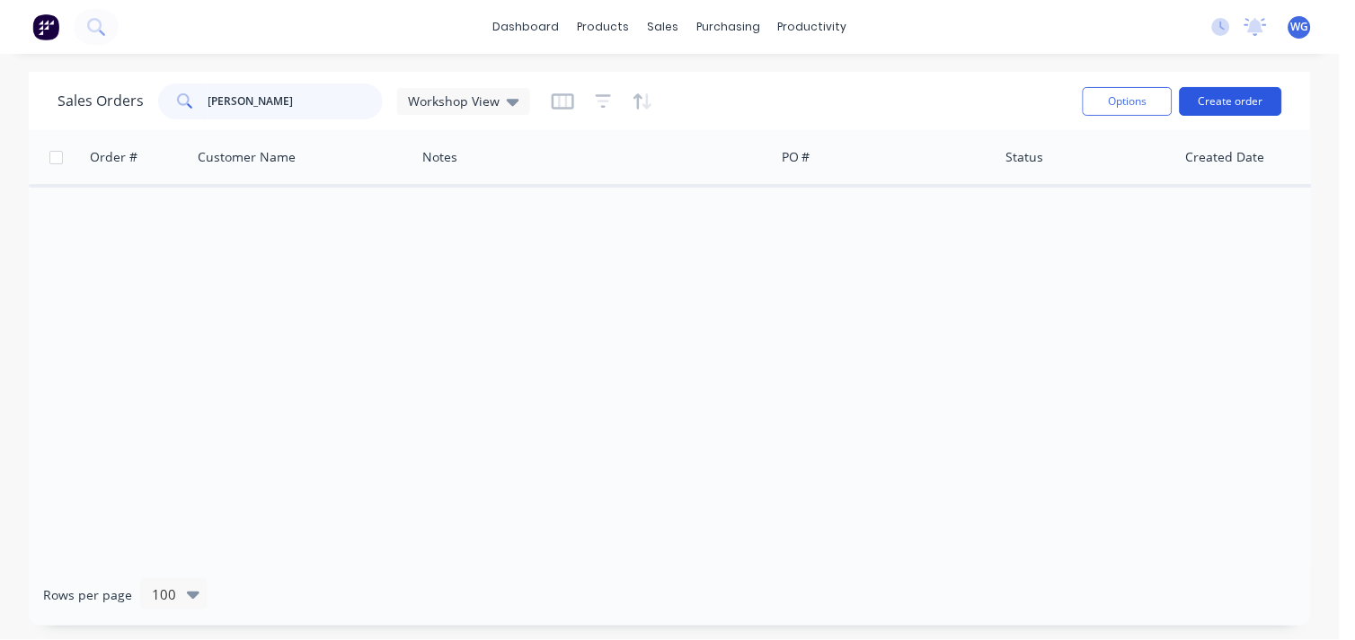
type input "[PERSON_NAME]"
click at [1219, 109] on button "Create order" at bounding box center [1230, 101] width 102 height 29
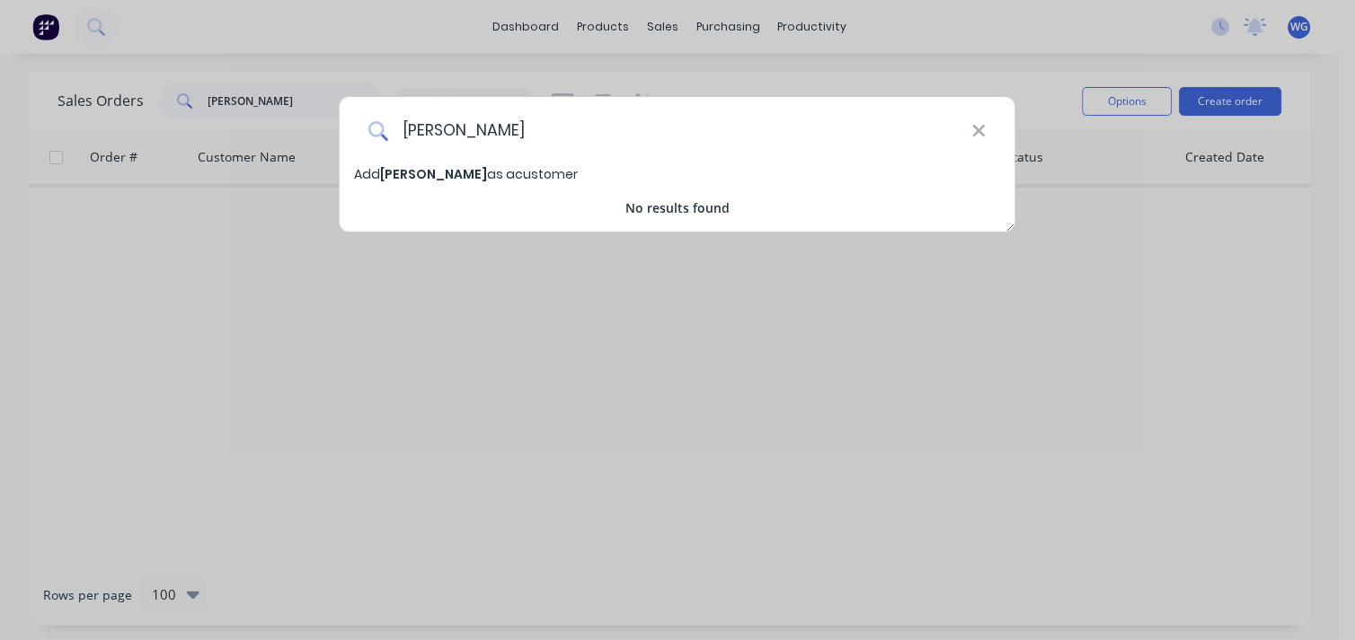
click at [427, 129] on input "[PERSON_NAME]" at bounding box center [680, 130] width 584 height 67
drag, startPoint x: 450, startPoint y: 128, endPoint x: 423, endPoint y: 138, distance: 28.7
click at [423, 138] on input "rai ro" at bounding box center [680, 130] width 584 height 67
type input "rai"
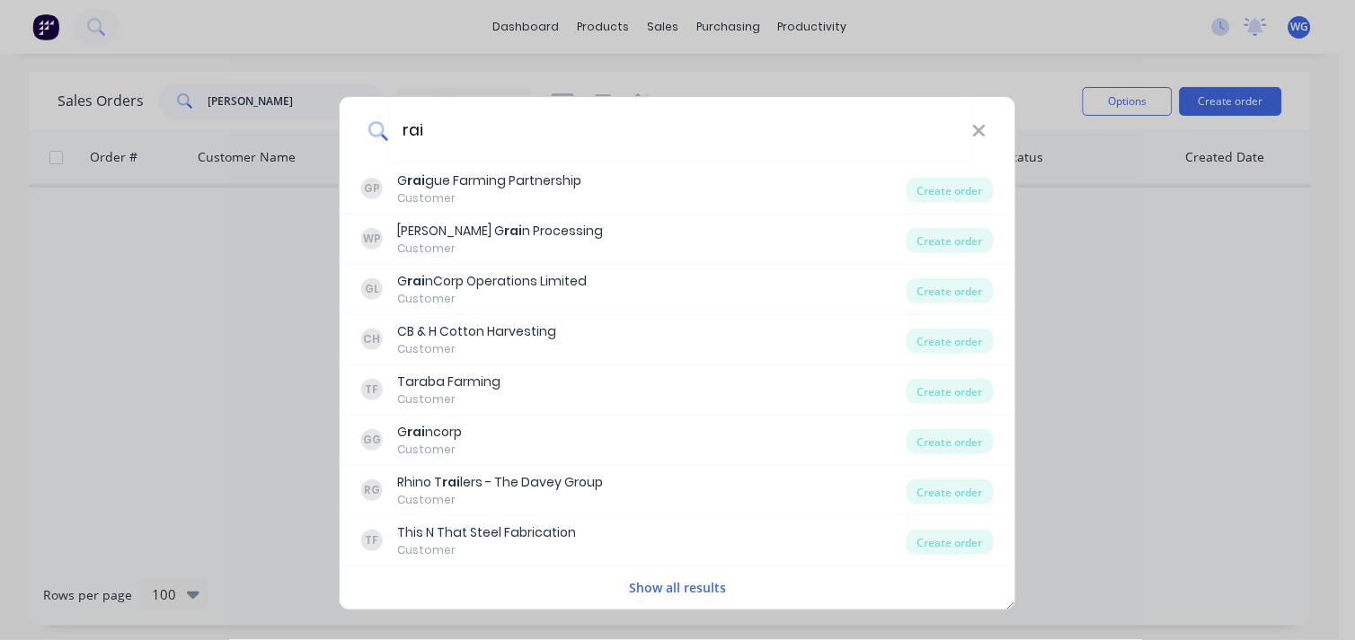
drag, startPoint x: 452, startPoint y: 133, endPoint x: 358, endPoint y: 142, distance: 94.7
click at [358, 142] on div "rai" at bounding box center [677, 130] width 675 height 67
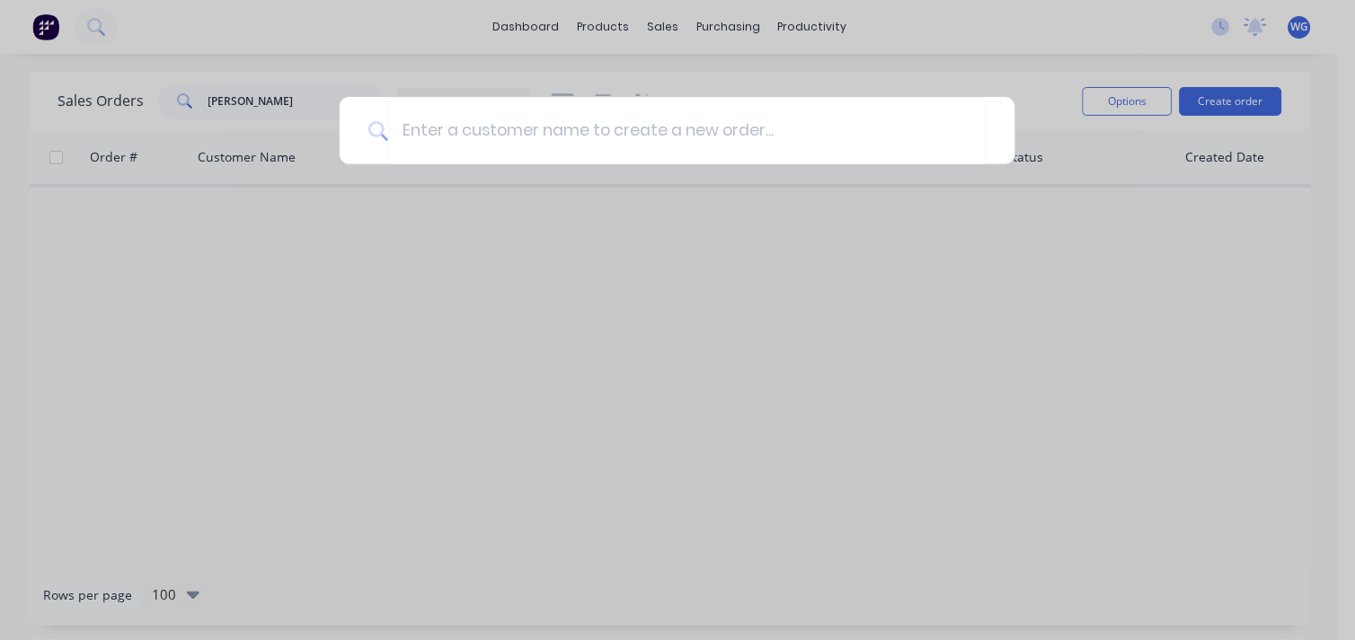
click at [247, 106] on div at bounding box center [677, 320] width 1355 height 640
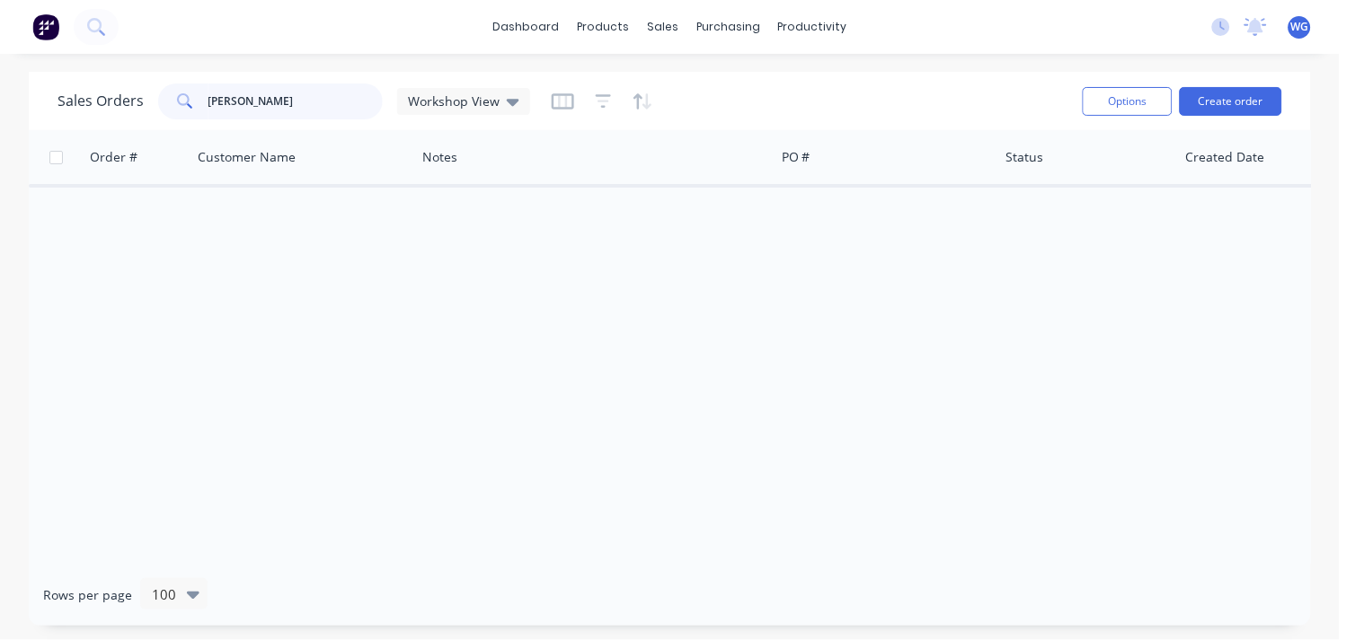
drag, startPoint x: 250, startPoint y: 105, endPoint x: 157, endPoint y: 112, distance: 92.8
click at [158, 112] on div "[PERSON_NAME]" at bounding box center [270, 102] width 225 height 36
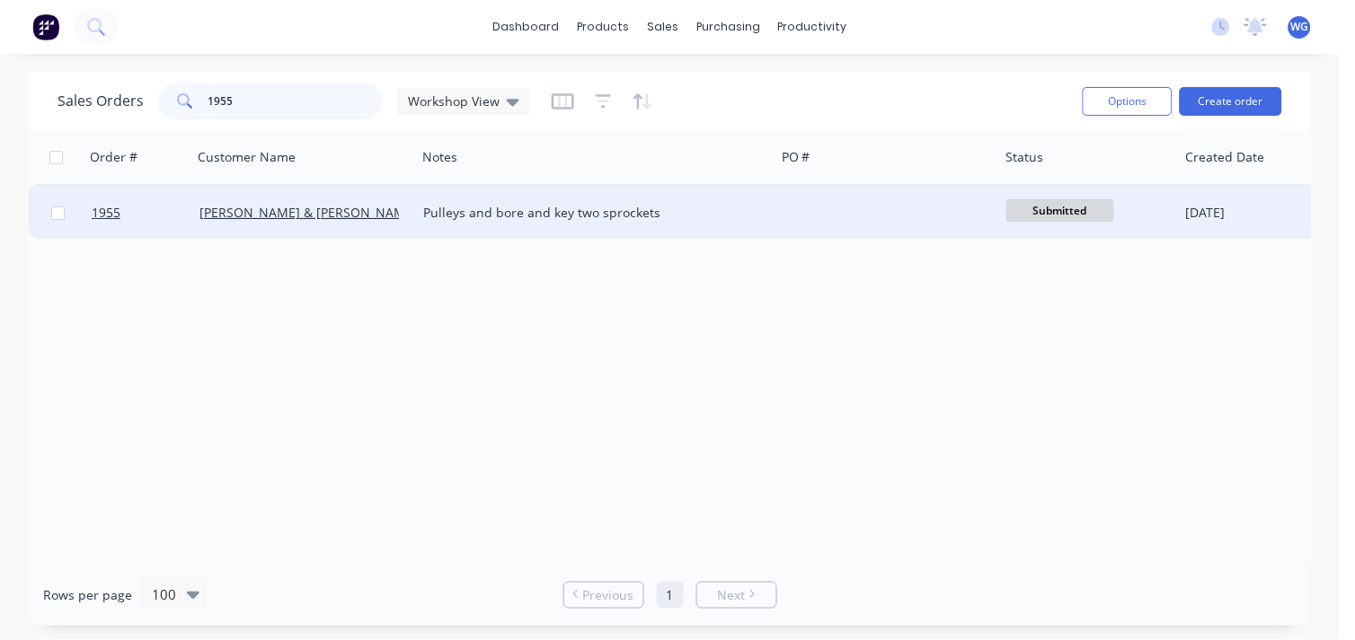
type input "1955"
click at [707, 207] on div "Pulleys and bore and key two sprockets" at bounding box center [586, 213] width 327 height 18
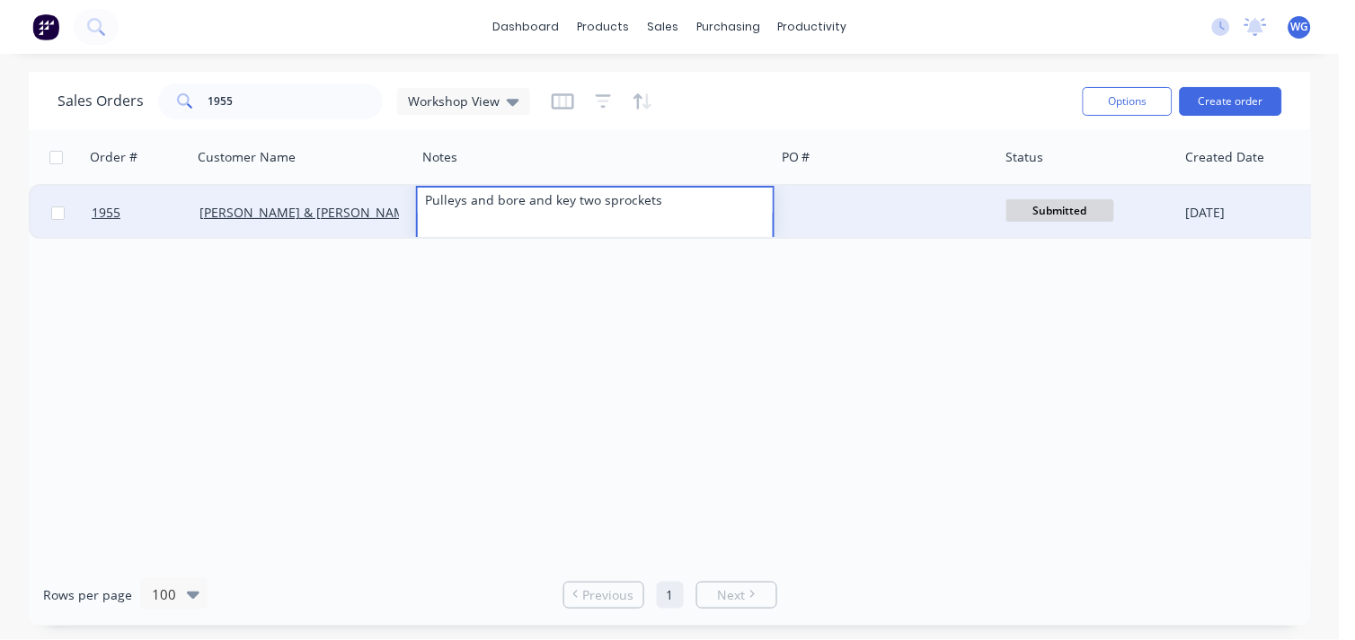
click at [792, 289] on div "Order # Customer Name Notes PO # Status Created Date Accounting Order # Created…" at bounding box center [670, 347] width 1282 height 434
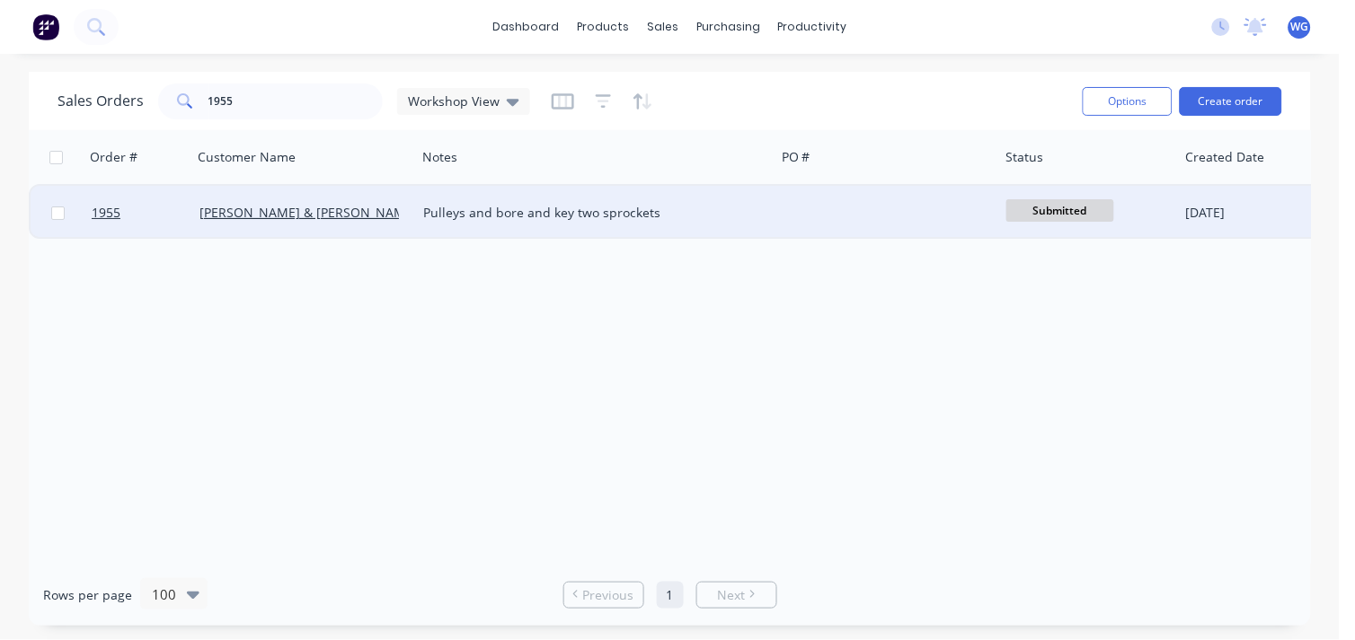
click at [374, 221] on div "[PERSON_NAME] & [PERSON_NAME]" at bounding box center [304, 213] width 224 height 54
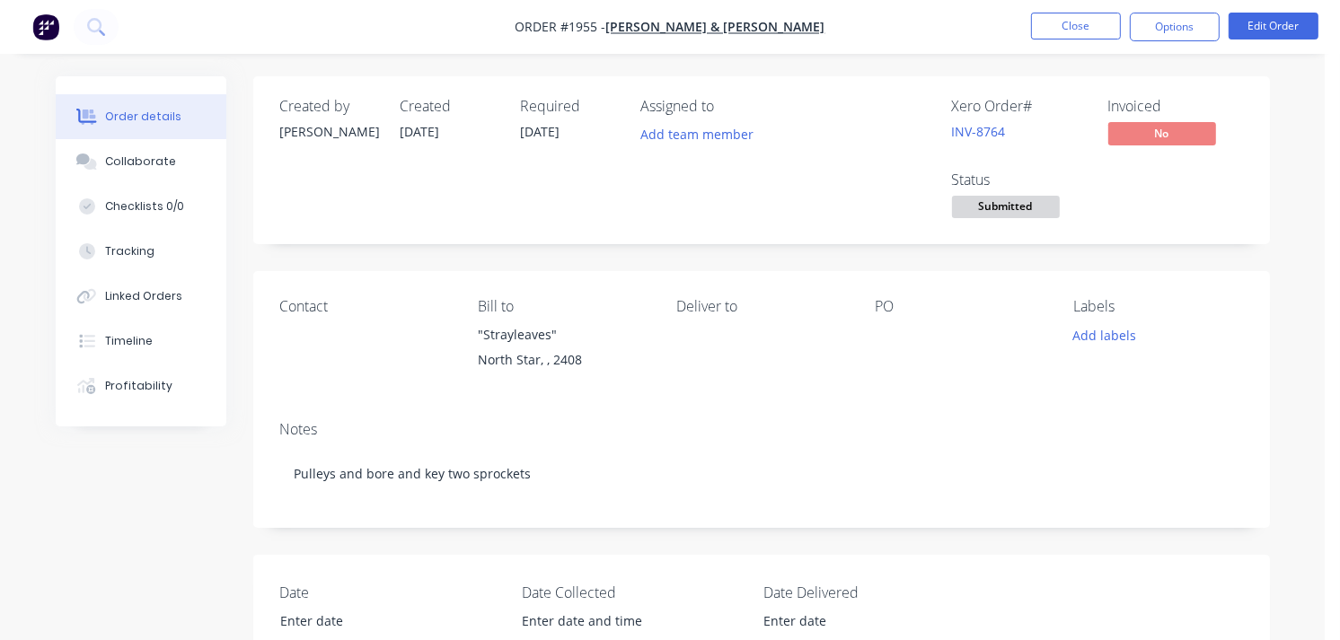
click at [41, 30] on img "button" at bounding box center [45, 26] width 27 height 27
